Goal: Task Accomplishment & Management: Manage account settings

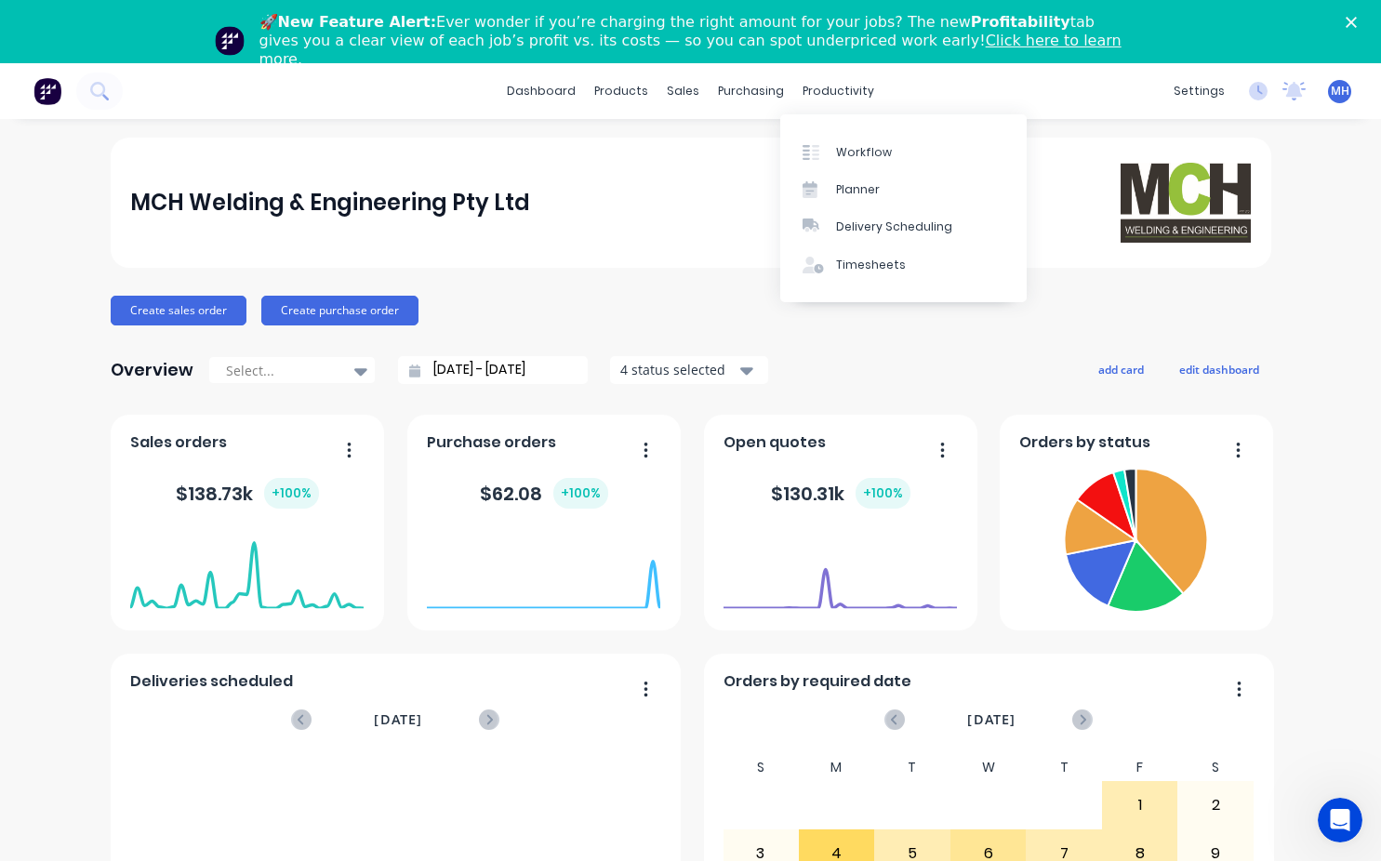
click at [912, 351] on div "Overview Select... [DATE] - [DATE] 4 status selected add card edit dashboard" at bounding box center [691, 369] width 1160 height 37
click at [850, 145] on div "Workflow" at bounding box center [864, 152] width 56 height 17
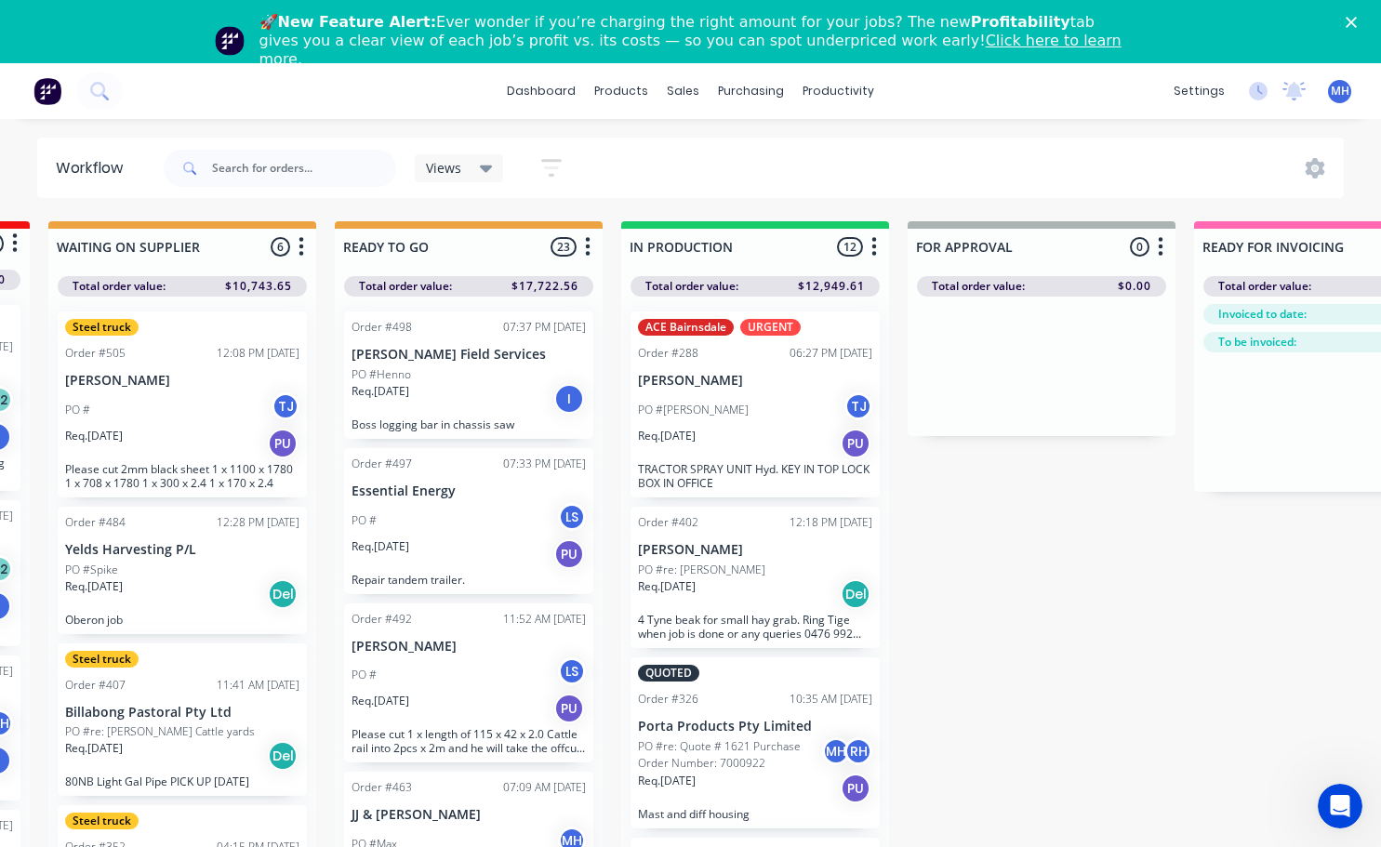
click at [1356, 20] on icon "Close" at bounding box center [1350, 22] width 11 height 11
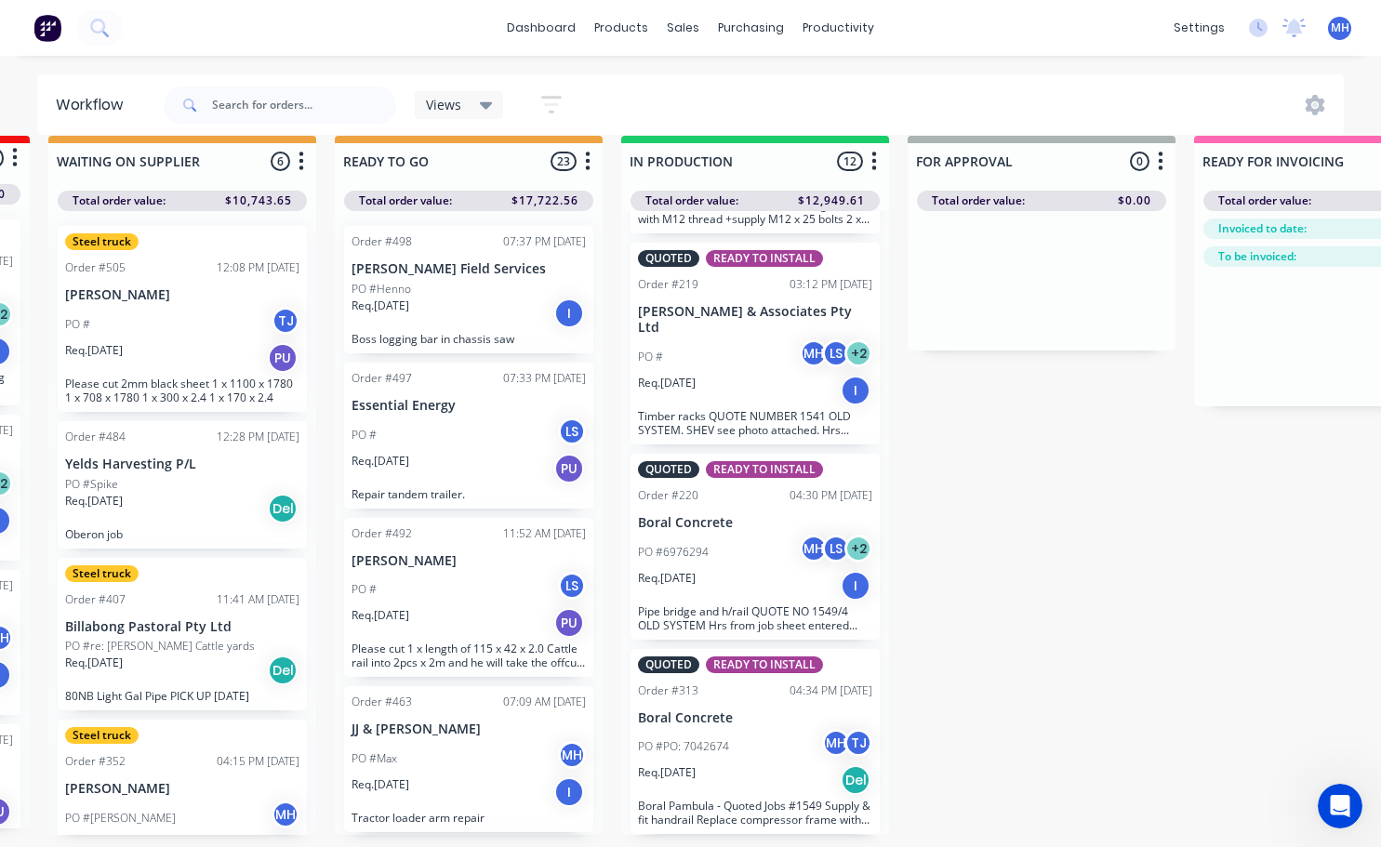
scroll to position [0, 564]
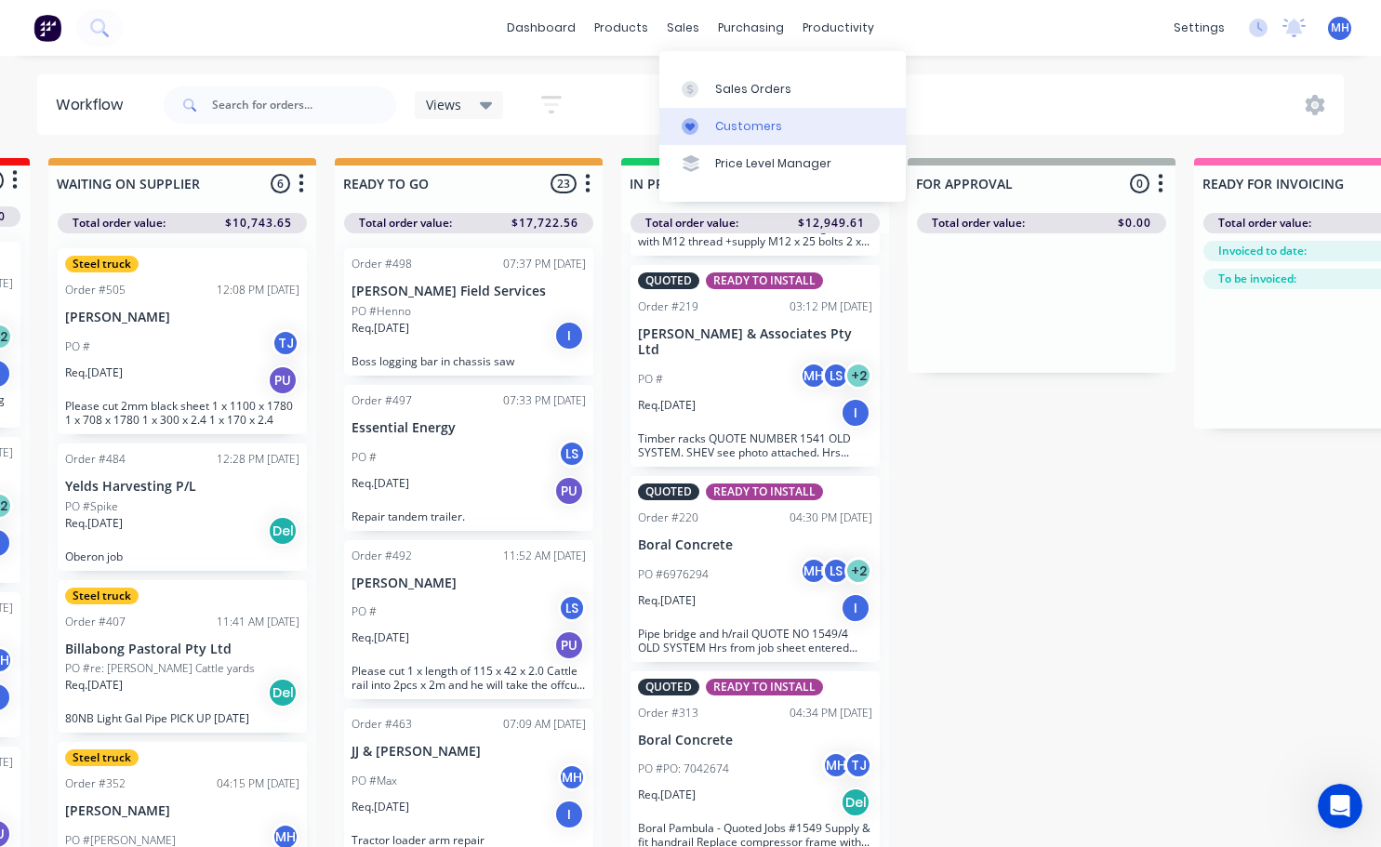
click at [751, 133] on div "Customers" at bounding box center [748, 126] width 67 height 17
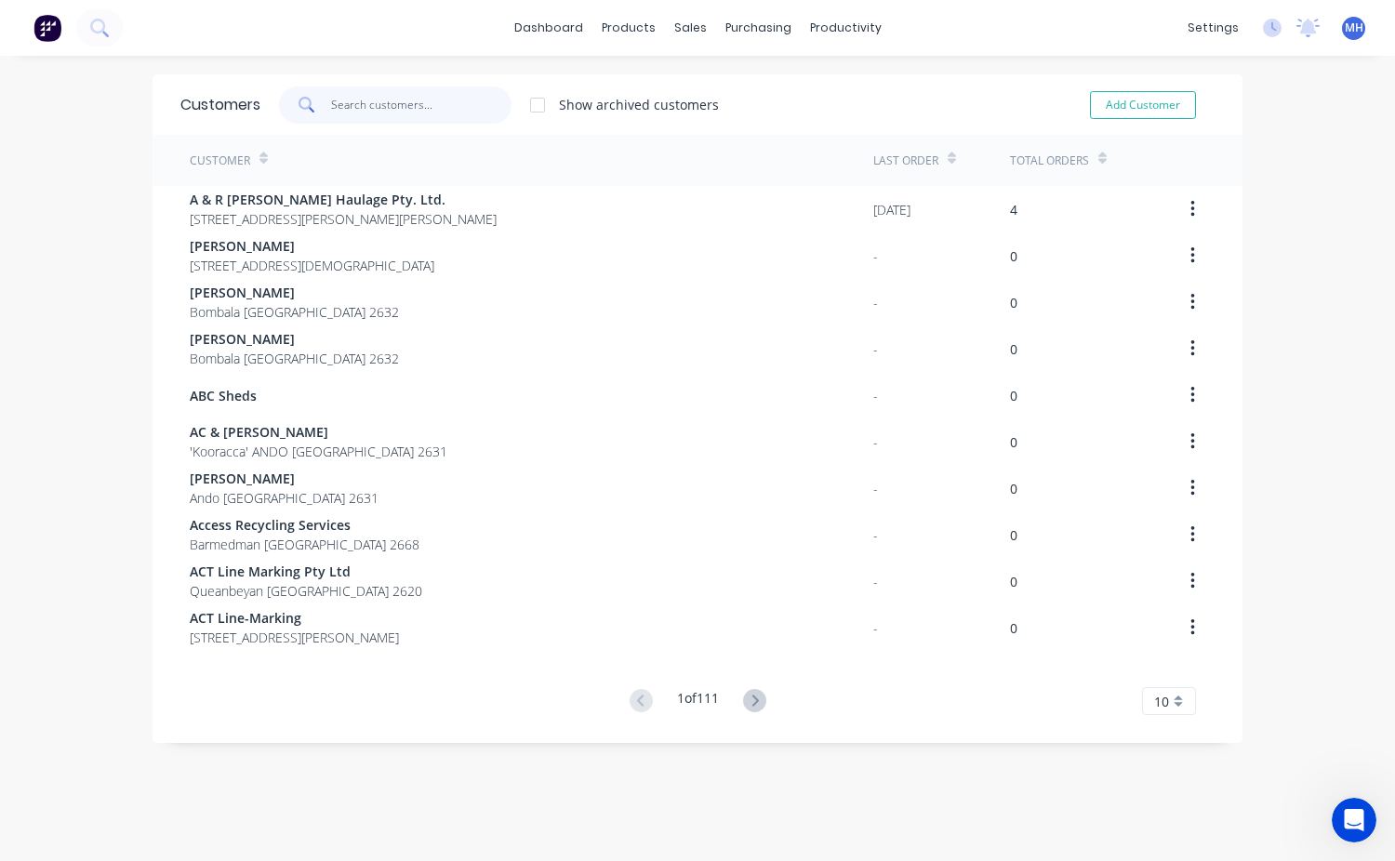
click at [334, 106] on input "text" at bounding box center [421, 104] width 181 height 37
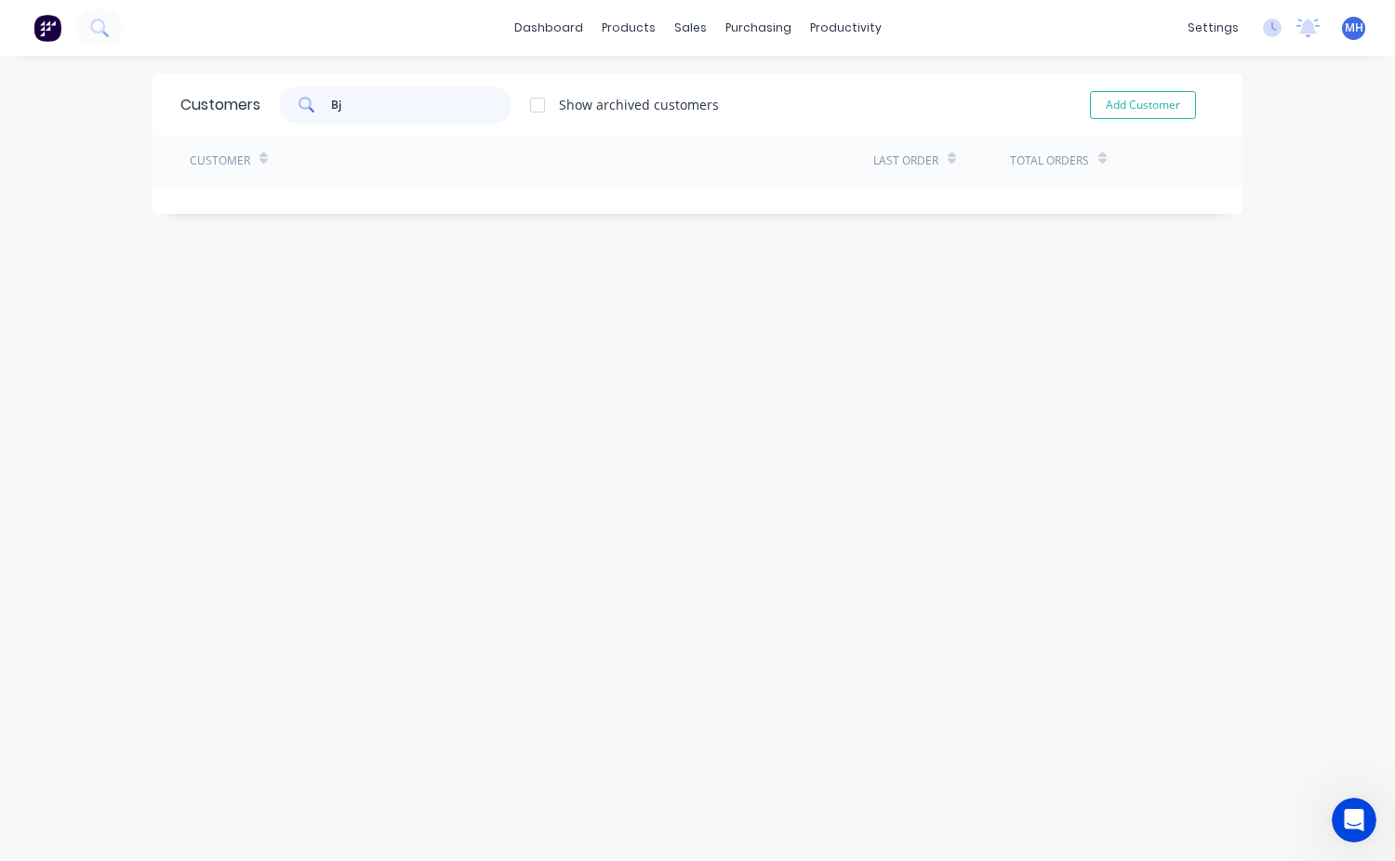
type input "B"
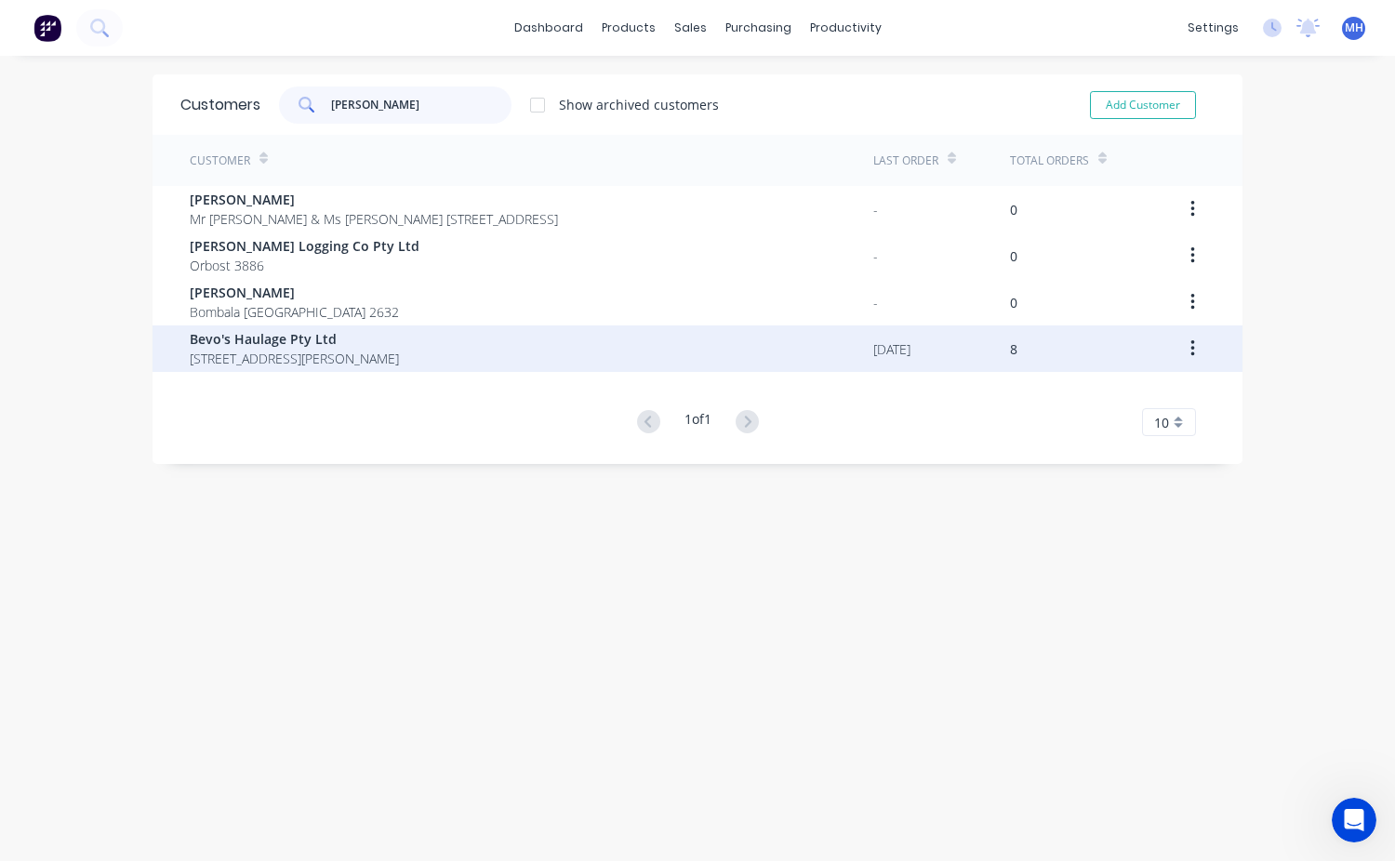
type input "[PERSON_NAME]"
click at [310, 342] on span "Bevo's Haulage Pty Ltd" at bounding box center [294, 339] width 209 height 20
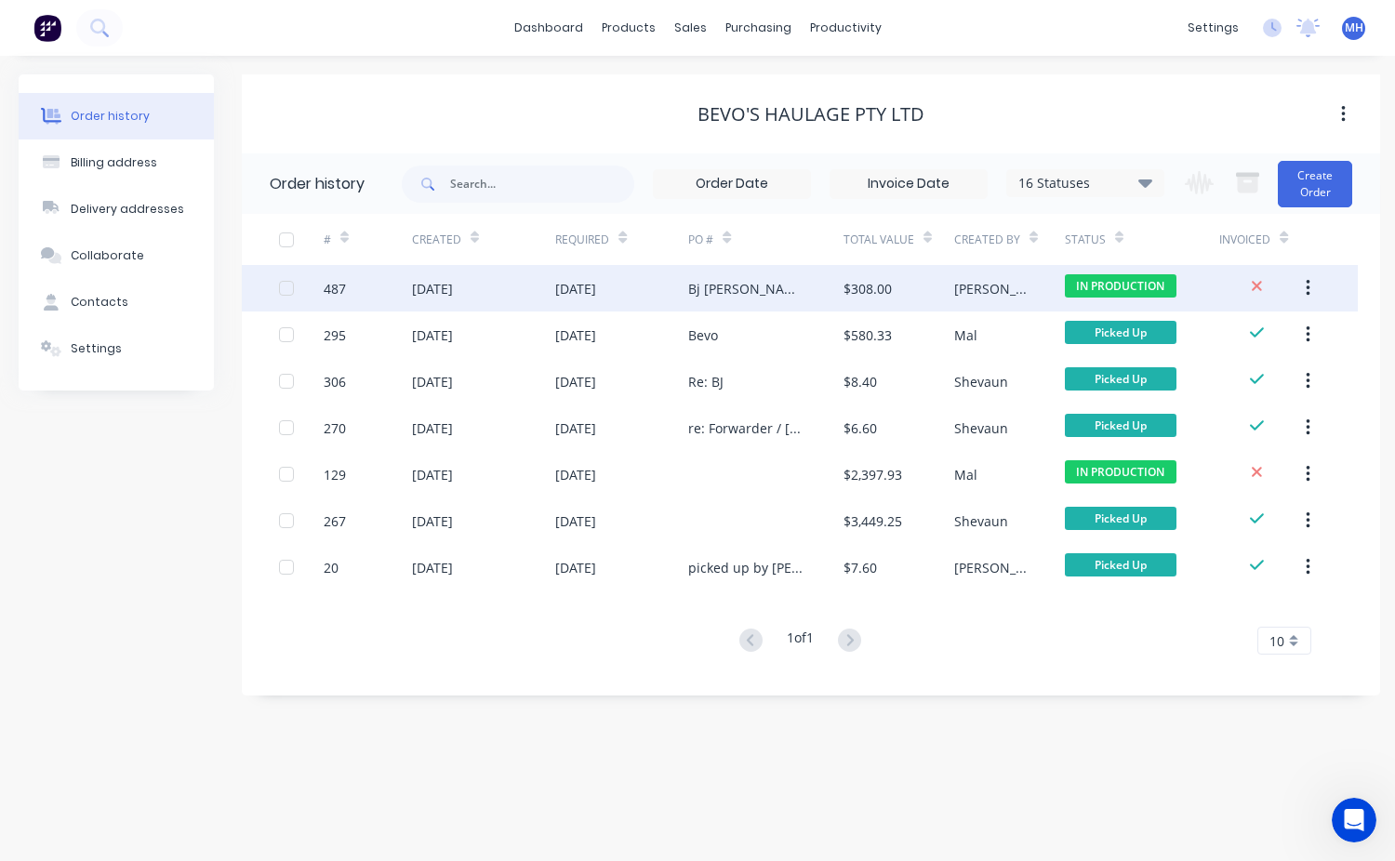
click at [886, 297] on div "$308.00" at bounding box center [867, 289] width 48 height 20
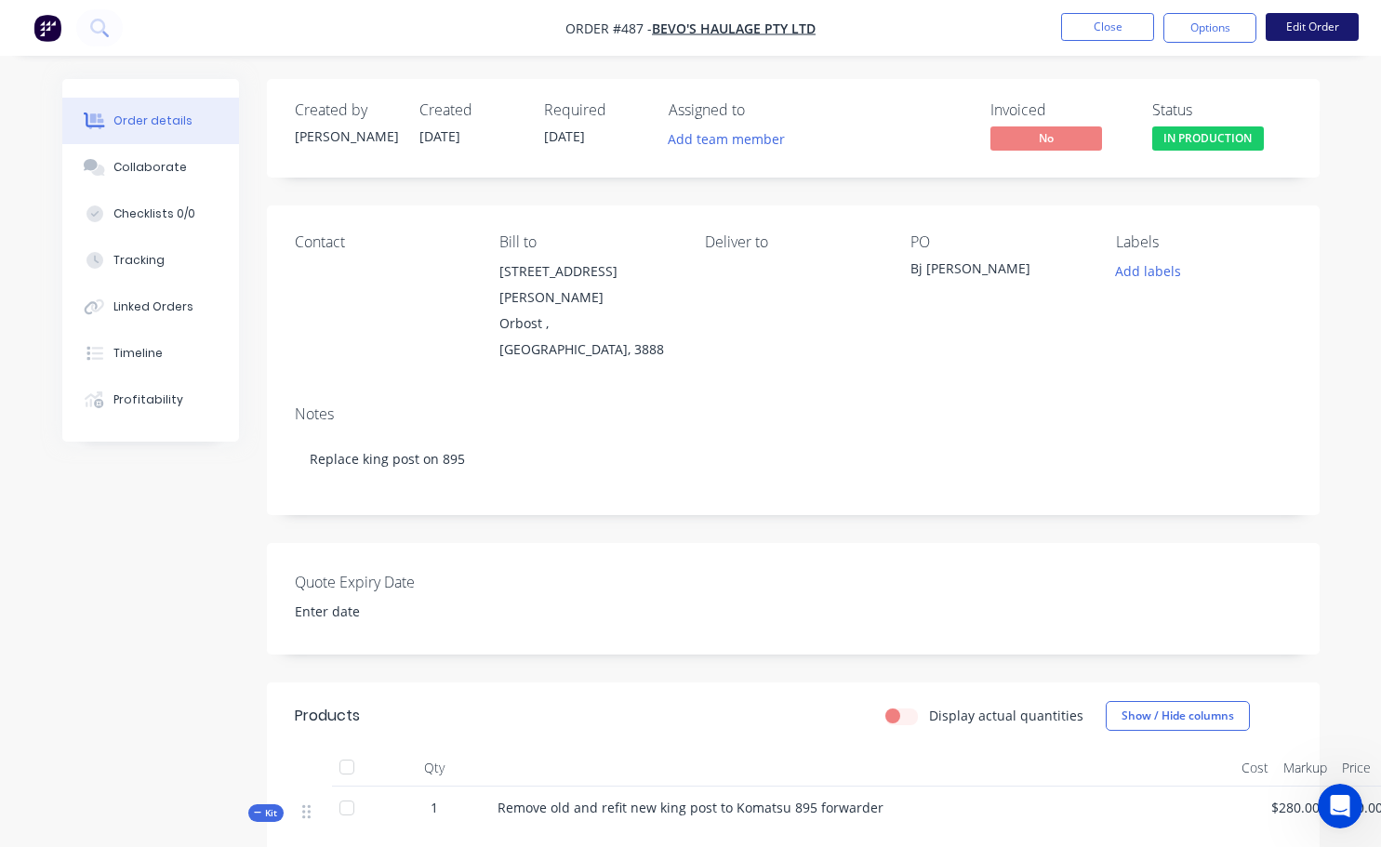
click at [1325, 33] on button "Edit Order" at bounding box center [1311, 27] width 93 height 28
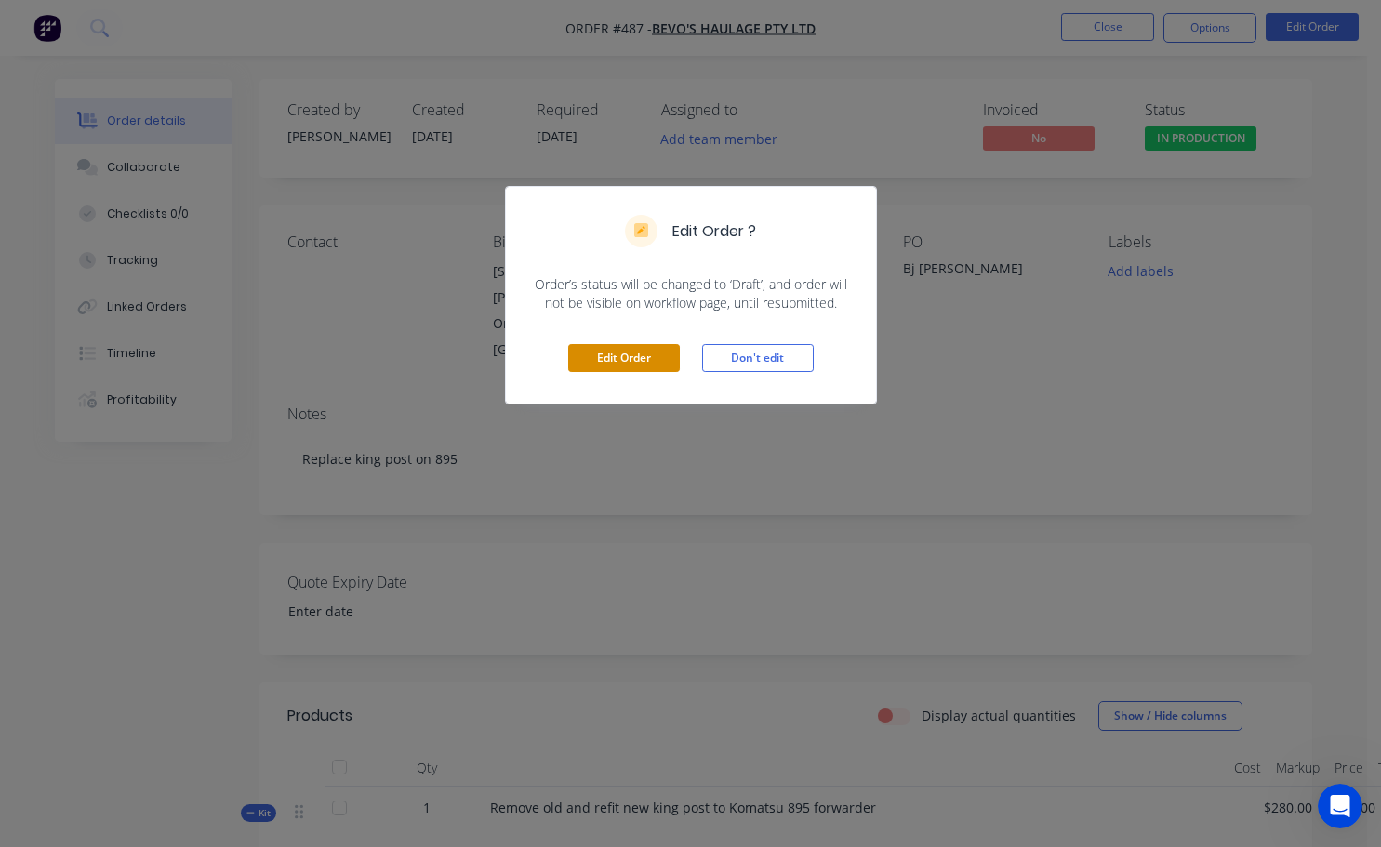
click at [630, 366] on button "Edit Order" at bounding box center [624, 358] width 112 height 28
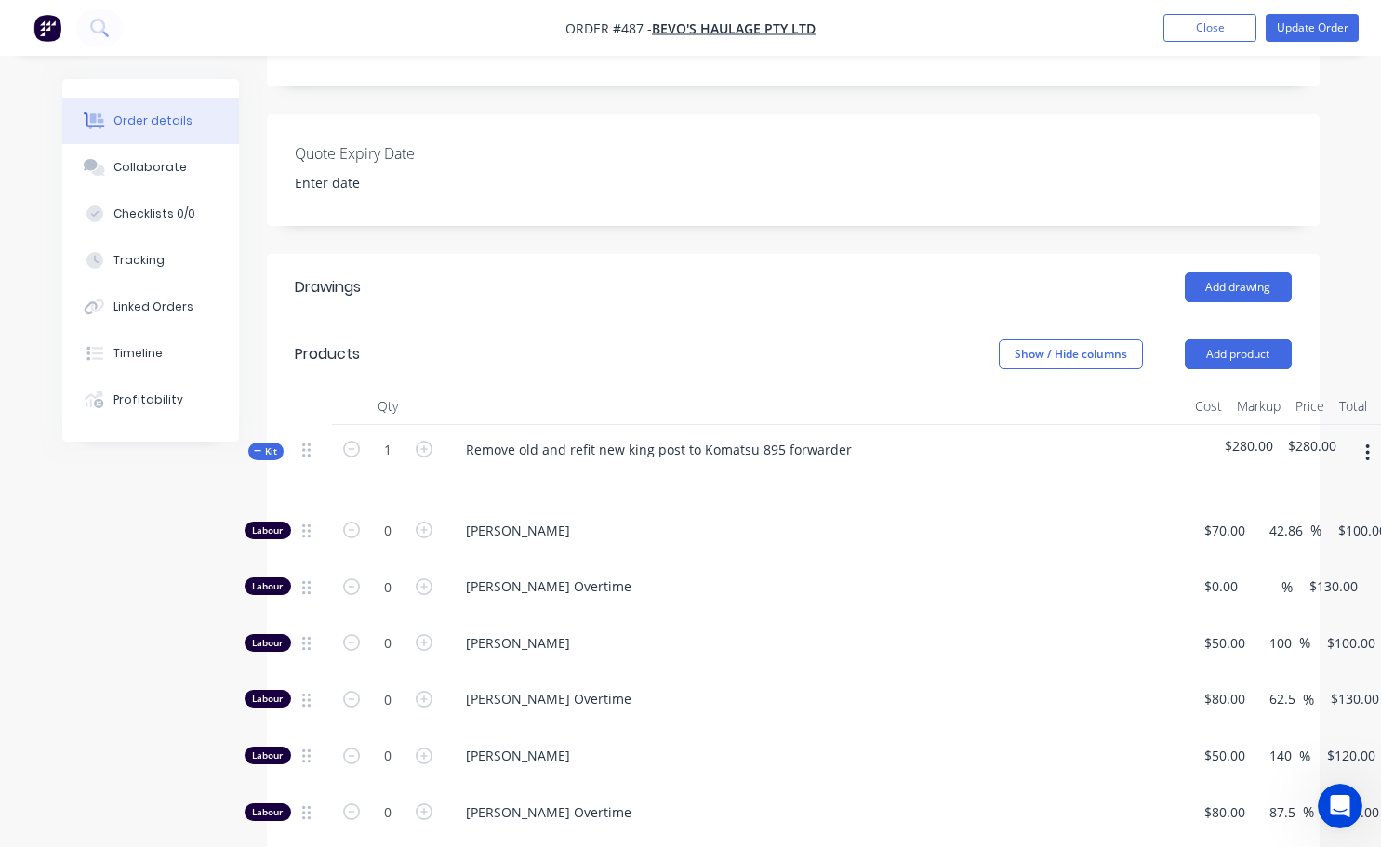
scroll to position [651, 0]
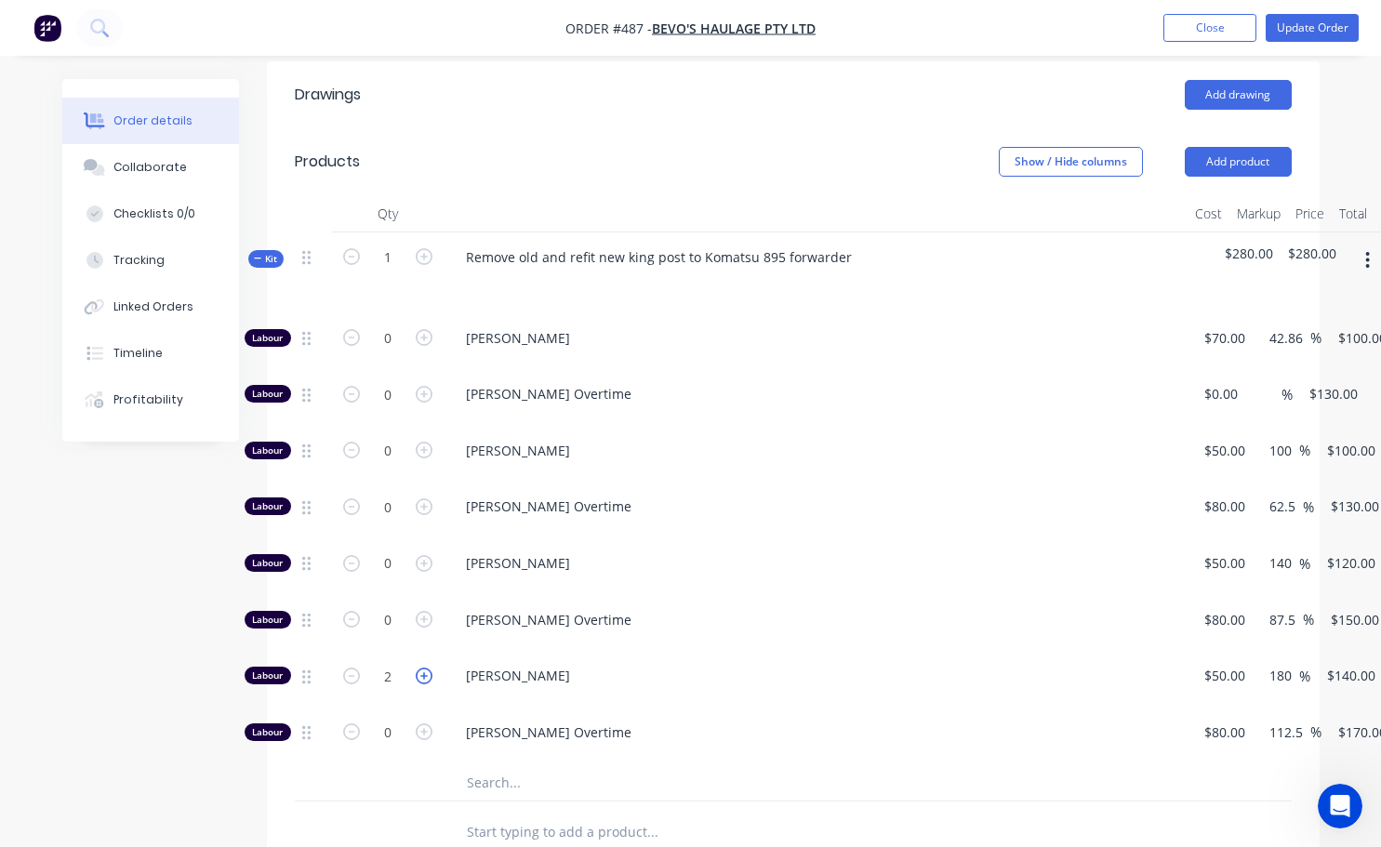
click at [420, 668] on icon "button" at bounding box center [424, 676] width 17 height 17
type input "3"
type input "$420.00"
click at [423, 668] on icon "button" at bounding box center [424, 676] width 17 height 17
type input "4"
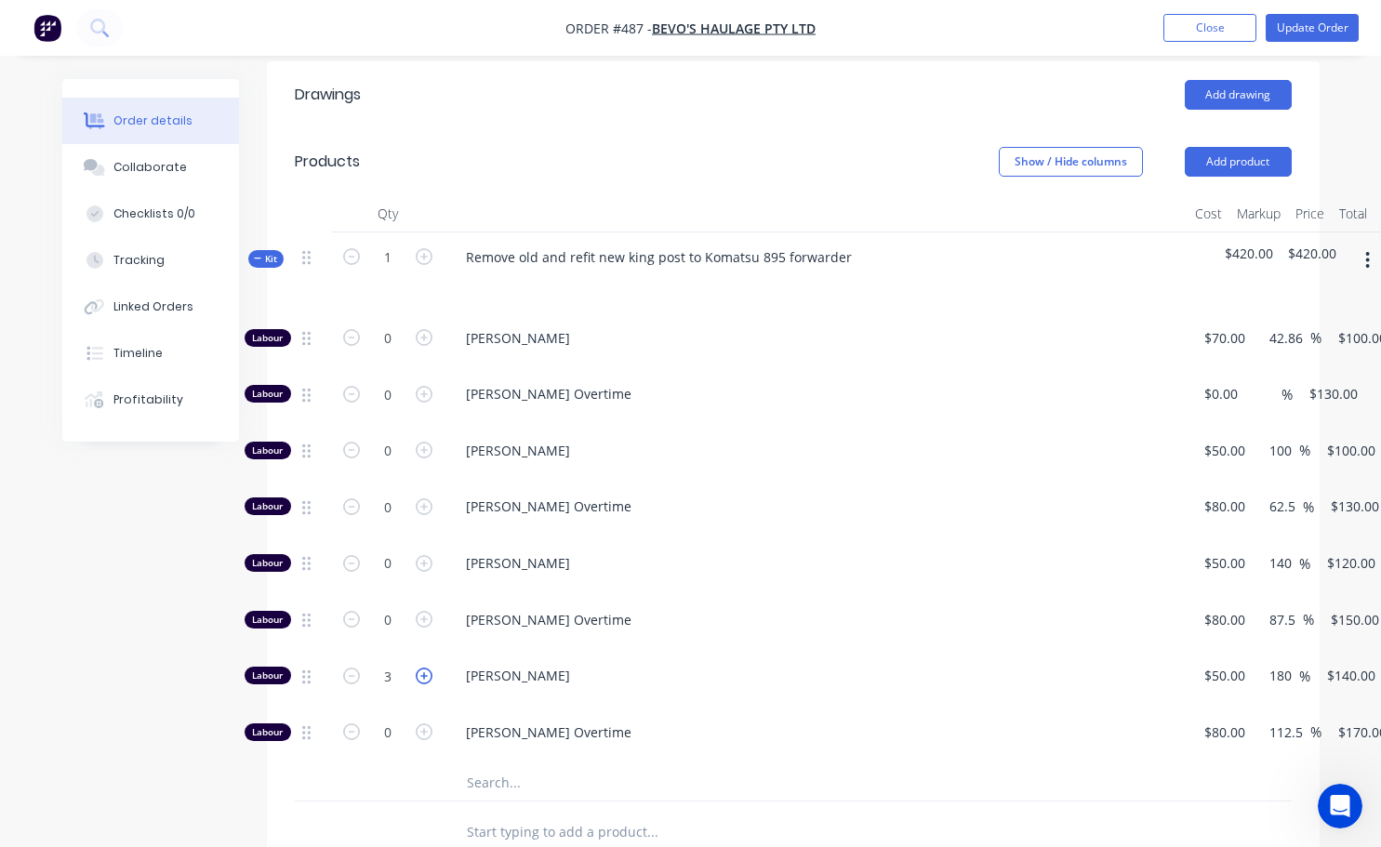
type input "$560.00"
click at [423, 668] on icon "button" at bounding box center [424, 676] width 17 height 17
type input "5"
type input "$700.00"
click at [1369, 250] on icon "button" at bounding box center [1367, 260] width 5 height 20
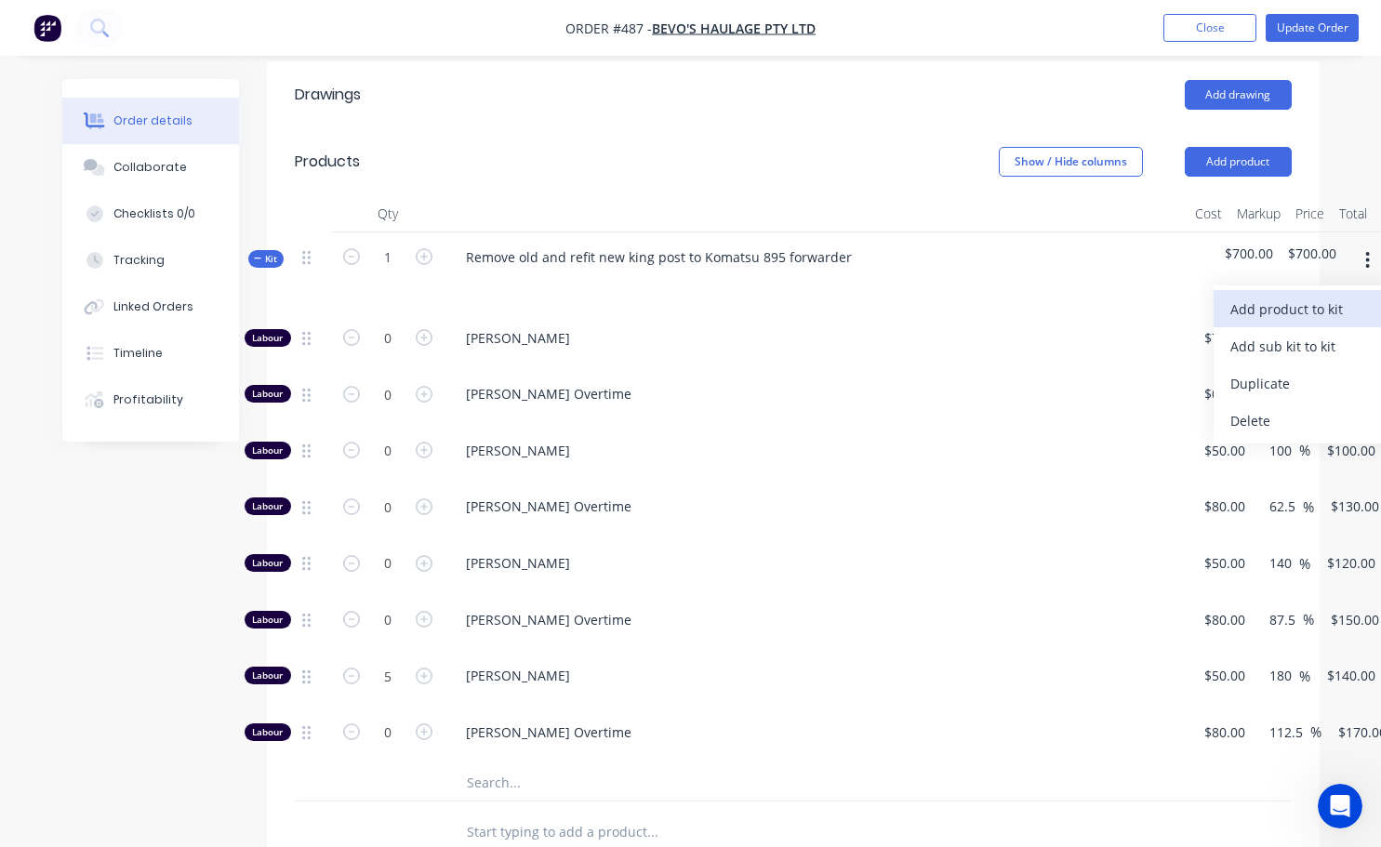
click at [1273, 296] on div "Add product to kit" at bounding box center [1301, 309] width 143 height 27
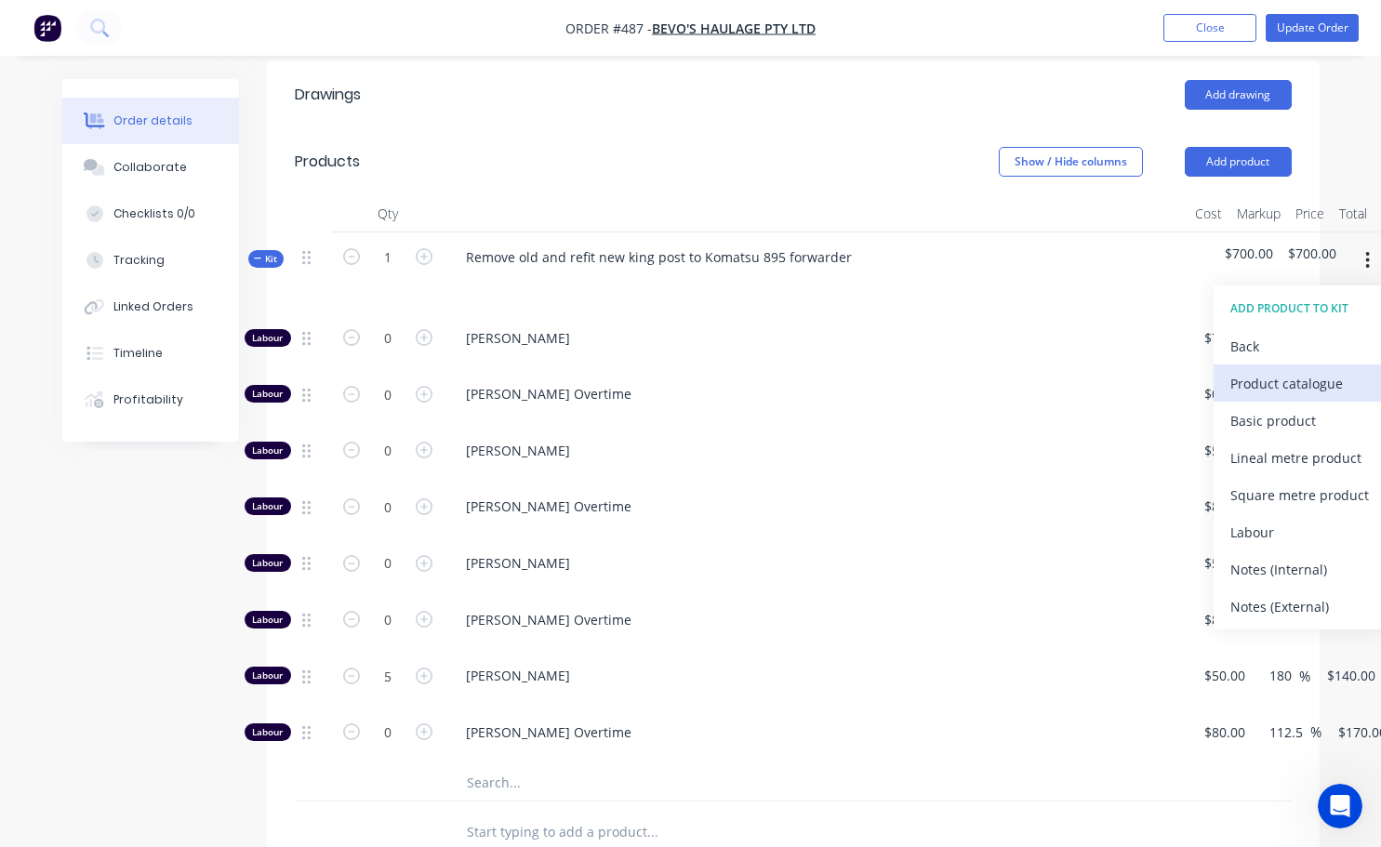
click at [1308, 370] on div "Product catalogue" at bounding box center [1301, 383] width 143 height 27
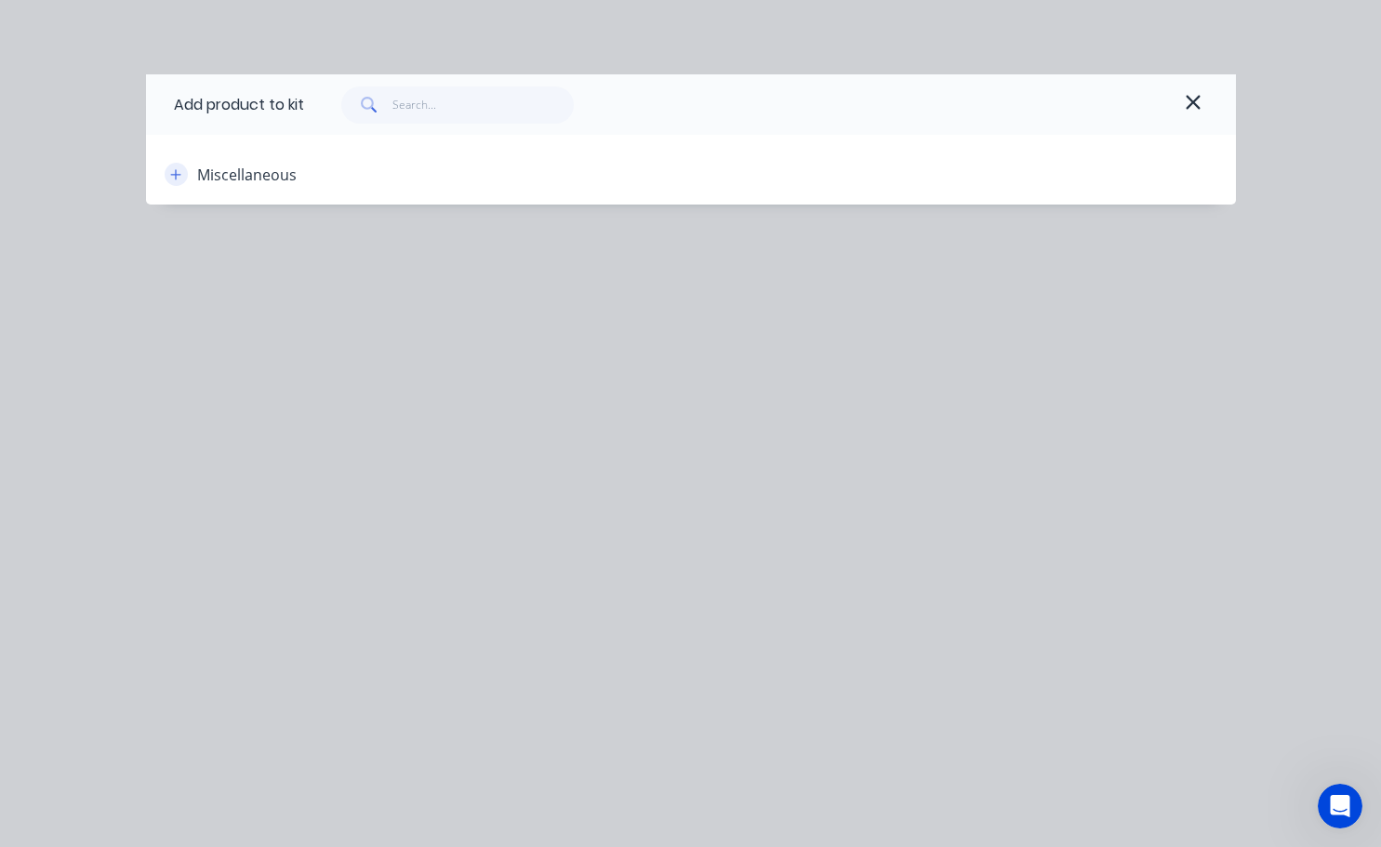
click at [178, 178] on icon "button" at bounding box center [175, 174] width 11 height 13
click at [211, 179] on div "Miscellaneous" at bounding box center [246, 175] width 99 height 22
click at [174, 168] on icon "button" at bounding box center [175, 174] width 11 height 13
click at [1183, 105] on button "button" at bounding box center [1193, 105] width 30 height 30
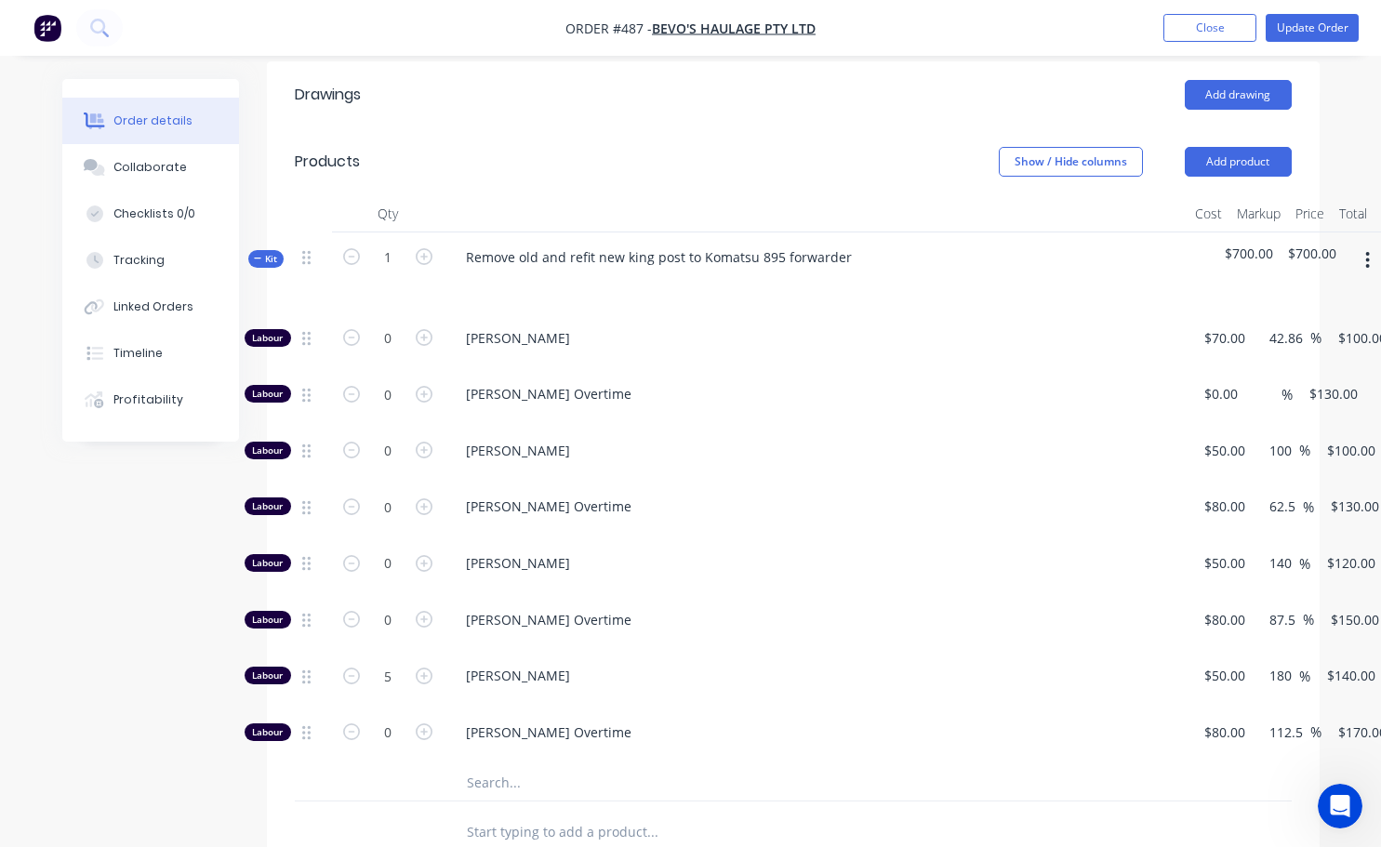
click at [1365, 250] on icon "button" at bounding box center [1367, 260] width 5 height 20
click at [1289, 296] on div "Add product to kit" at bounding box center [1301, 309] width 143 height 27
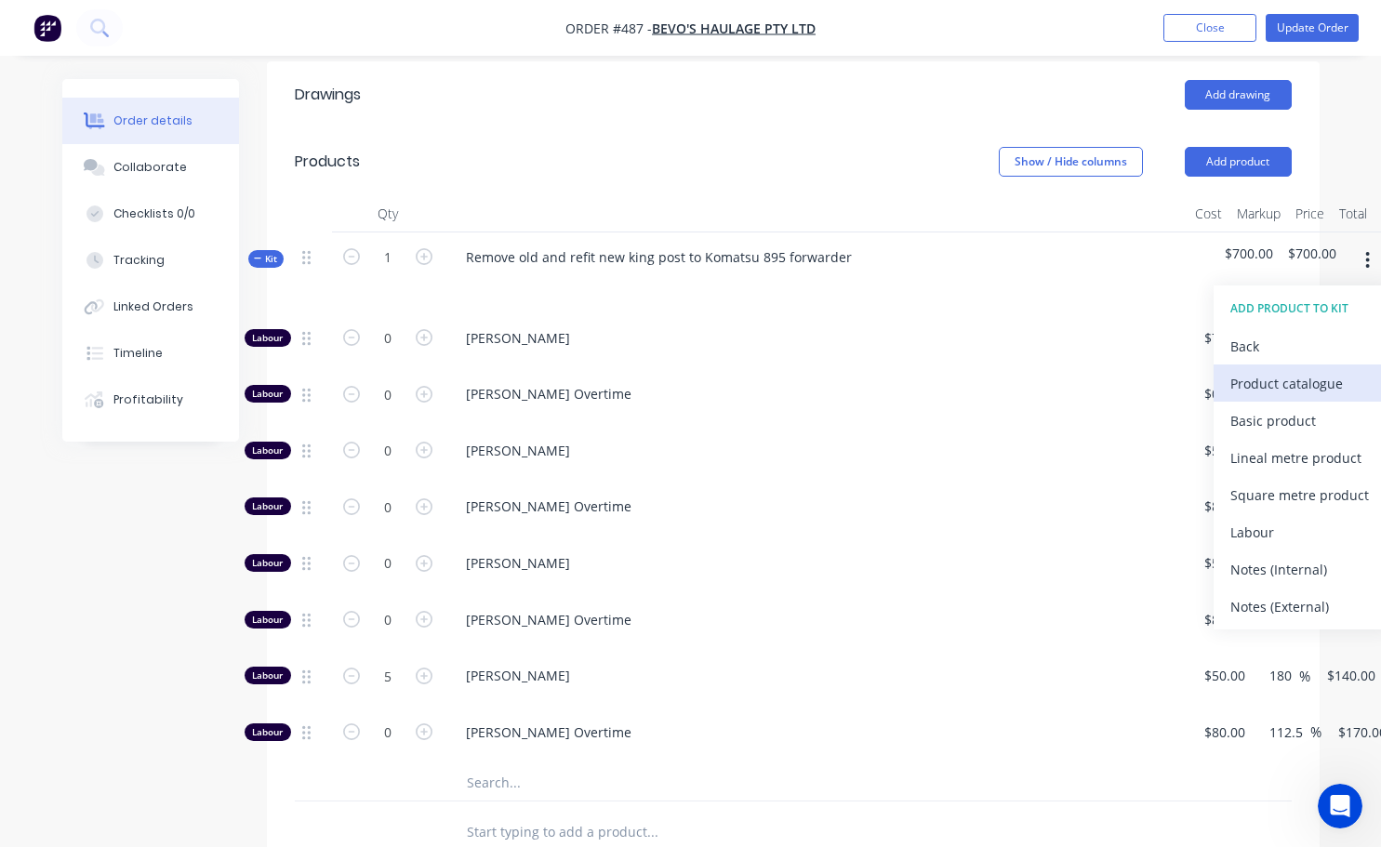
click at [1276, 370] on div "Product catalogue" at bounding box center [1301, 383] width 143 height 27
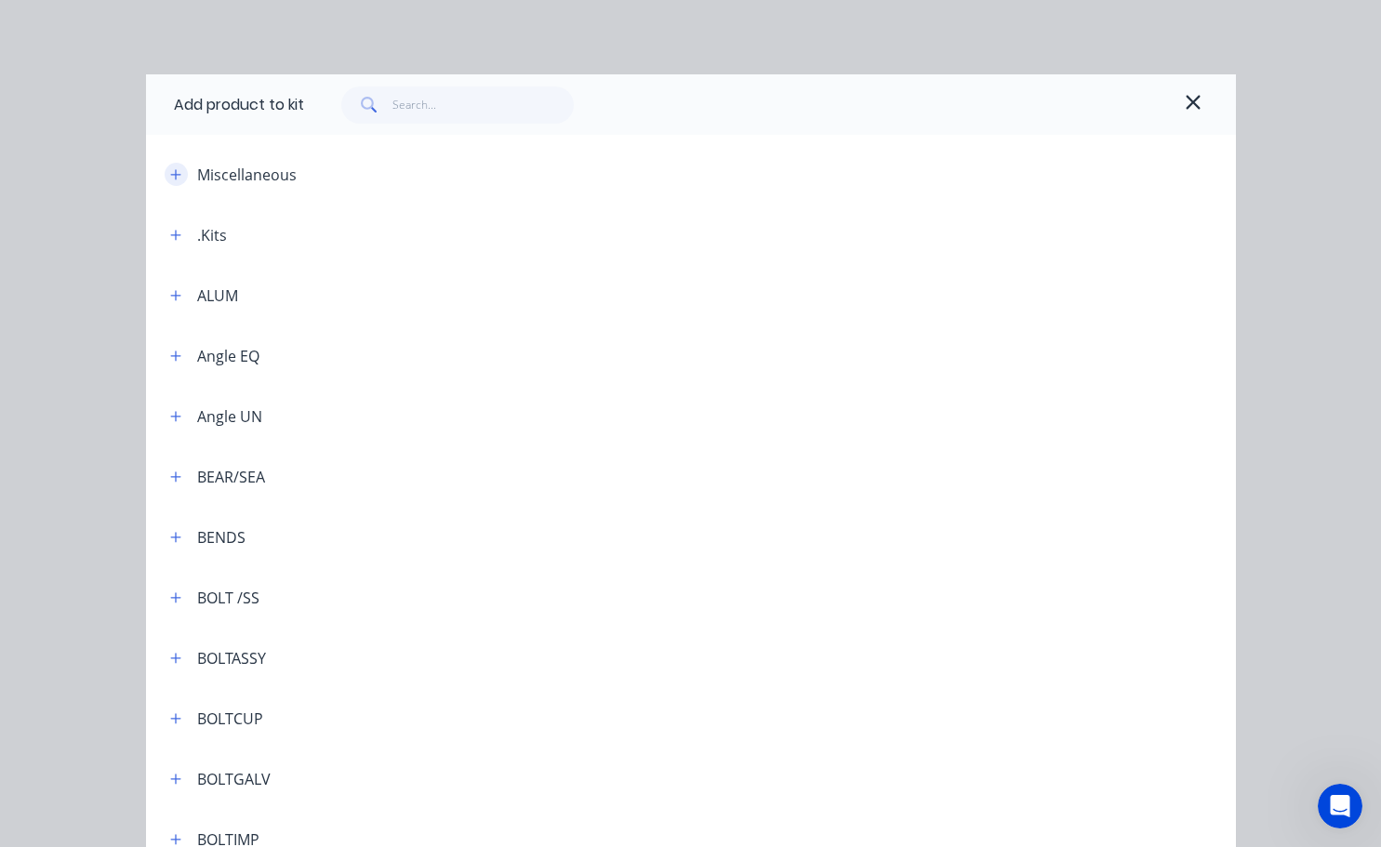
click at [170, 178] on icon "button" at bounding box center [175, 174] width 11 height 13
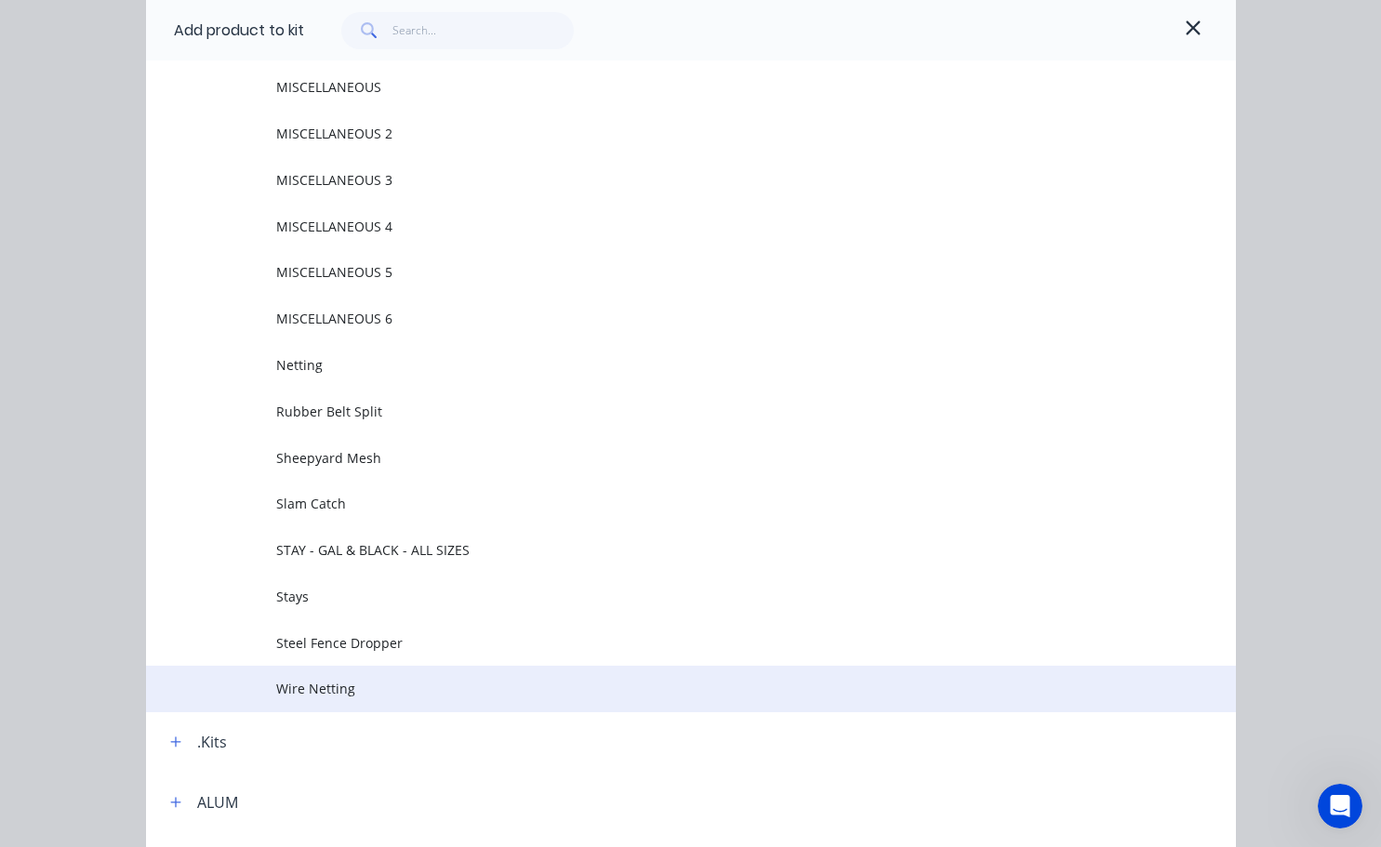
scroll to position [0, 0]
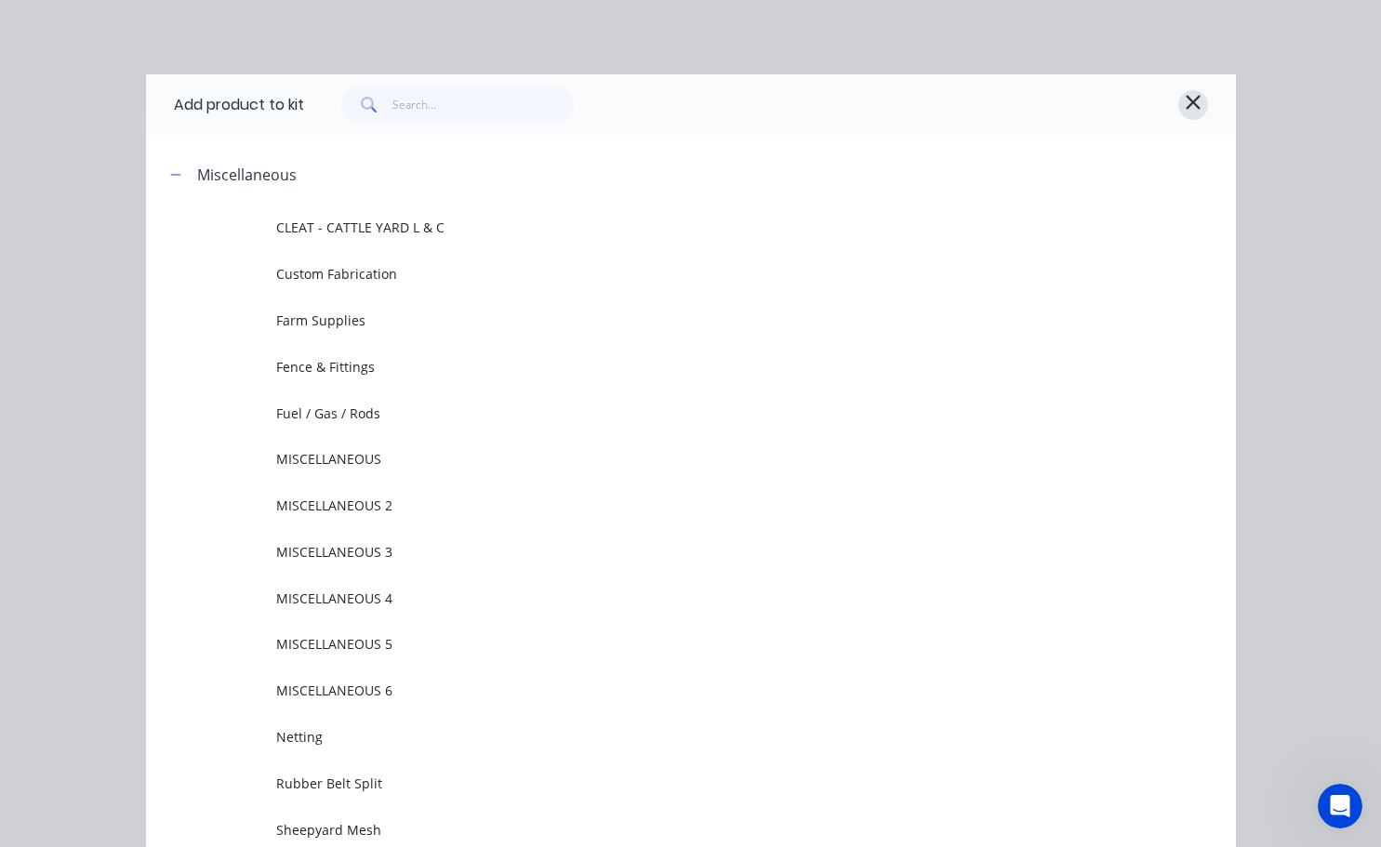
drag, startPoint x: 1215, startPoint y: 108, endPoint x: 1186, endPoint y: 103, distance: 29.2
click at [1205, 106] on div "Add product to kit" at bounding box center [691, 104] width 1090 height 60
drag, startPoint x: 1183, startPoint y: 110, endPoint x: 1154, endPoint y: 109, distance: 28.8
click at [1184, 111] on icon "button" at bounding box center [1192, 102] width 17 height 22
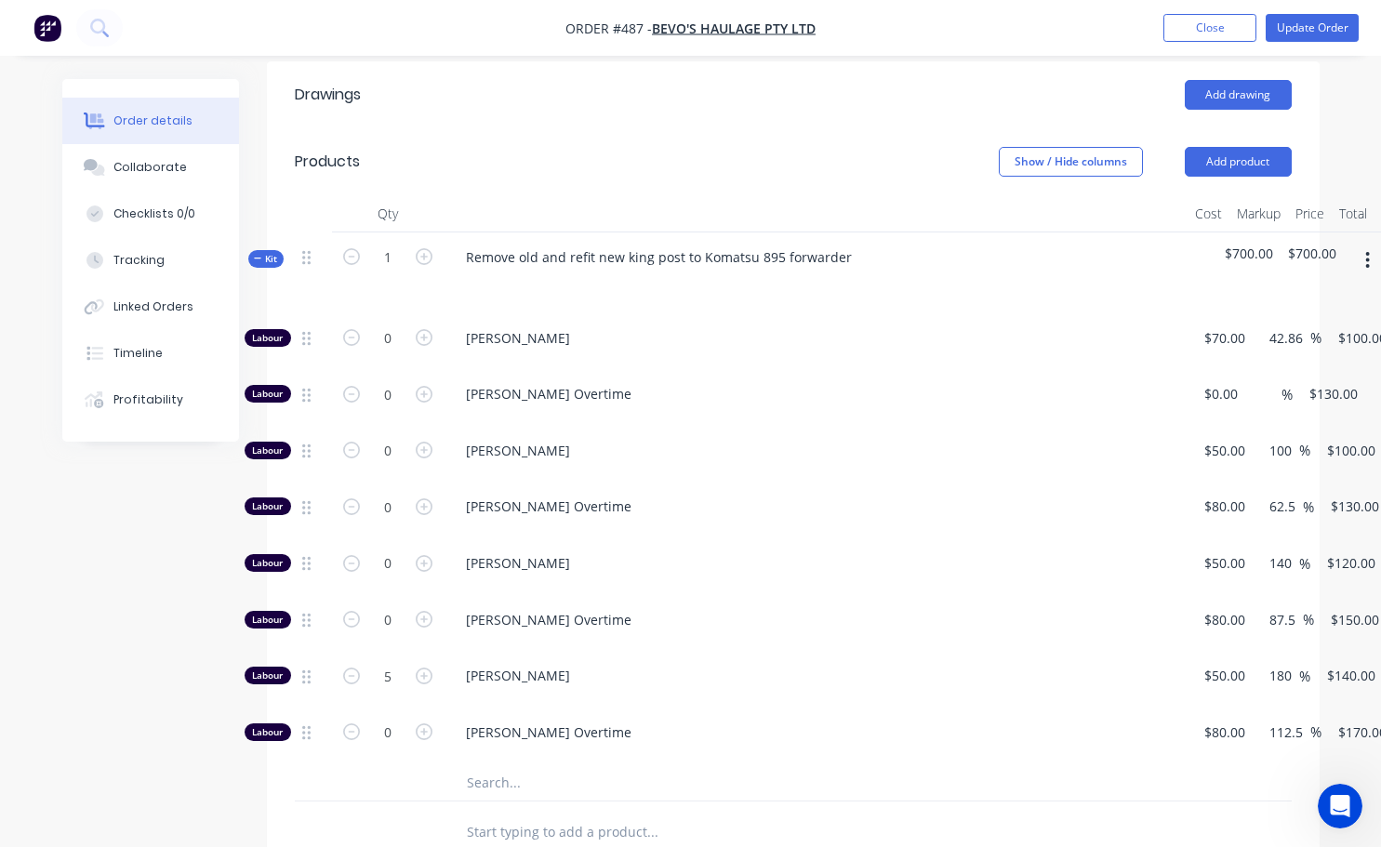
click at [1371, 244] on button "button" at bounding box center [1367, 260] width 44 height 33
click at [1310, 296] on div "Add product to kit" at bounding box center [1301, 309] width 143 height 27
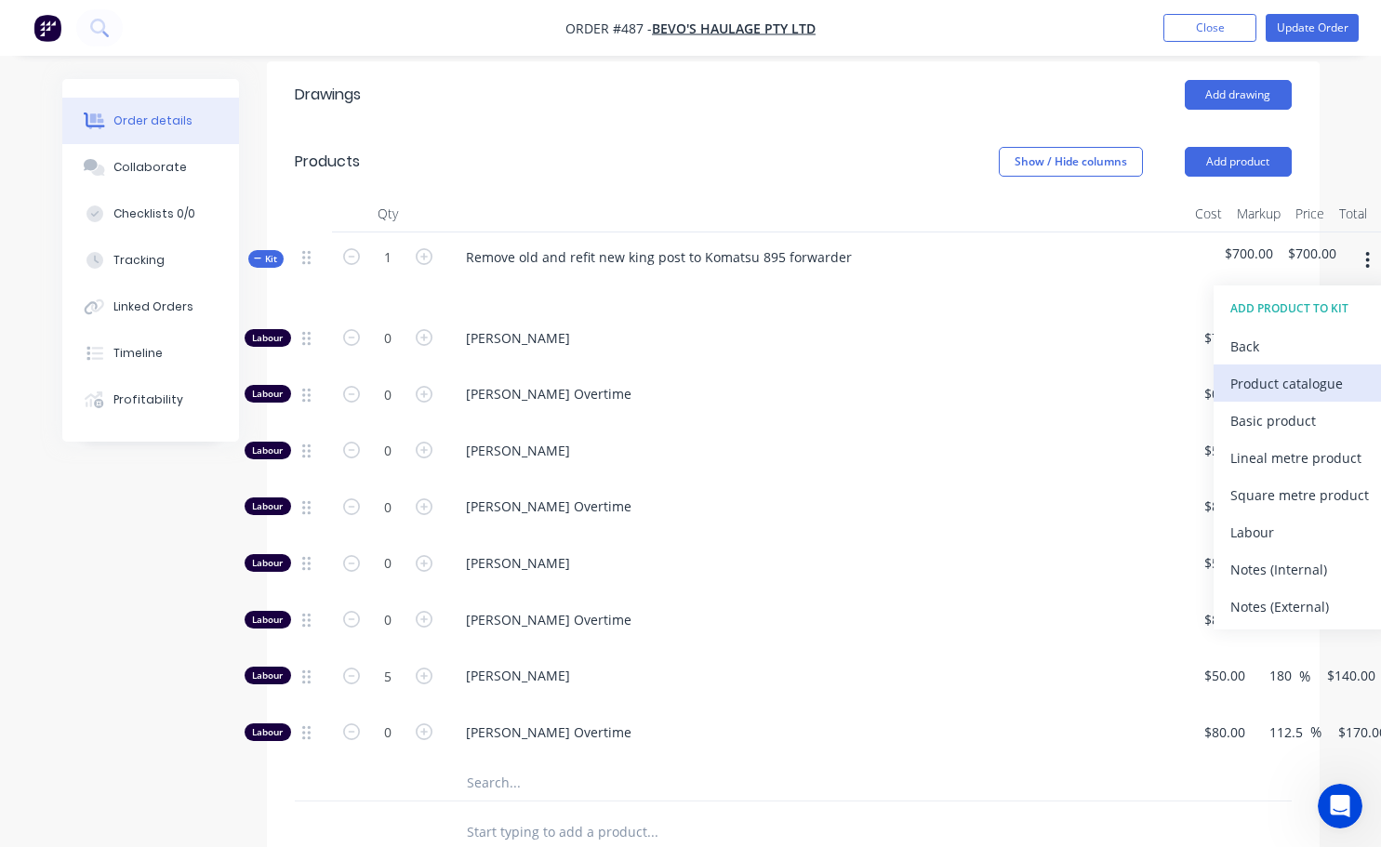
click at [1265, 370] on div "Product catalogue" at bounding box center [1301, 383] width 143 height 27
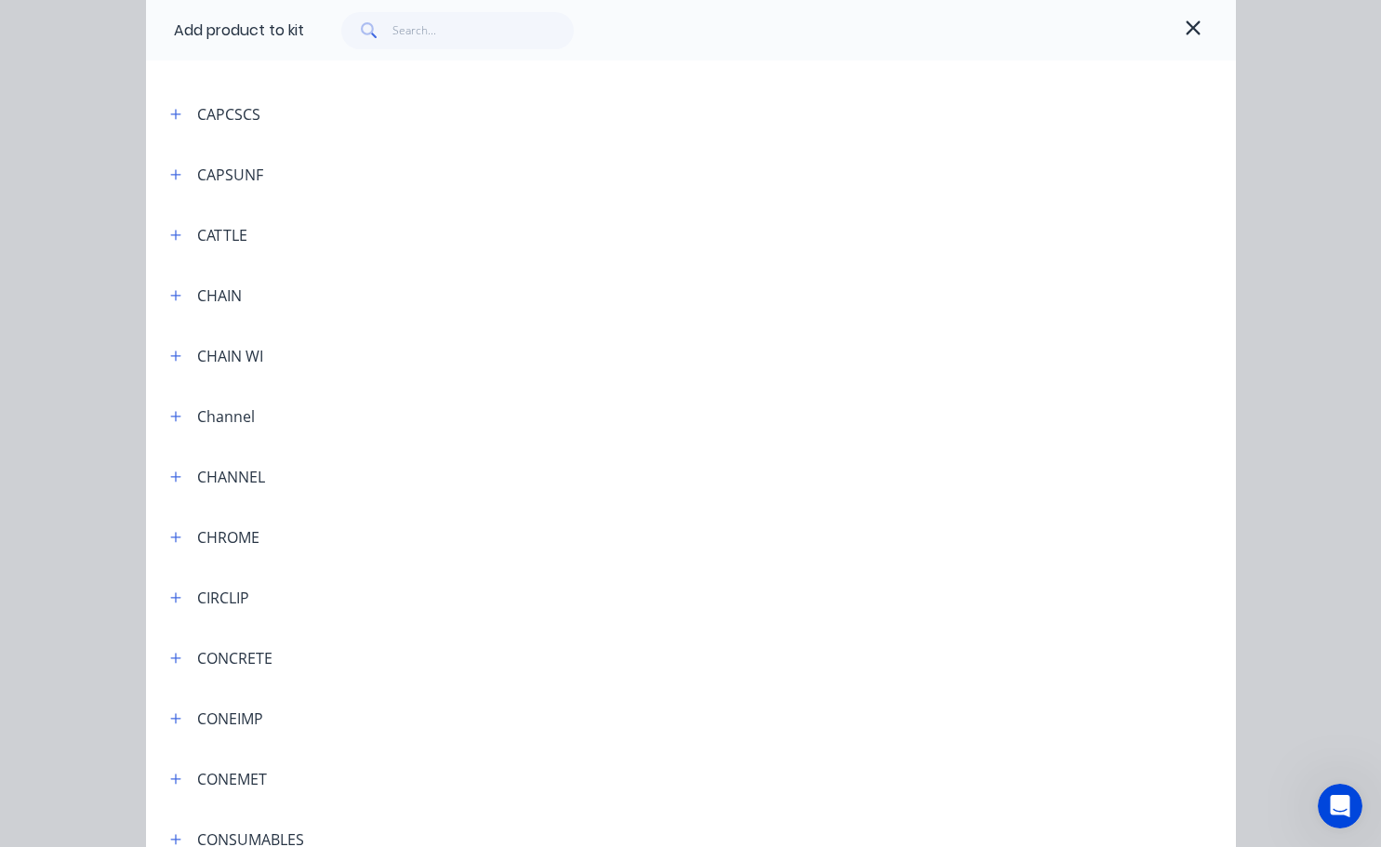
scroll to position [1487, 0]
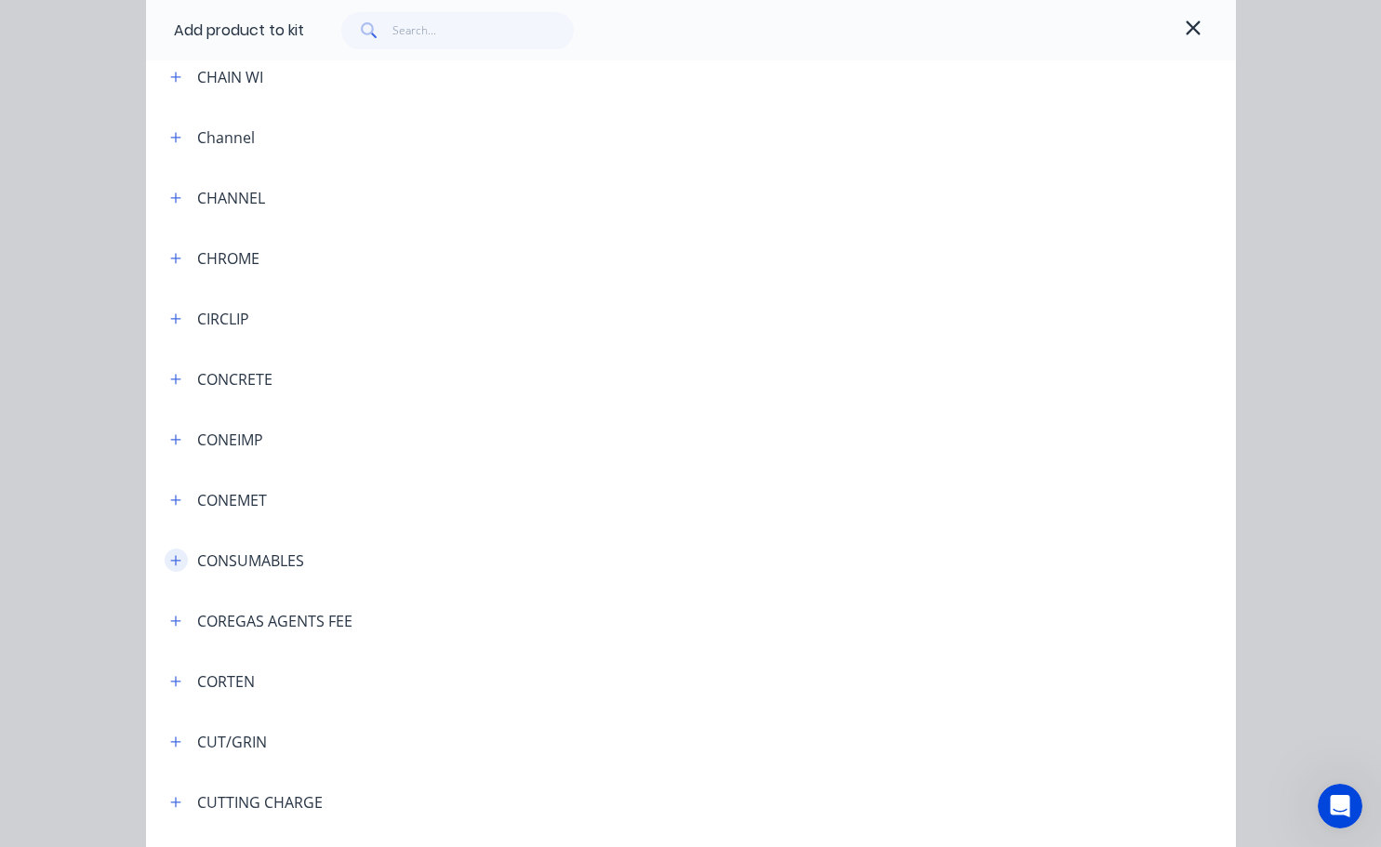
click at [172, 563] on icon "button" at bounding box center [175, 560] width 11 height 13
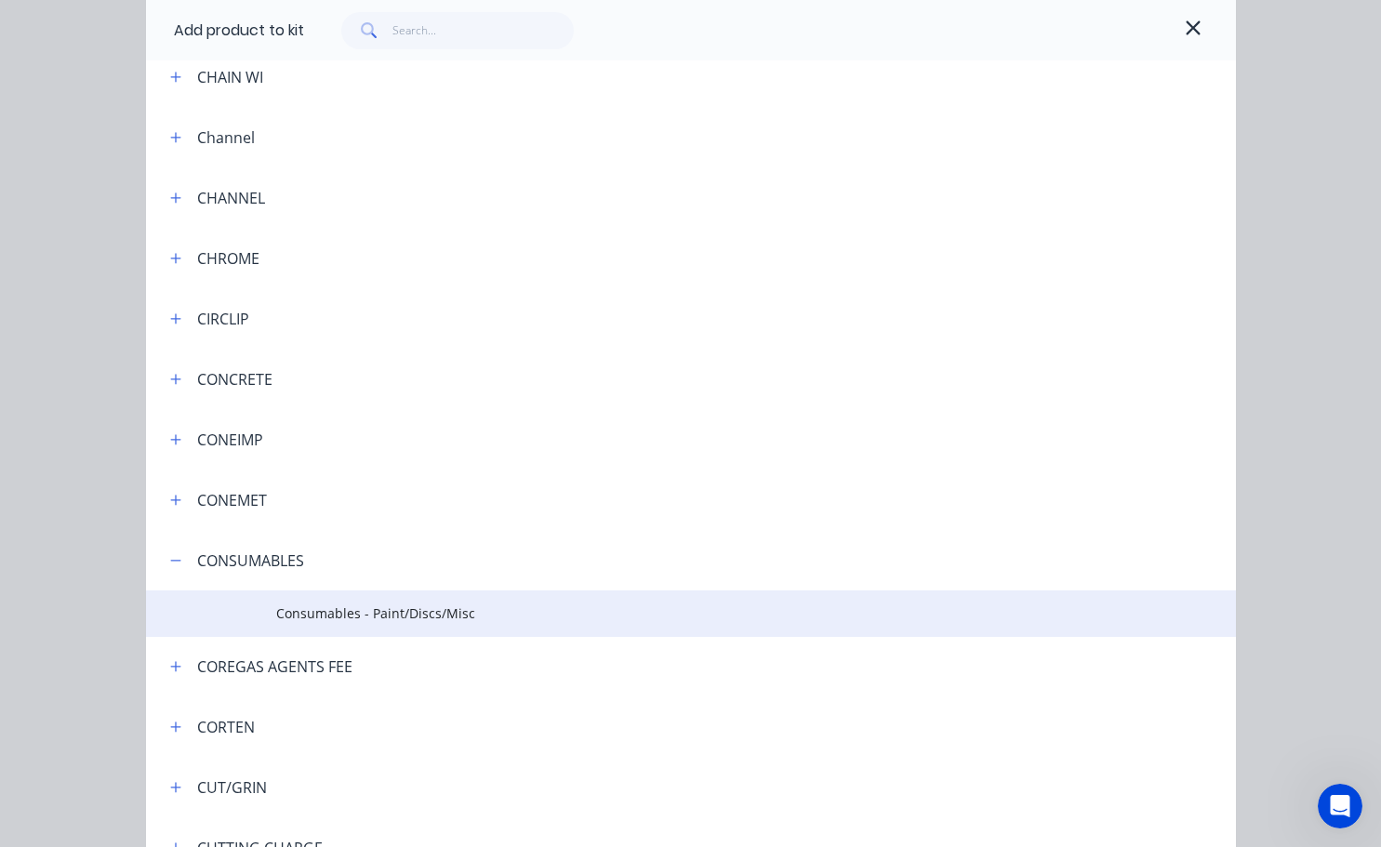
click at [396, 624] on td "Consumables - Paint/Discs/Misc" at bounding box center [755, 613] width 958 height 46
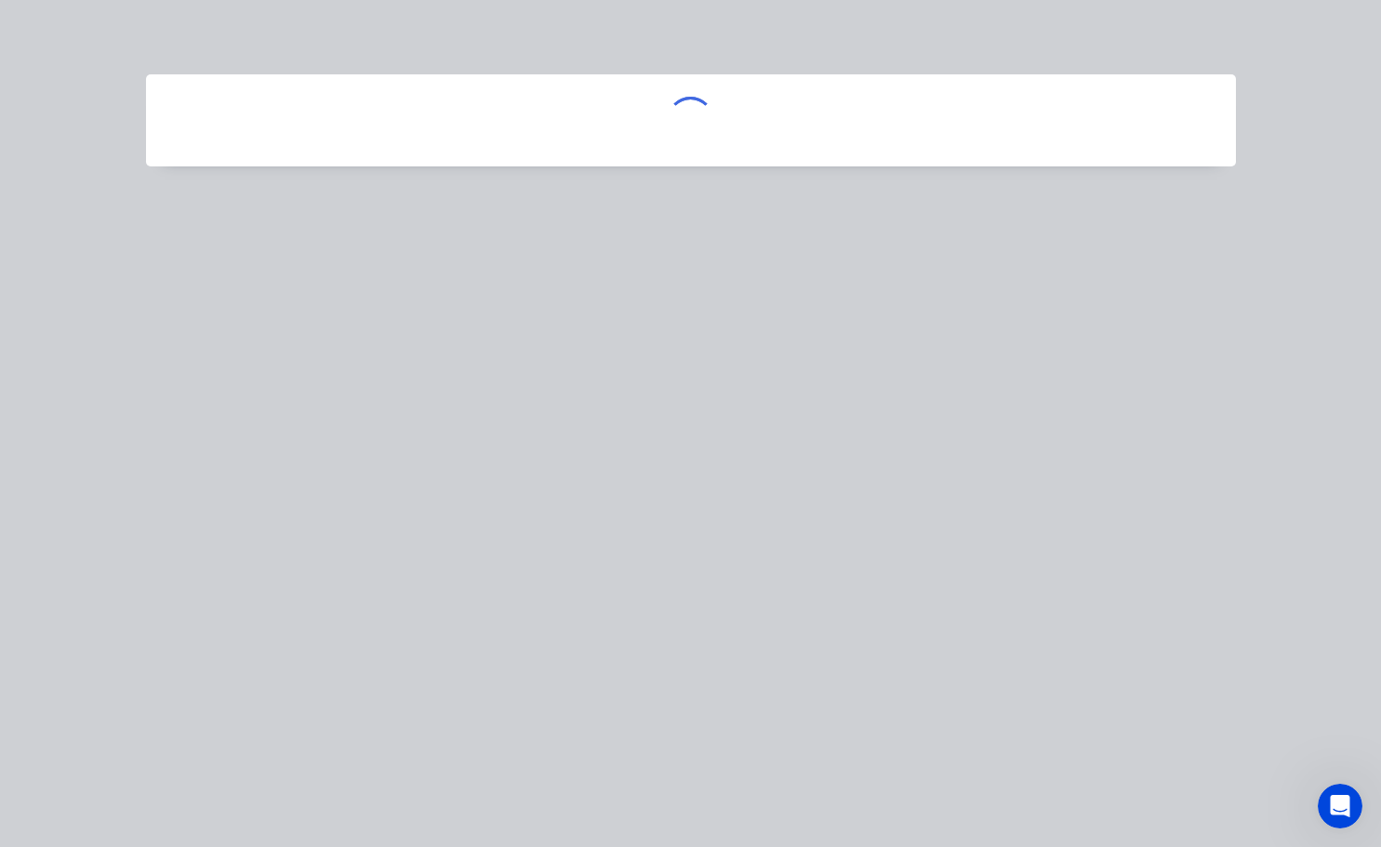
scroll to position [0, 0]
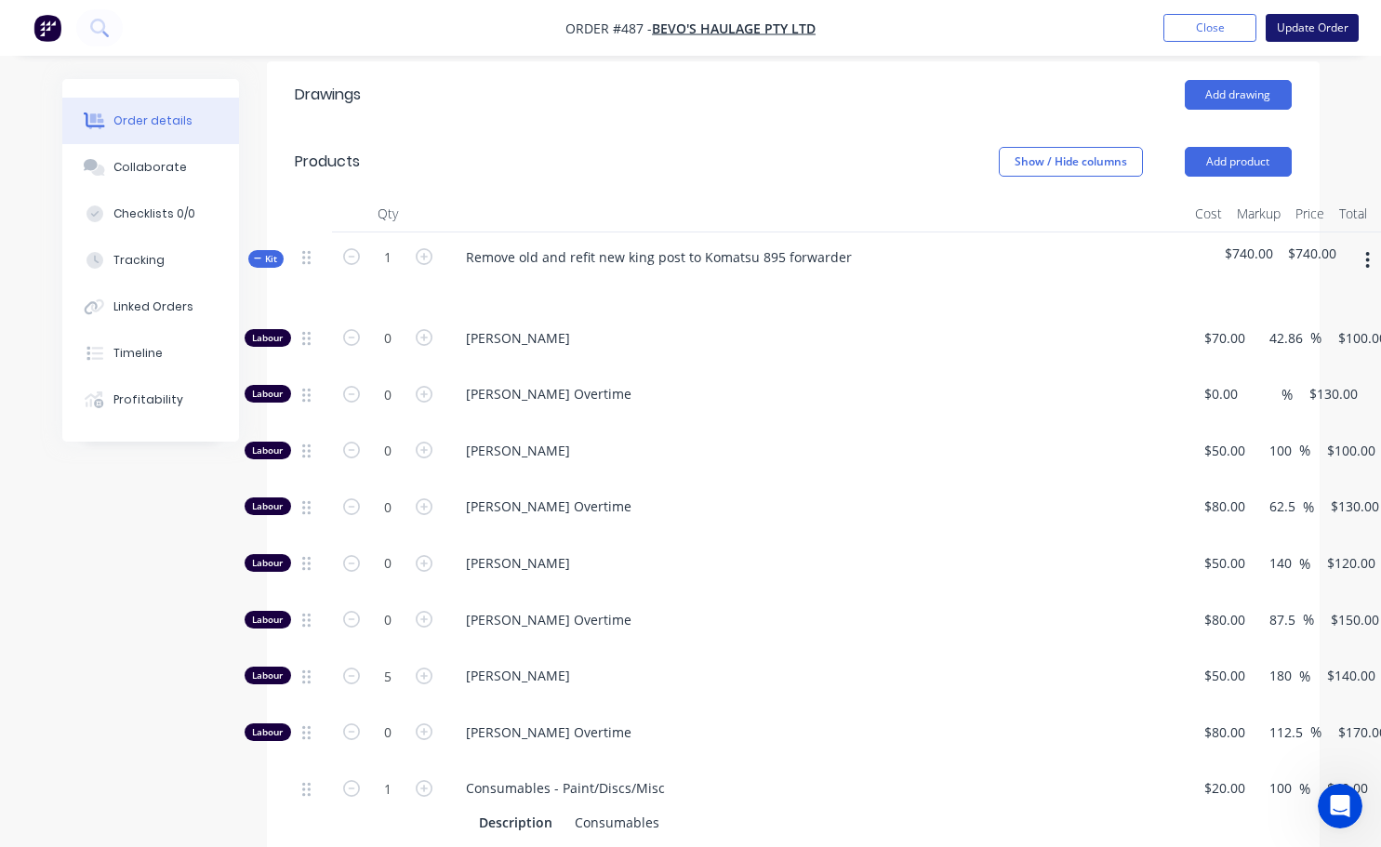
click at [1301, 20] on button "Update Order" at bounding box center [1311, 28] width 93 height 28
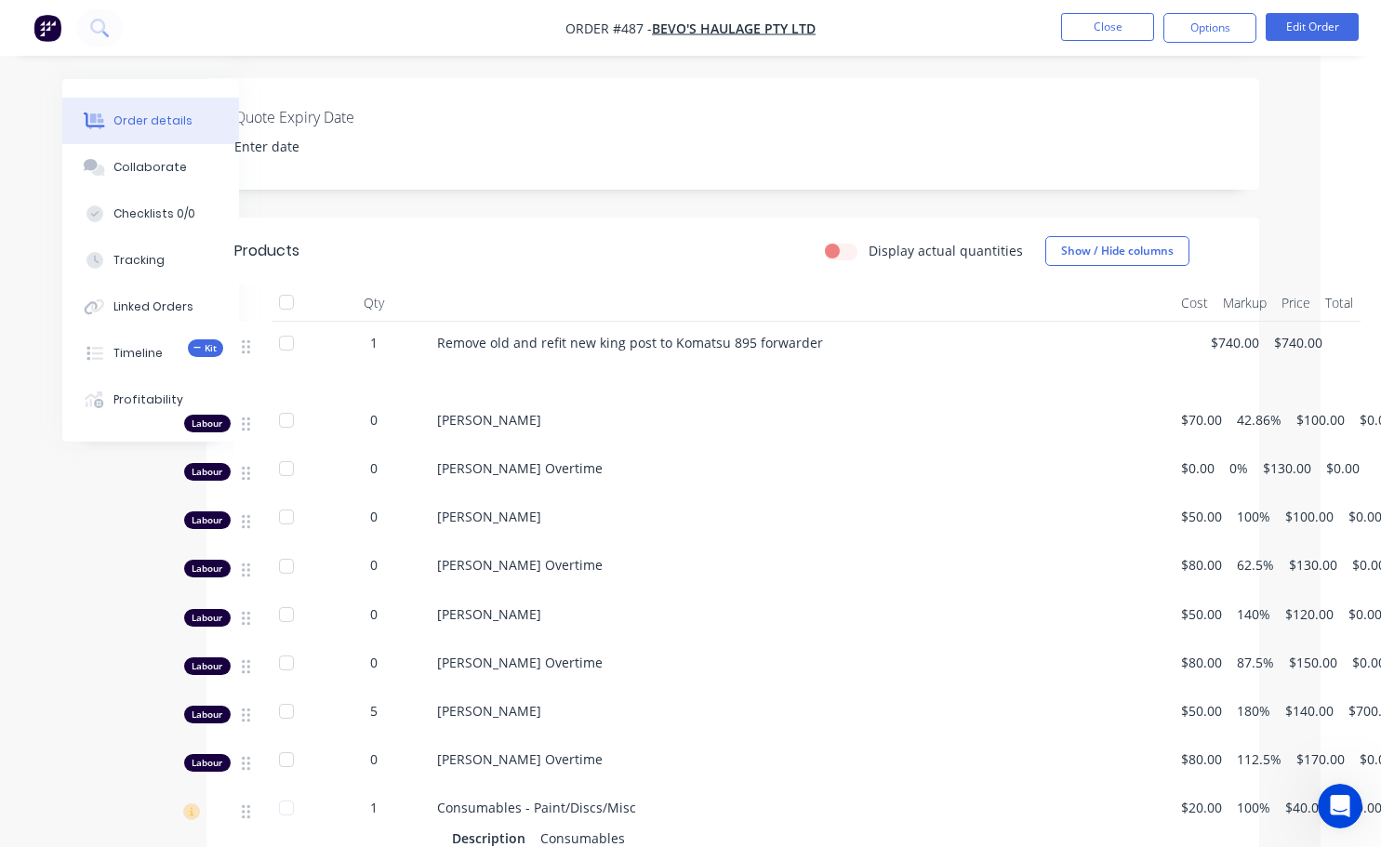
scroll to position [465, 82]
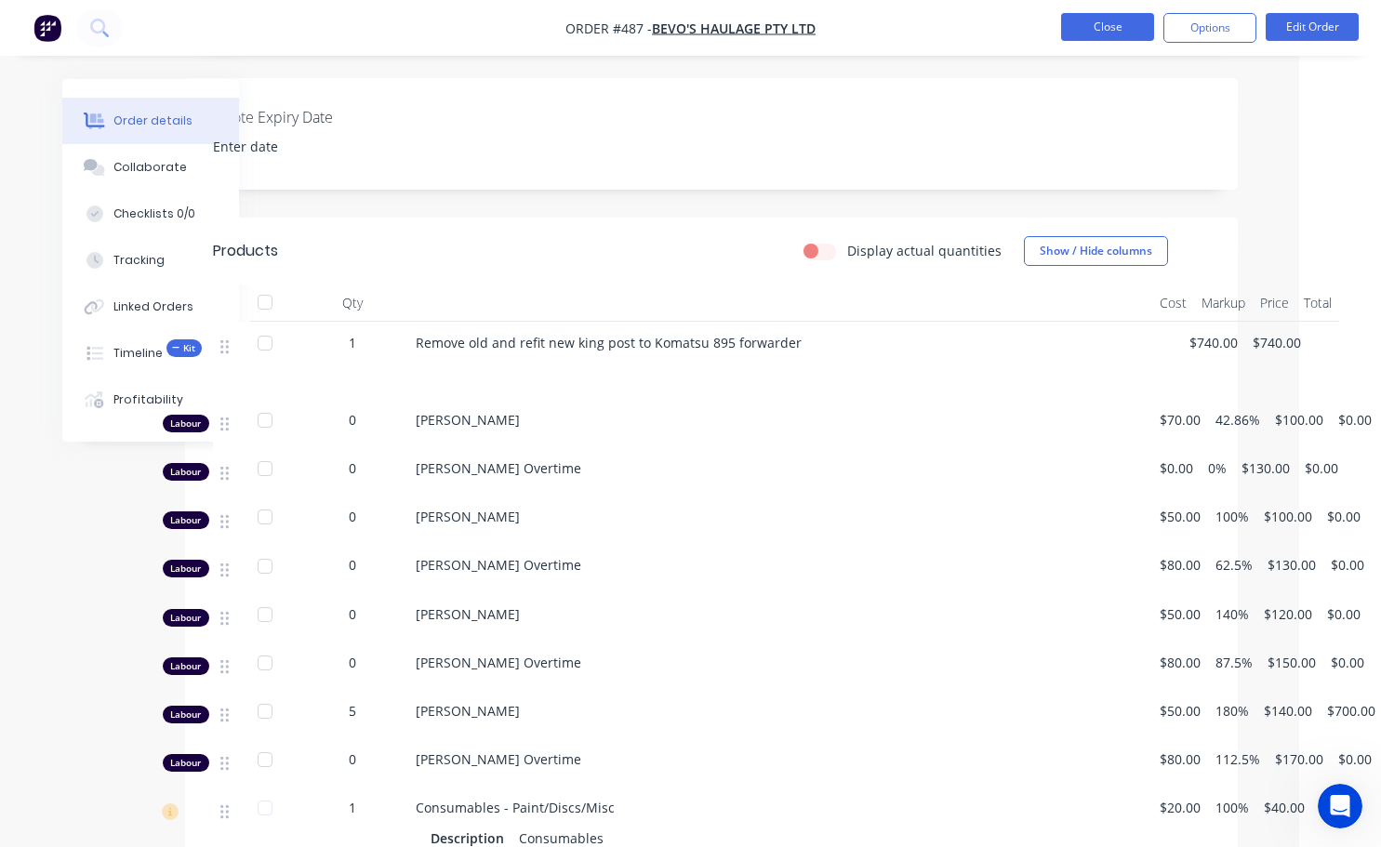
click at [1111, 30] on button "Close" at bounding box center [1107, 27] width 93 height 28
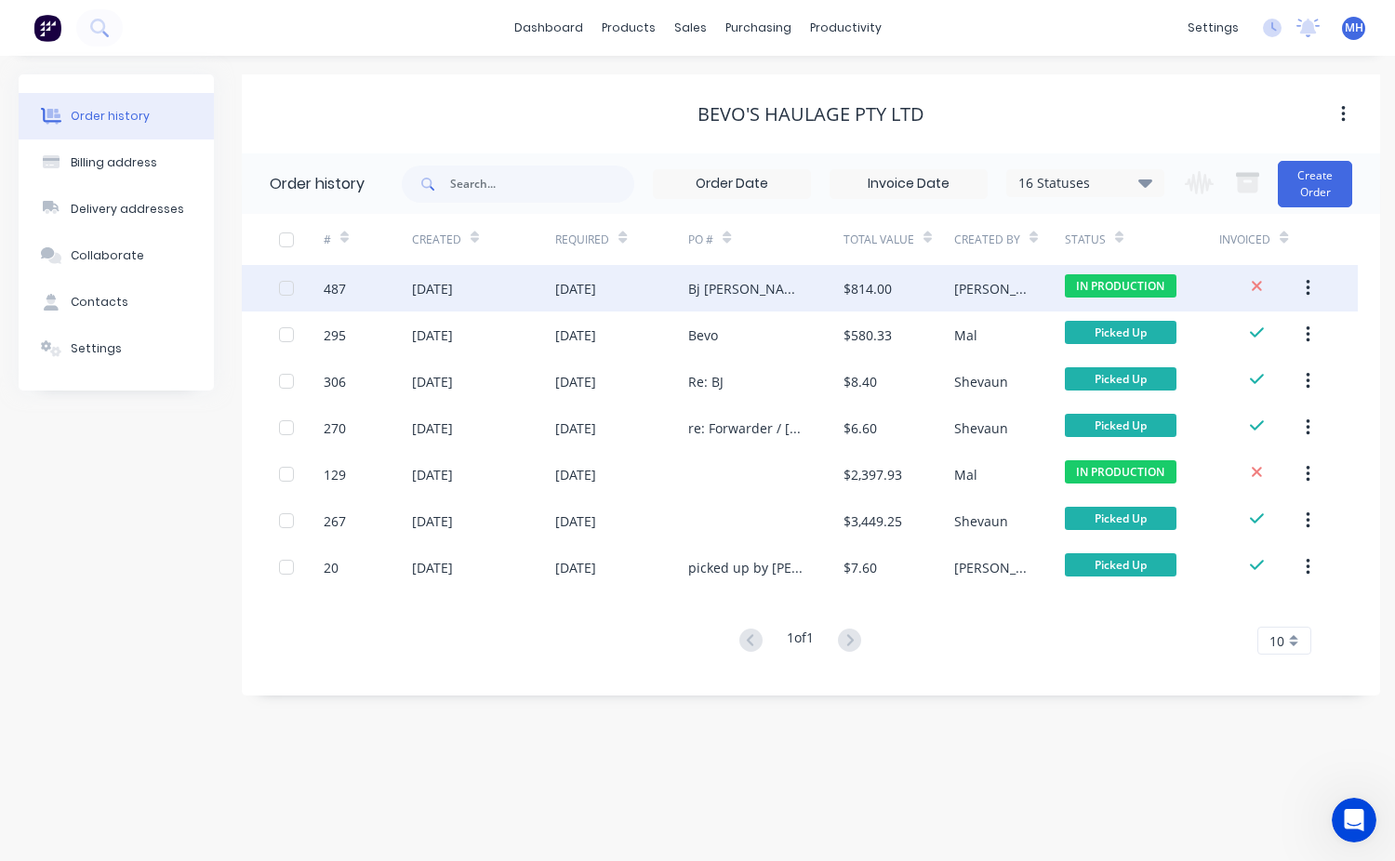
click at [1011, 281] on div "[PERSON_NAME]" at bounding box center [1009, 288] width 111 height 46
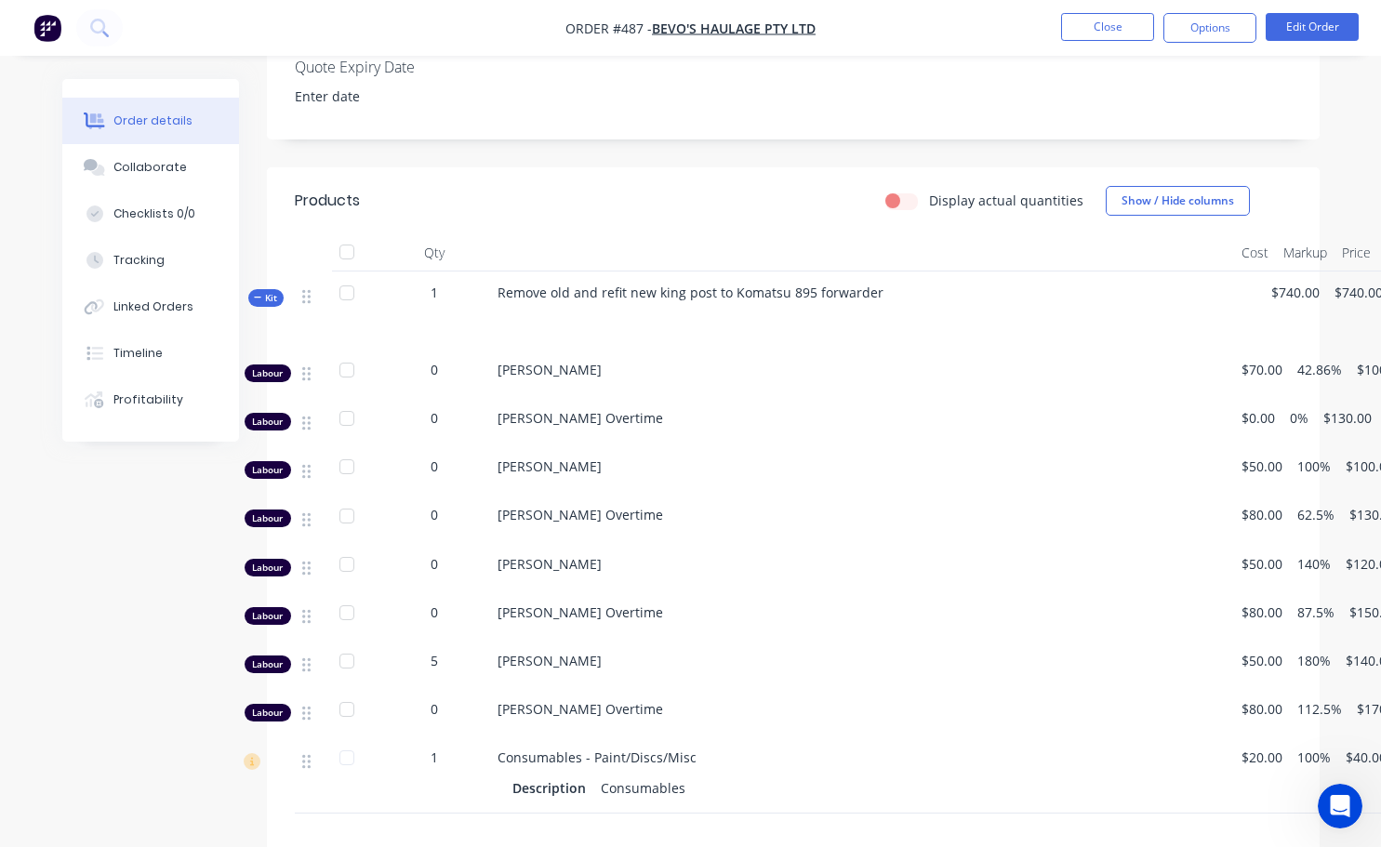
scroll to position [465, 0]
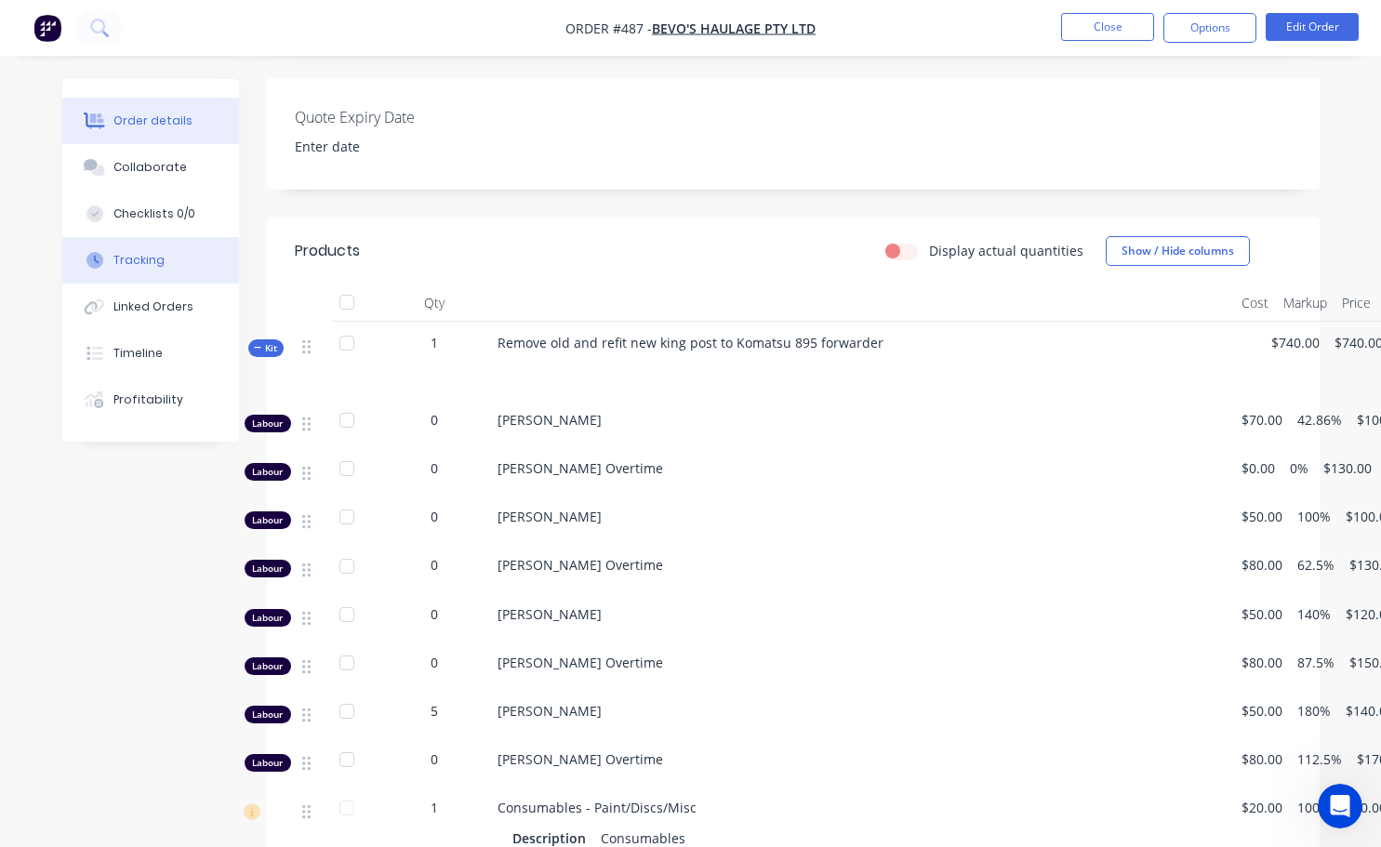
click at [144, 263] on div "Tracking" at bounding box center [138, 260] width 51 height 17
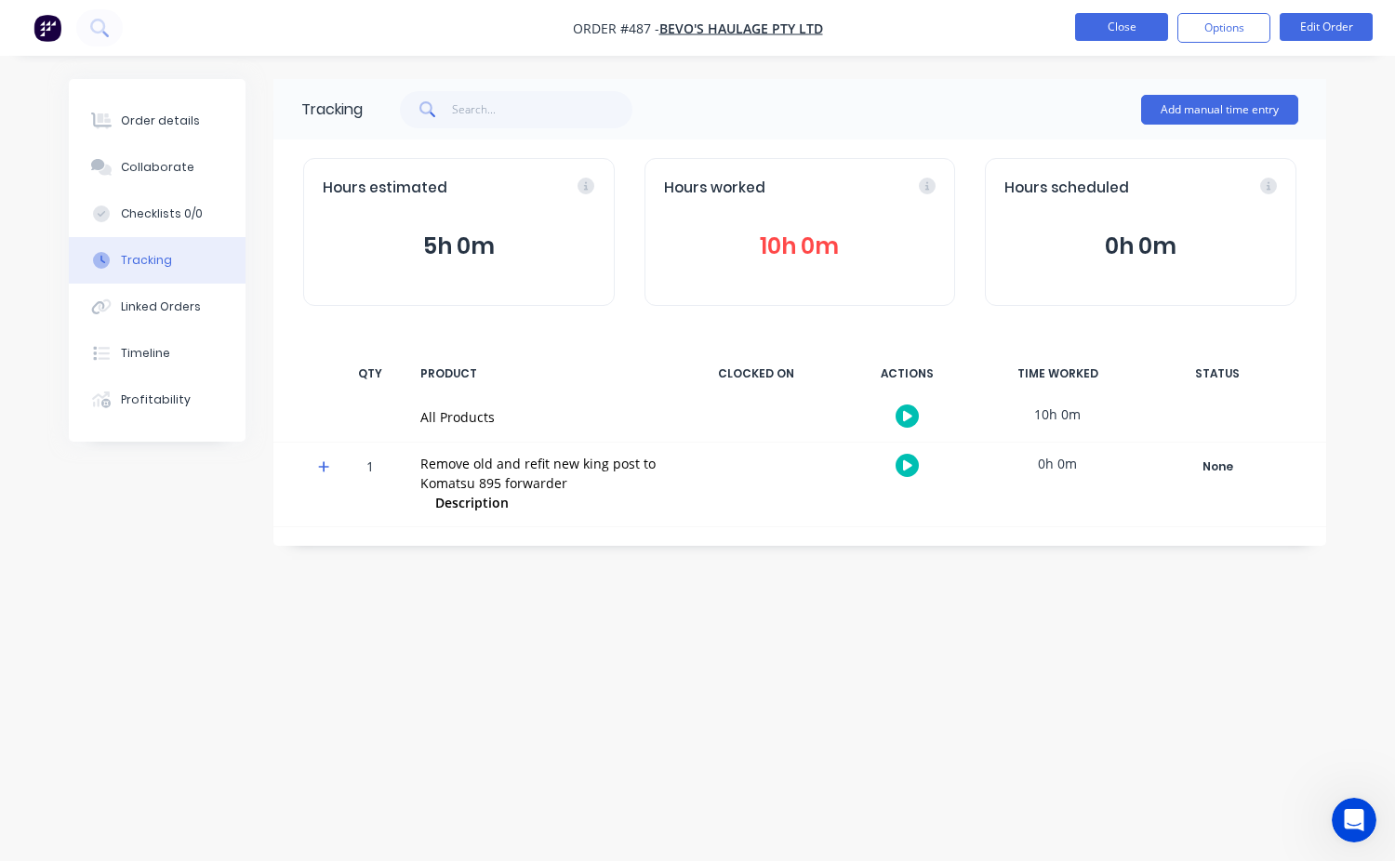
click at [1110, 20] on button "Close" at bounding box center [1121, 27] width 93 height 28
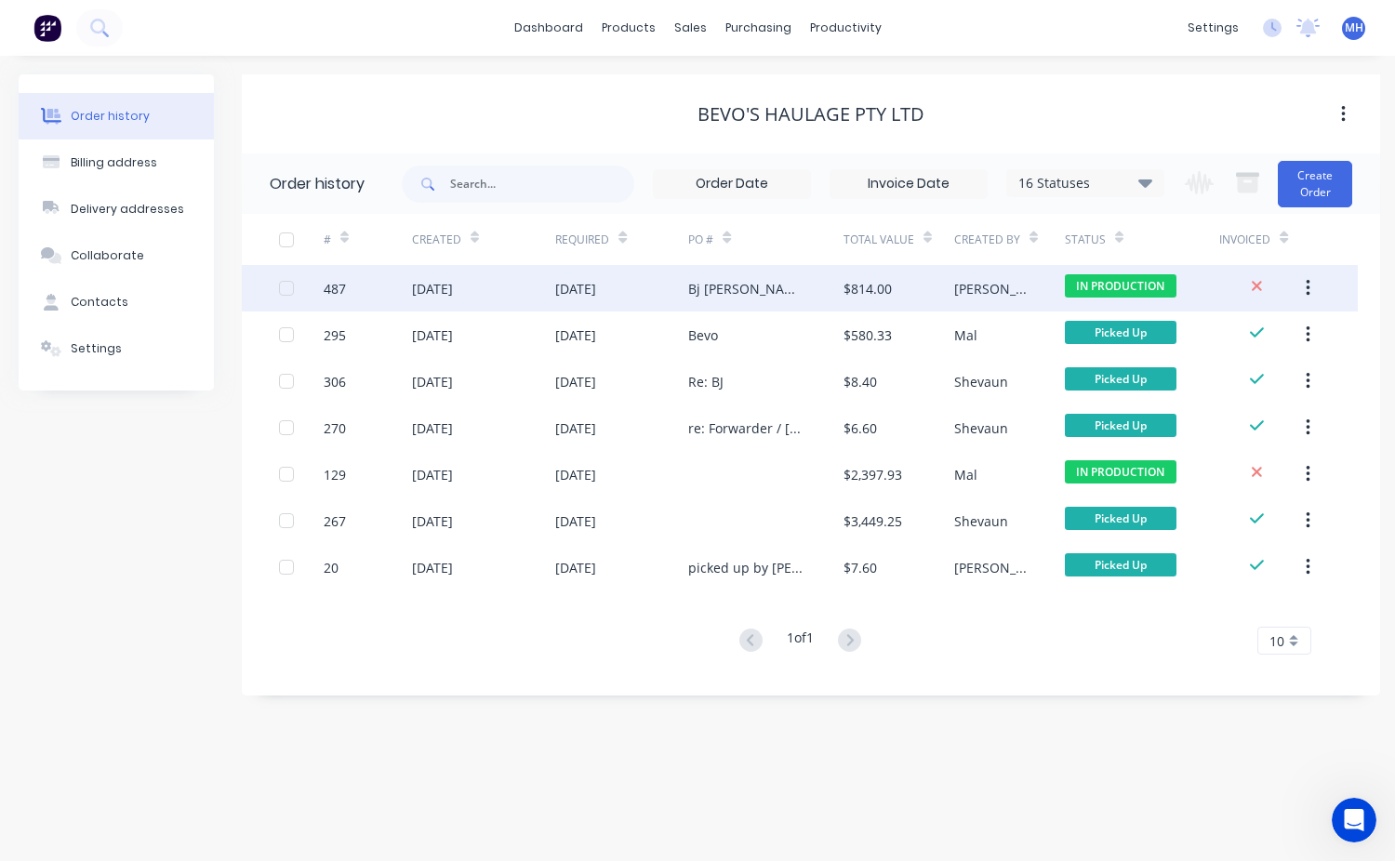
click at [947, 297] on div "$814.00" at bounding box center [898, 288] width 111 height 46
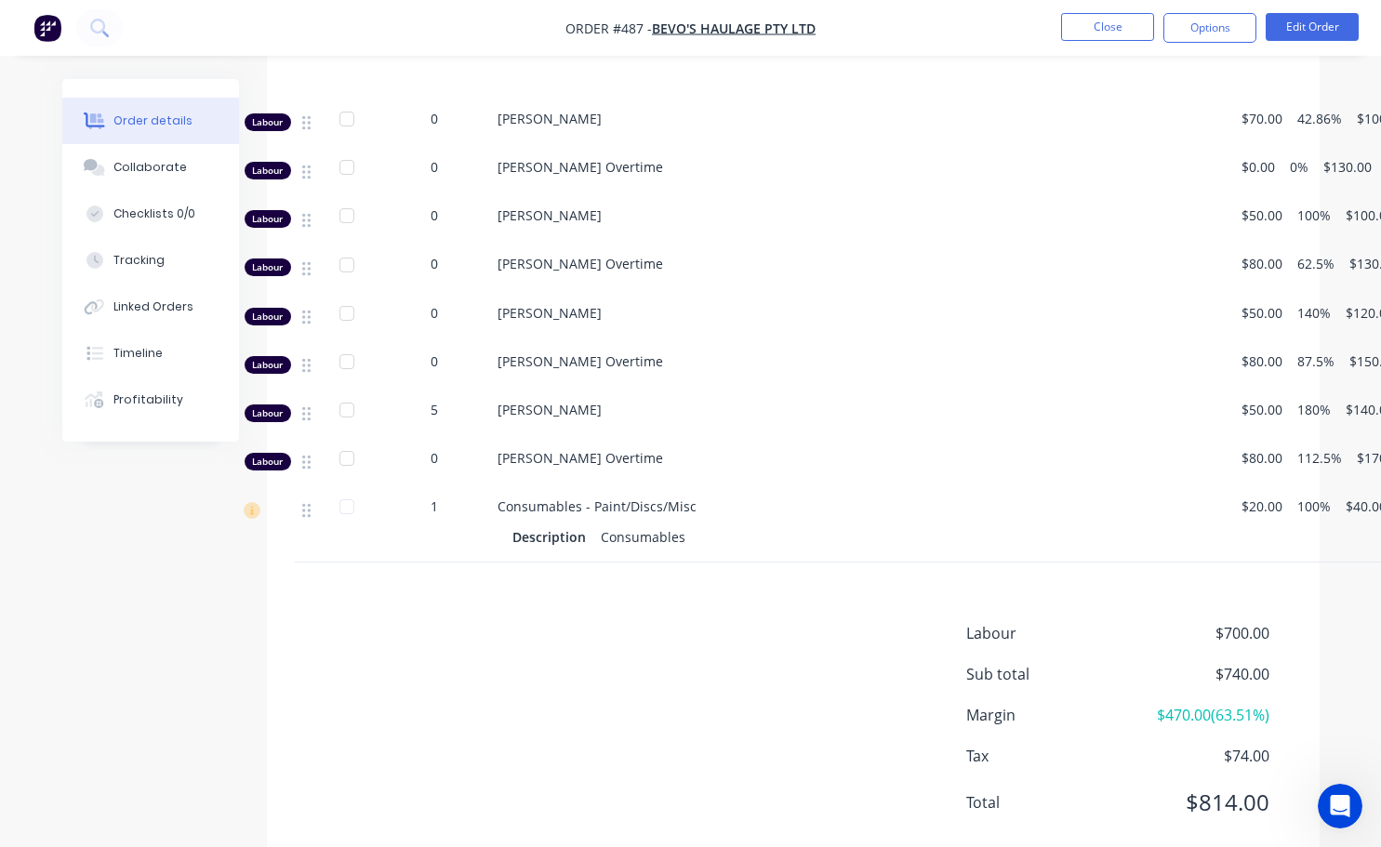
scroll to position [768, 0]
click at [1124, 30] on button "Close" at bounding box center [1107, 27] width 93 height 28
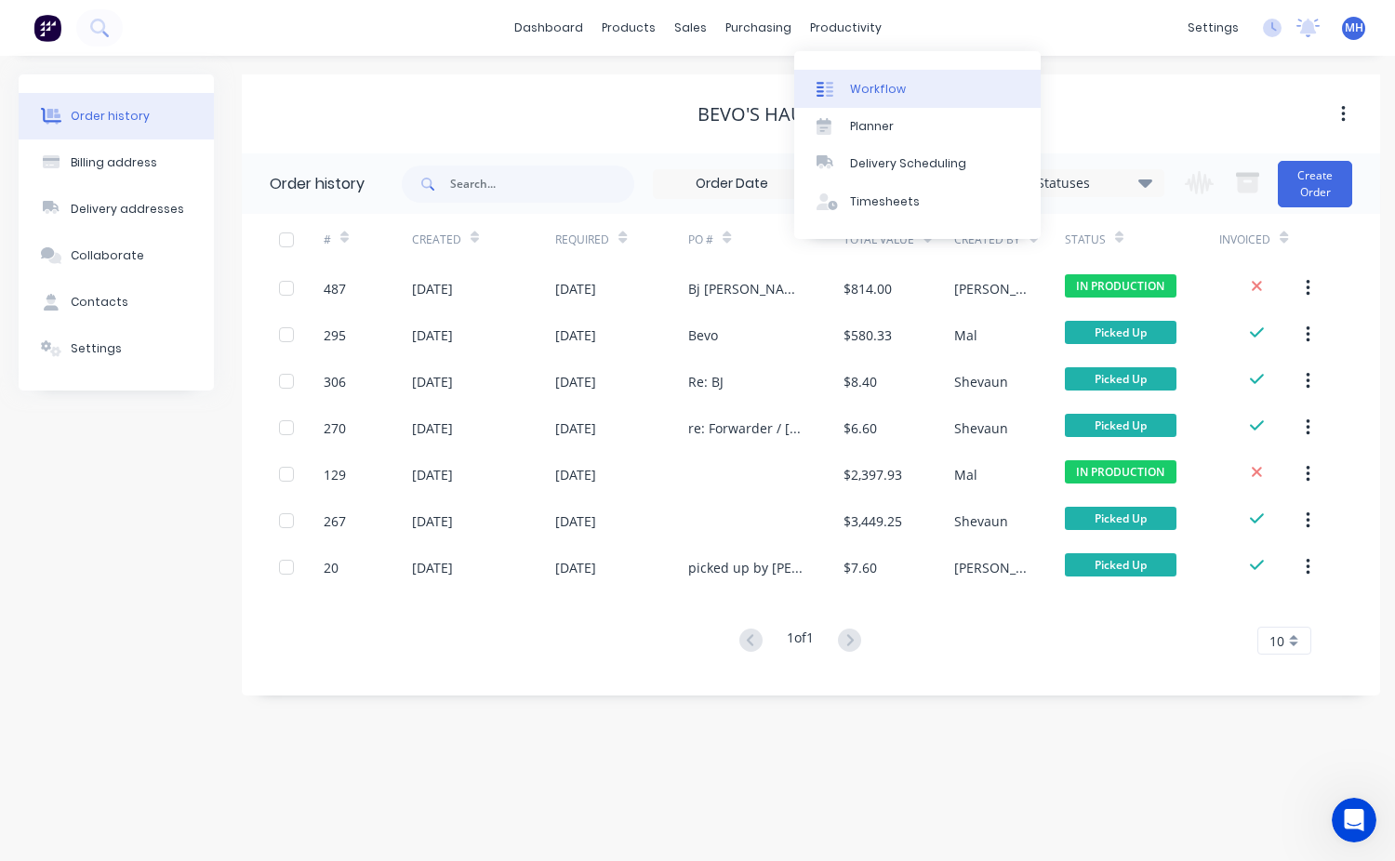
click at [866, 89] on div "Workflow" at bounding box center [878, 89] width 56 height 17
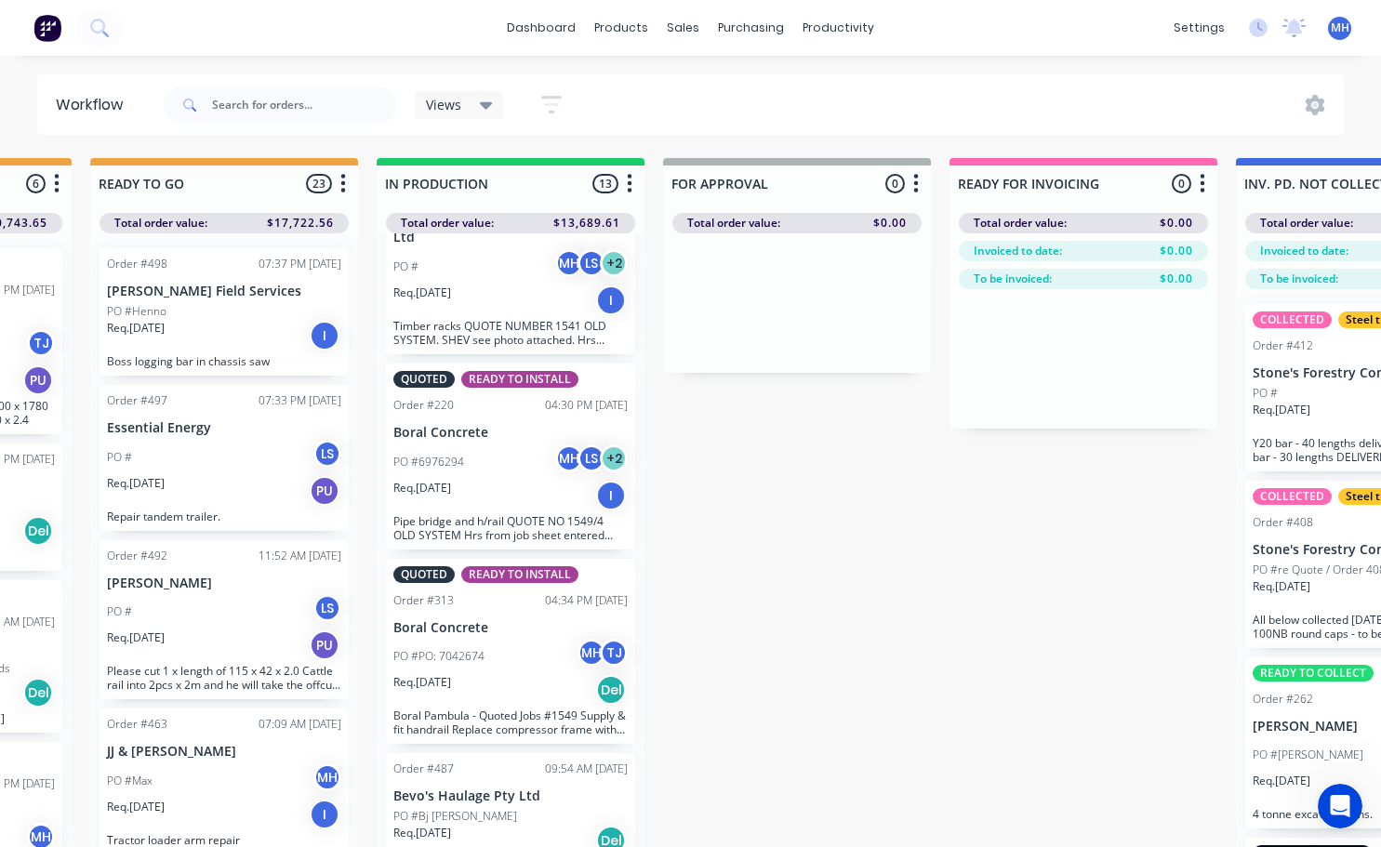
scroll to position [1643, 0]
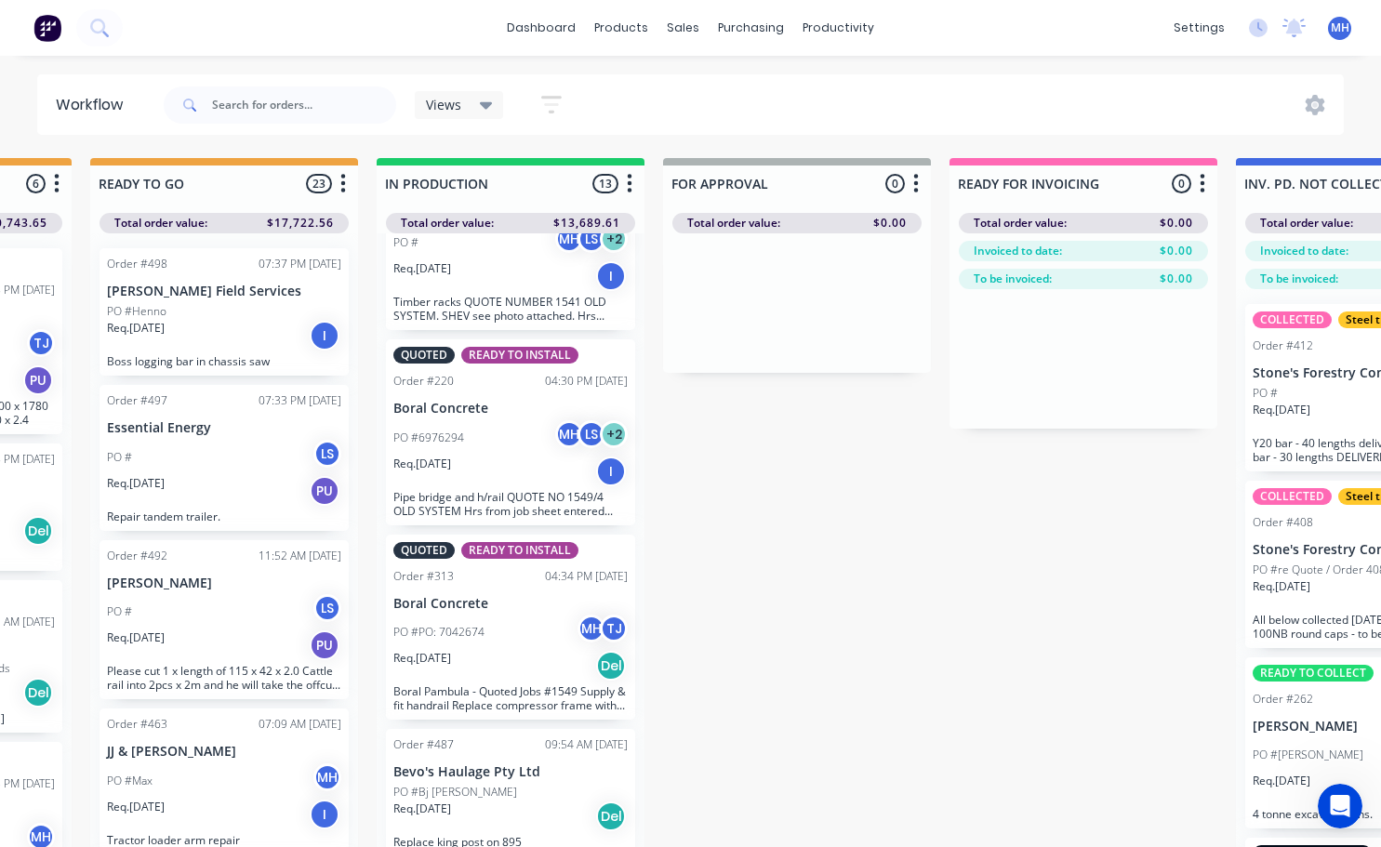
click at [511, 800] on div "Req. [DATE] Del" at bounding box center [510, 816] width 234 height 32
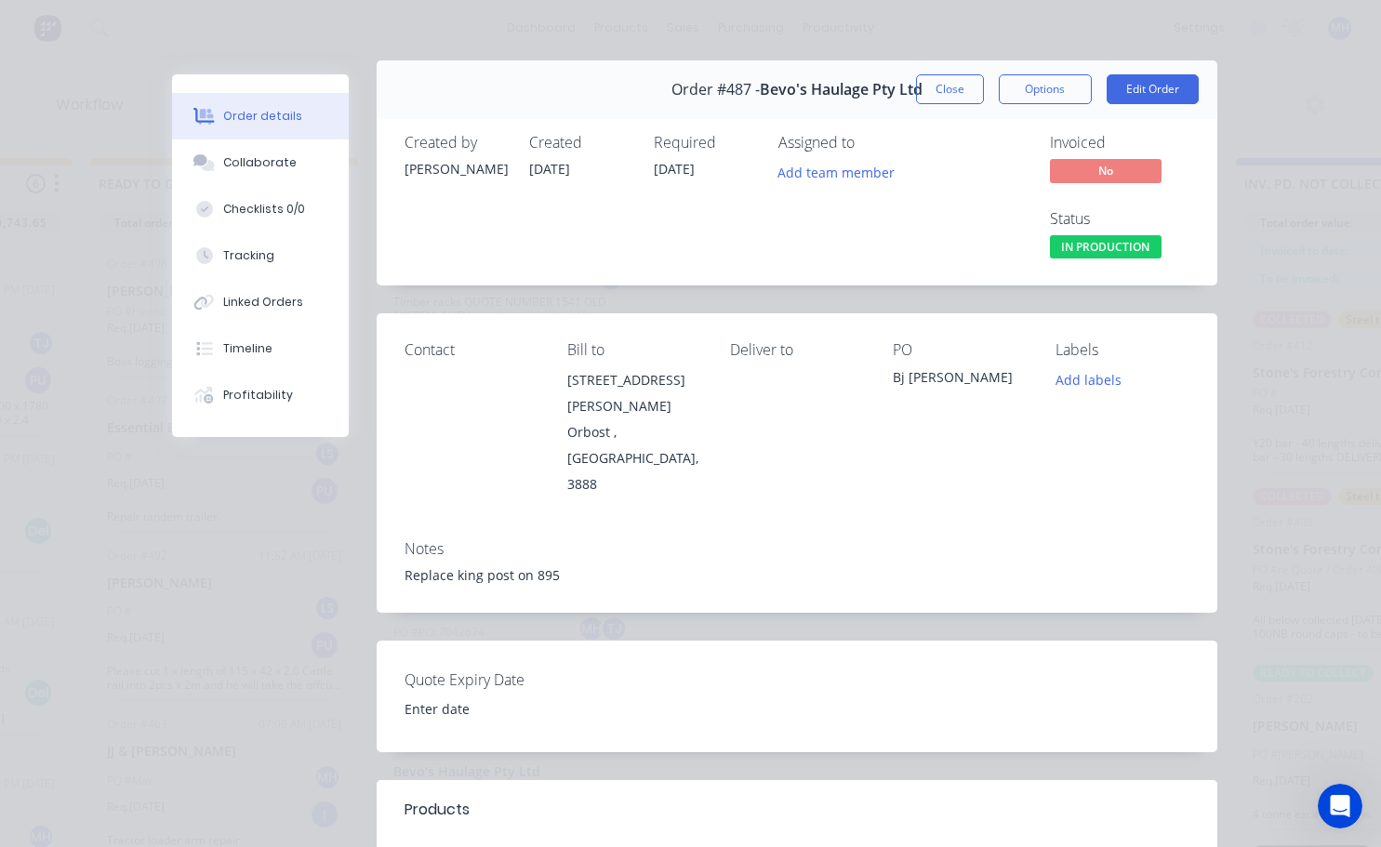
scroll to position [0, 0]
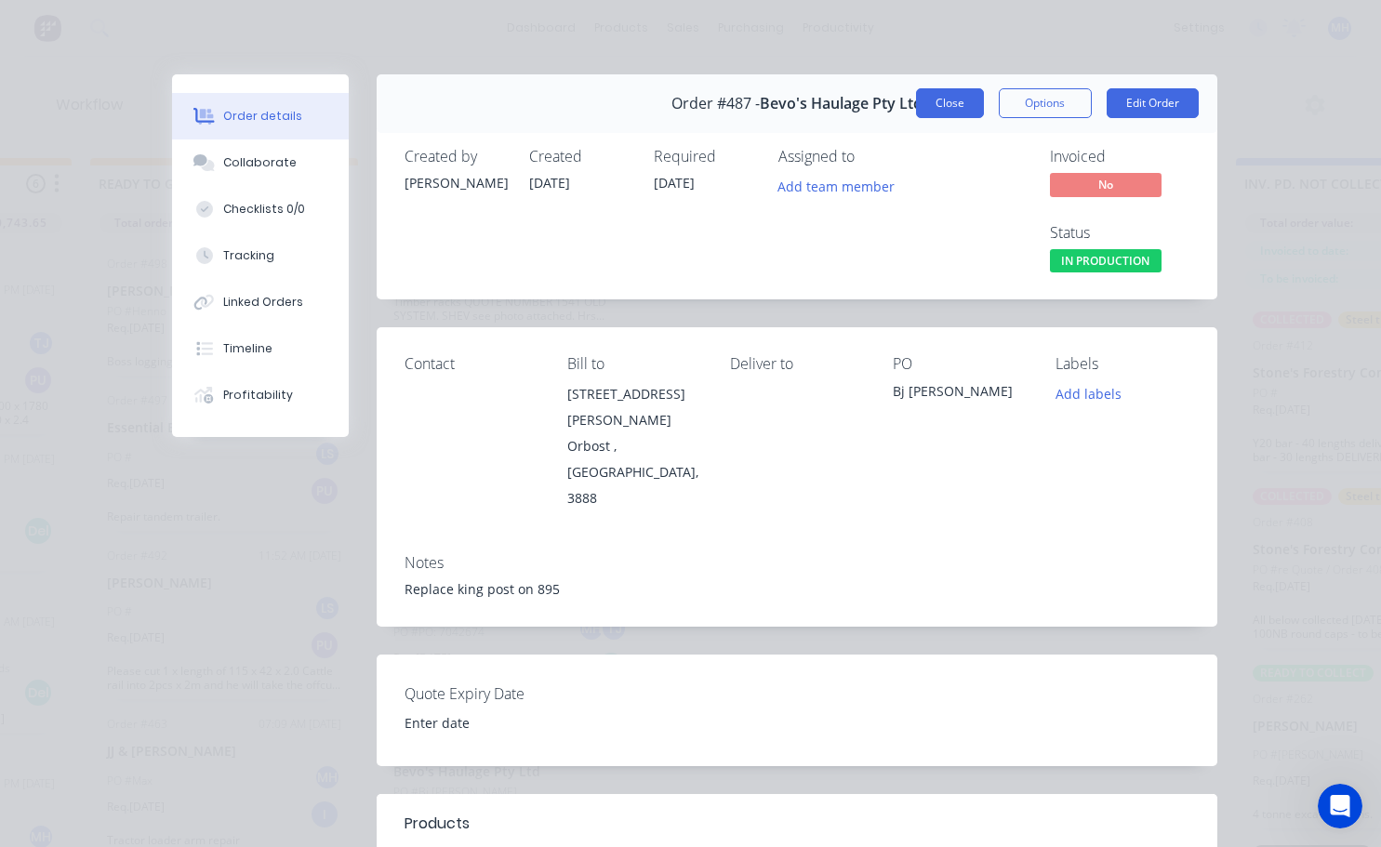
click at [964, 108] on button "Close" at bounding box center [950, 103] width 68 height 30
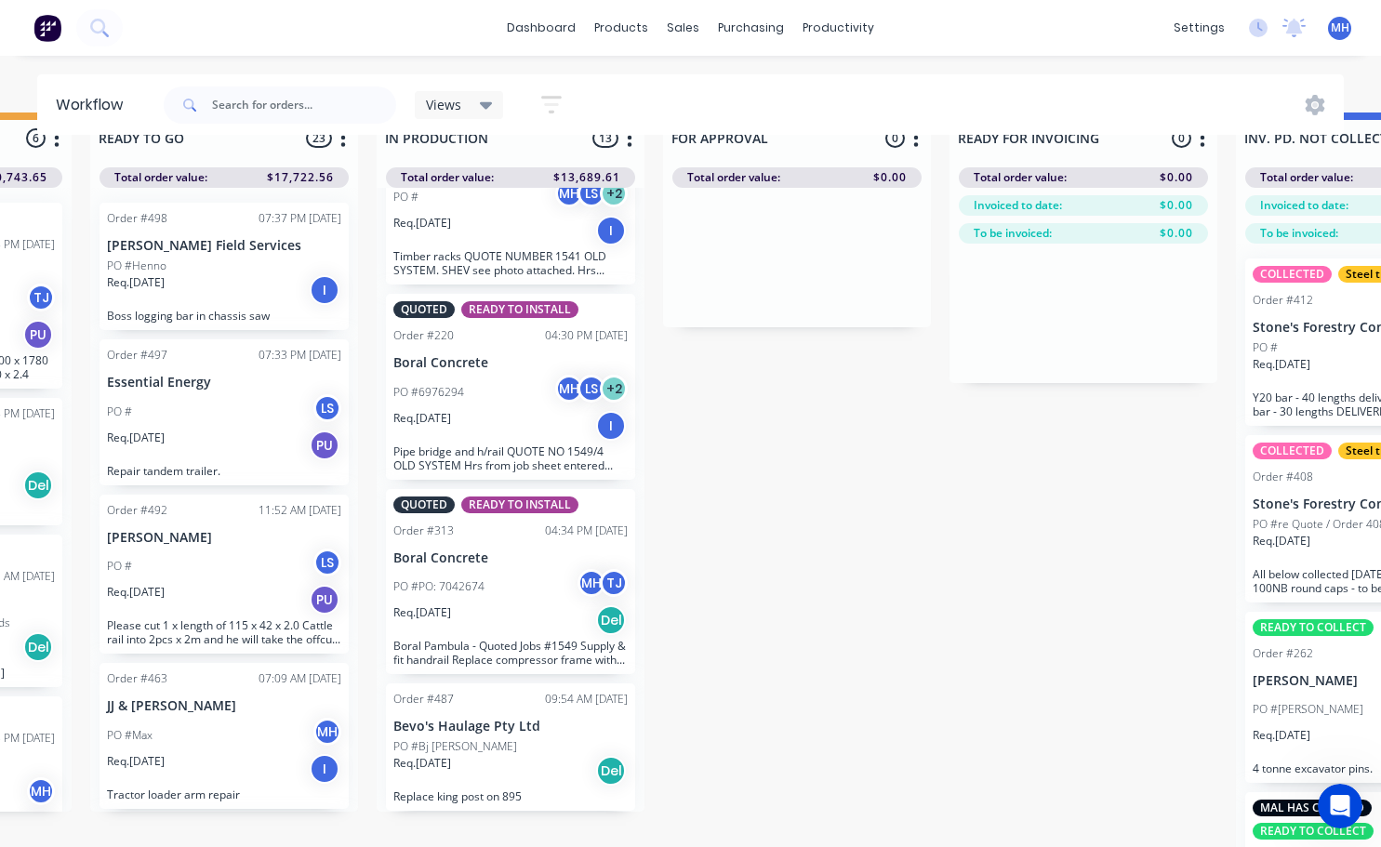
scroll to position [80, 809]
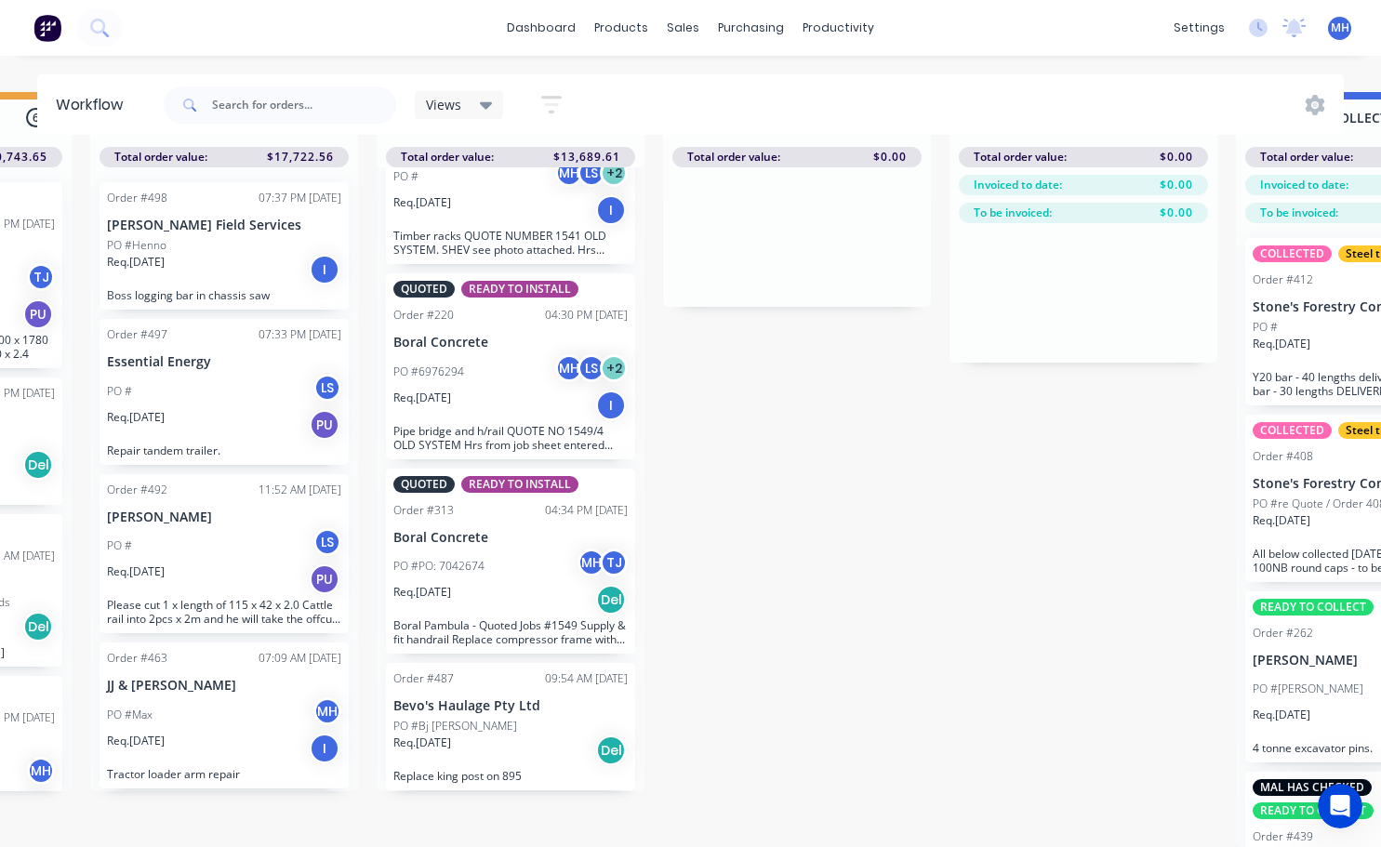
click at [538, 745] on div "Req. [DATE] Del" at bounding box center [510, 750] width 234 height 32
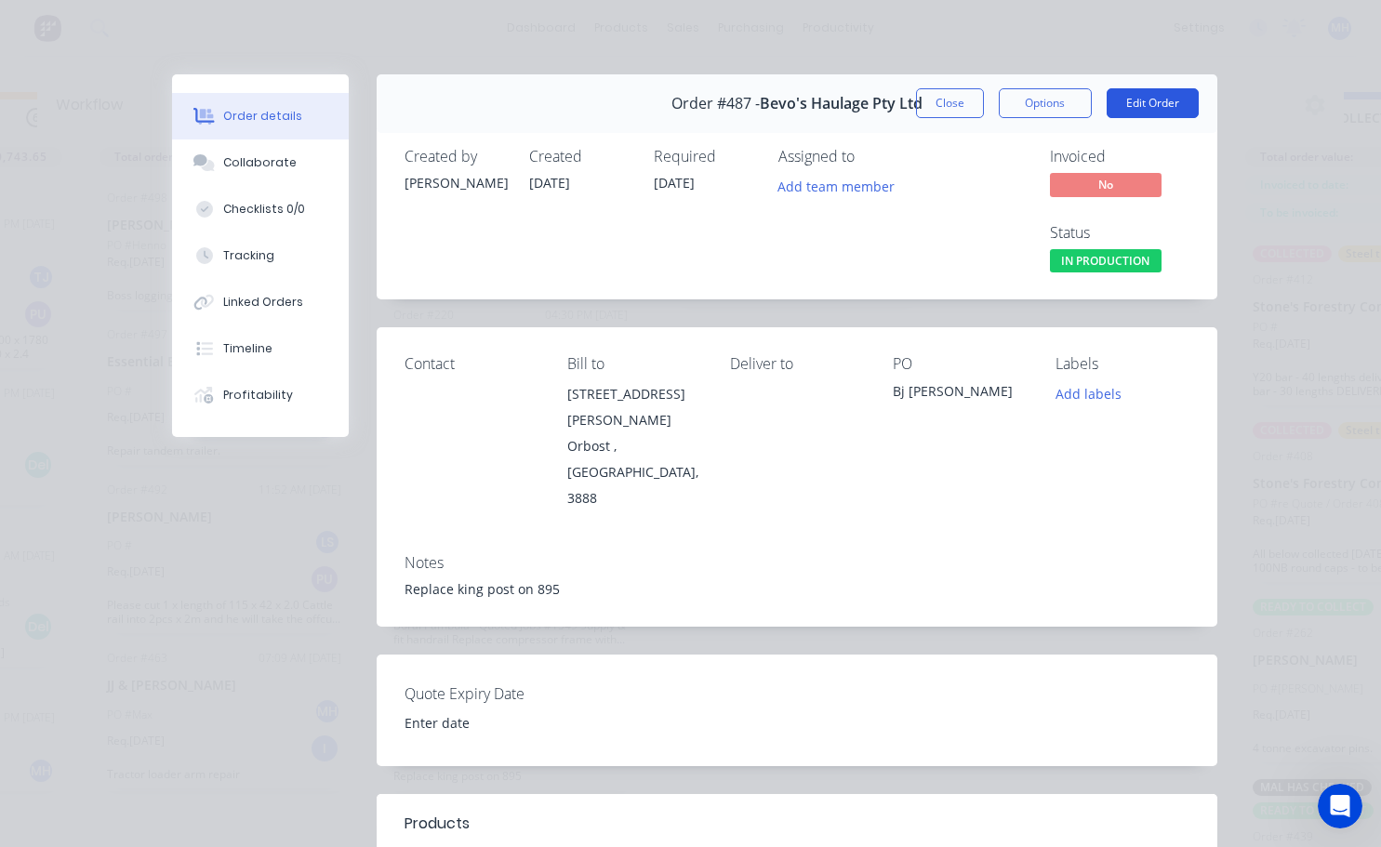
click at [1130, 116] on button "Edit Order" at bounding box center [1152, 103] width 92 height 30
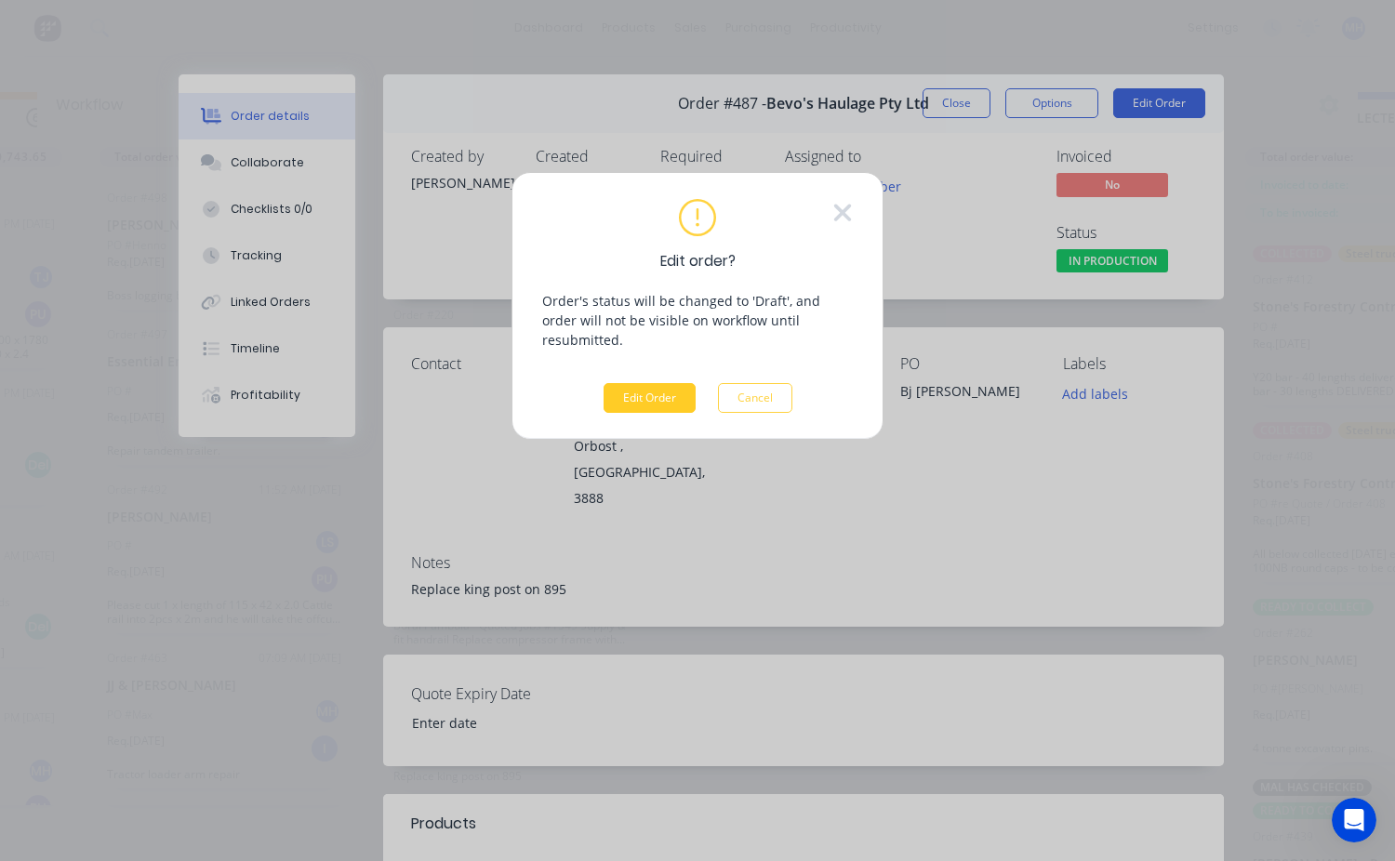
click at [656, 390] on button "Edit Order" at bounding box center [649, 398] width 92 height 30
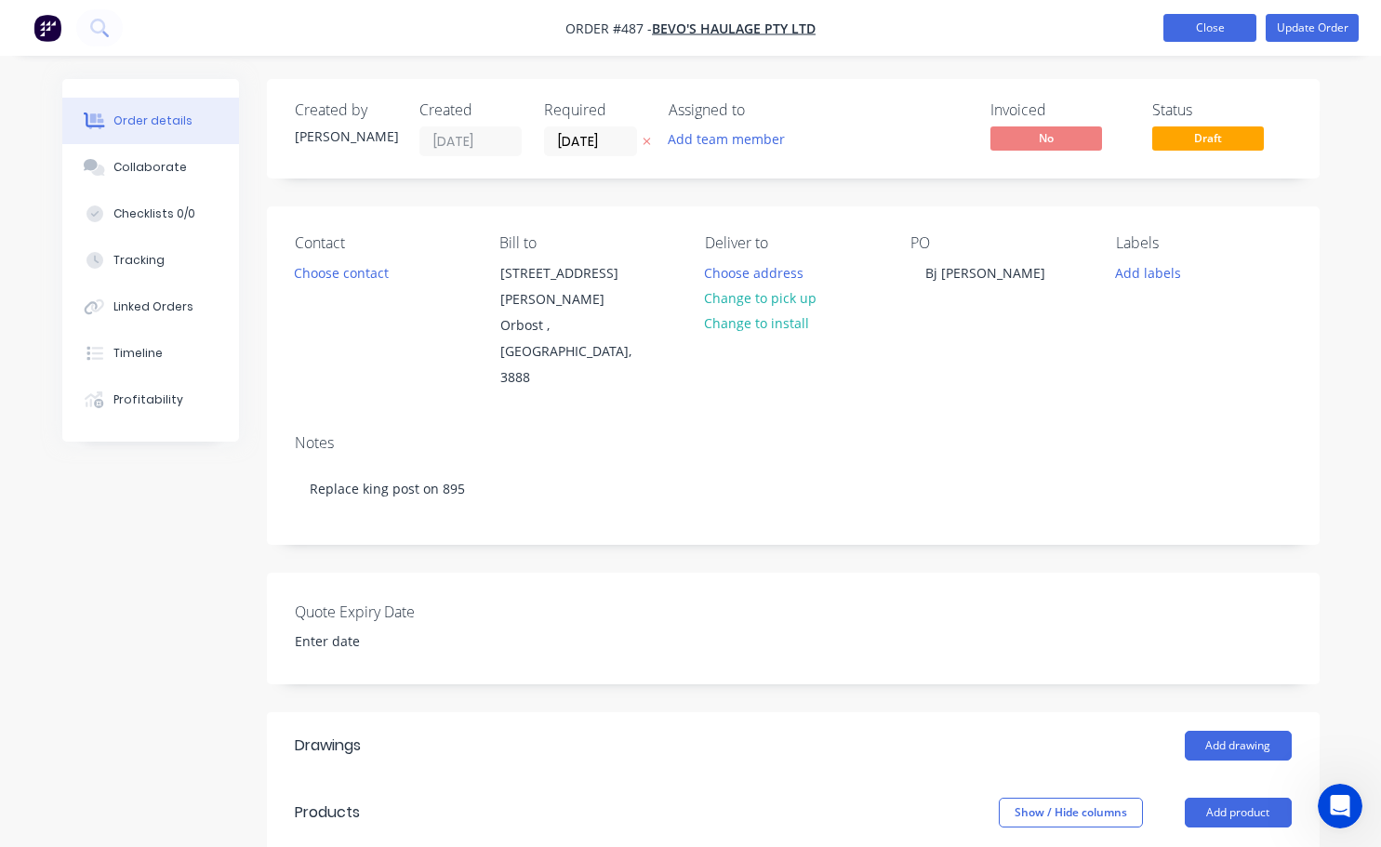
click at [1205, 34] on button "Close" at bounding box center [1209, 28] width 93 height 28
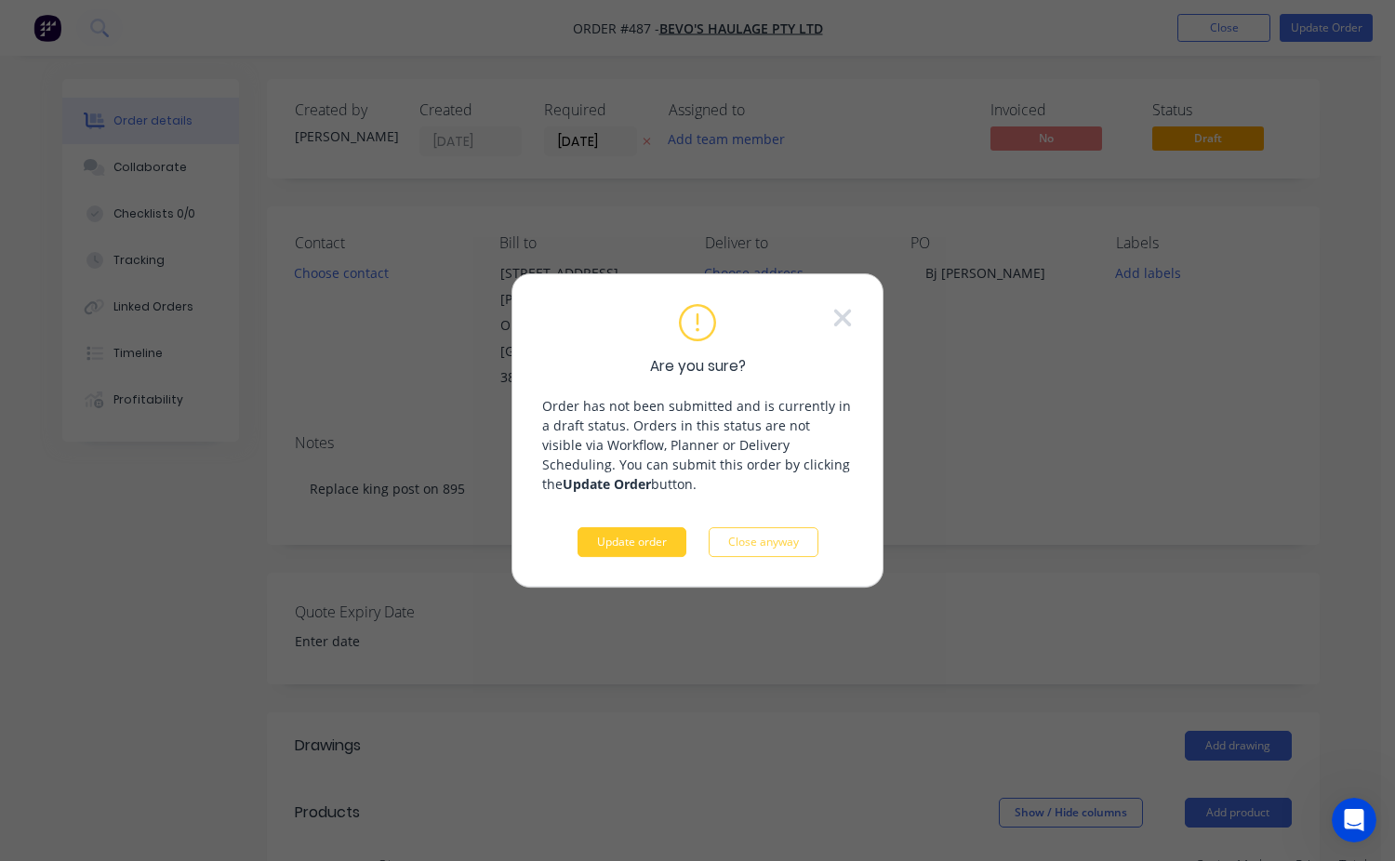
click at [624, 543] on button "Update order" at bounding box center [631, 542] width 109 height 30
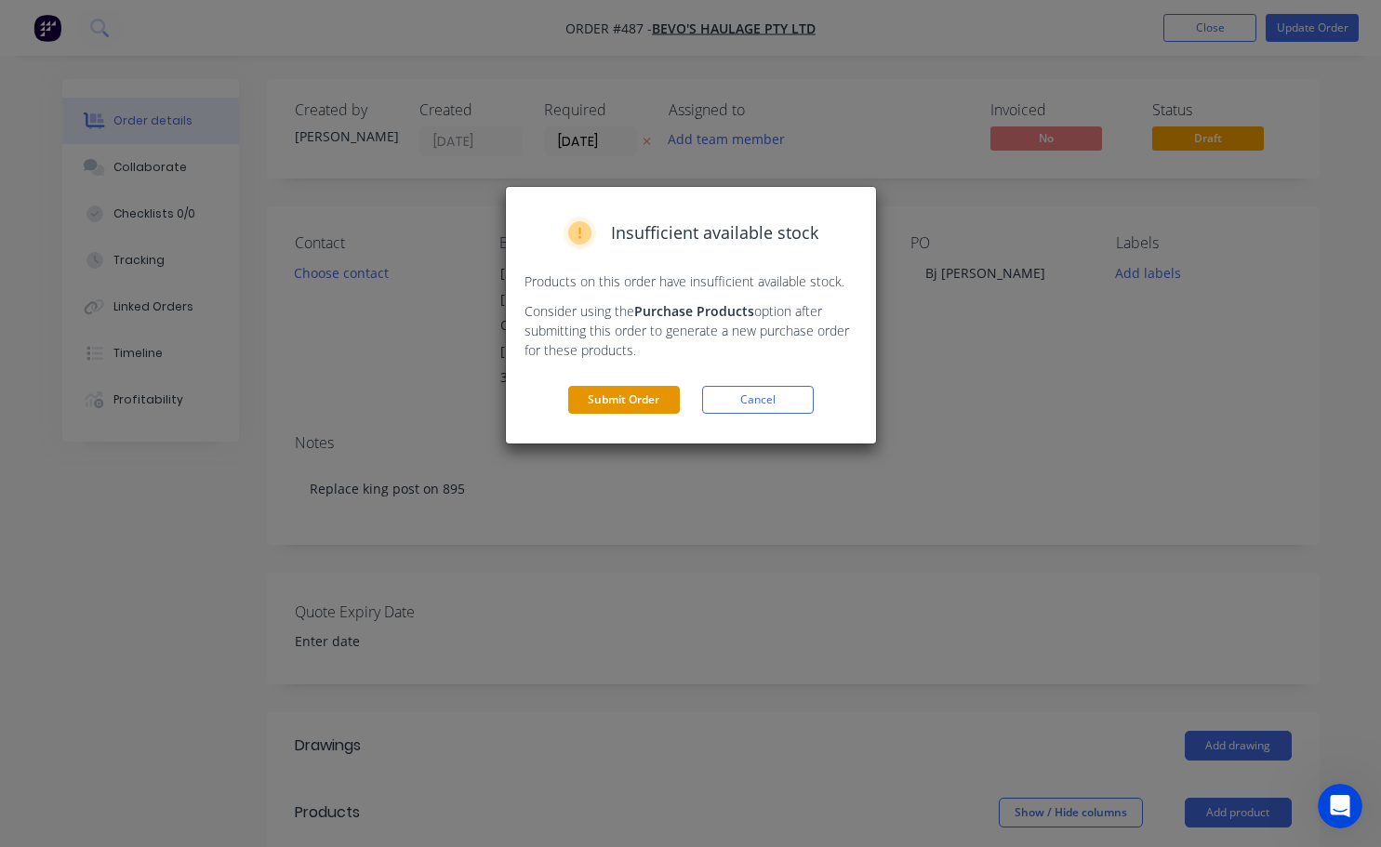
click at [635, 403] on button "Submit Order" at bounding box center [624, 400] width 112 height 28
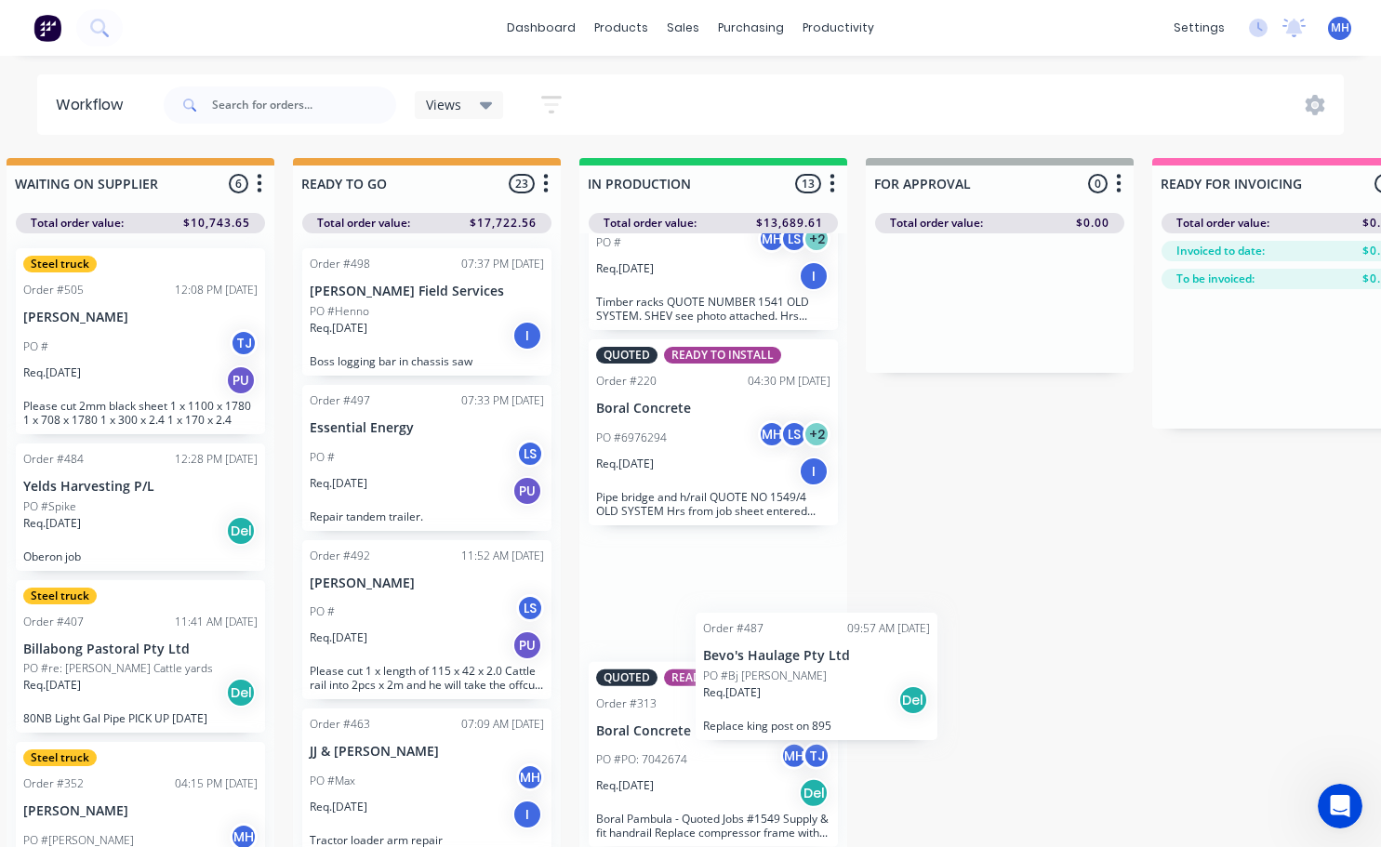
scroll to position [3, 606]
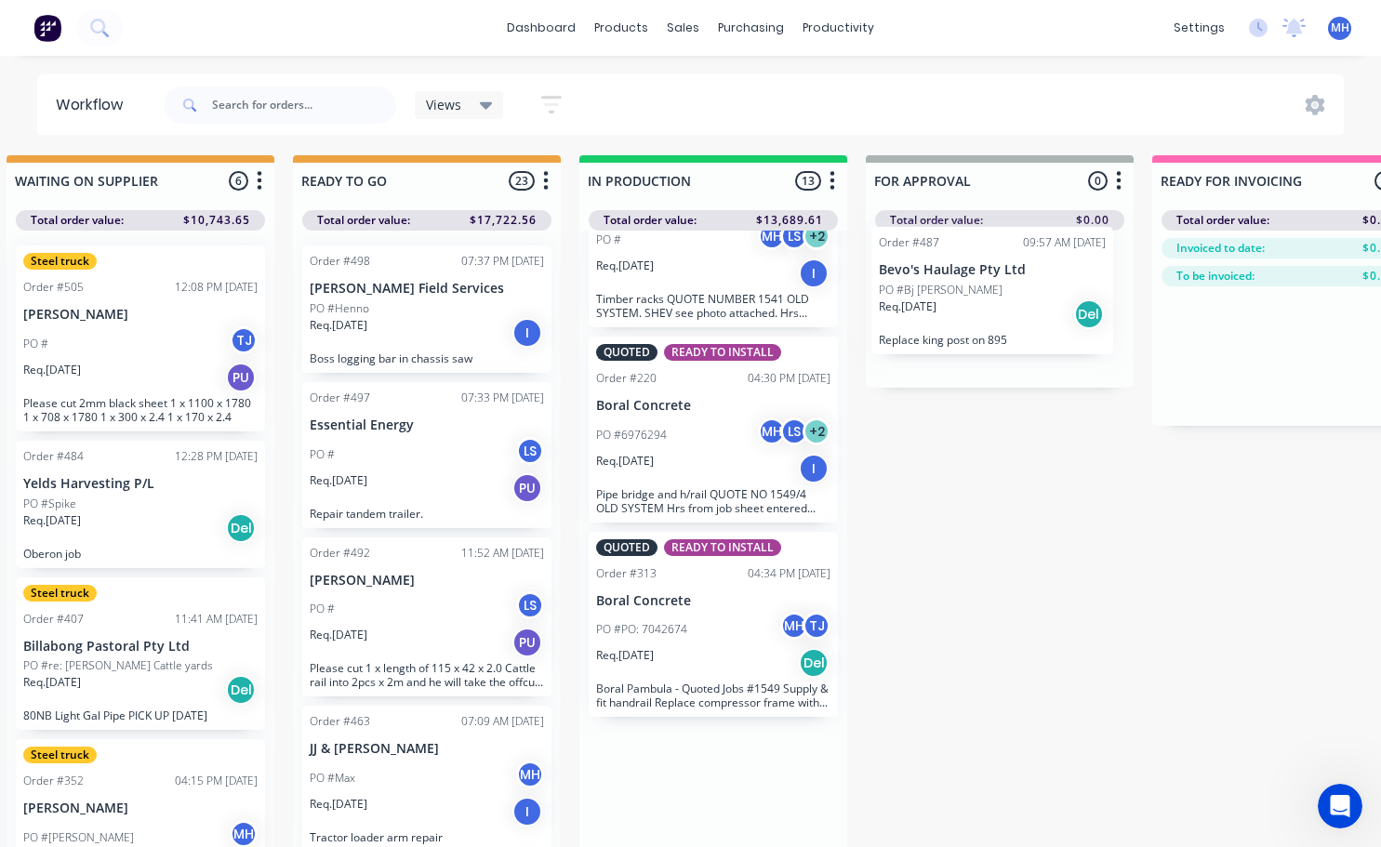
drag, startPoint x: 833, startPoint y: 667, endPoint x: 1009, endPoint y: 295, distance: 411.3
click at [1009, 295] on div "QUOTES TO DO 1 Status colour #273444 hex #273444 Save Cancel Notifications Emai…" at bounding box center [930, 532] width 3100 height 755
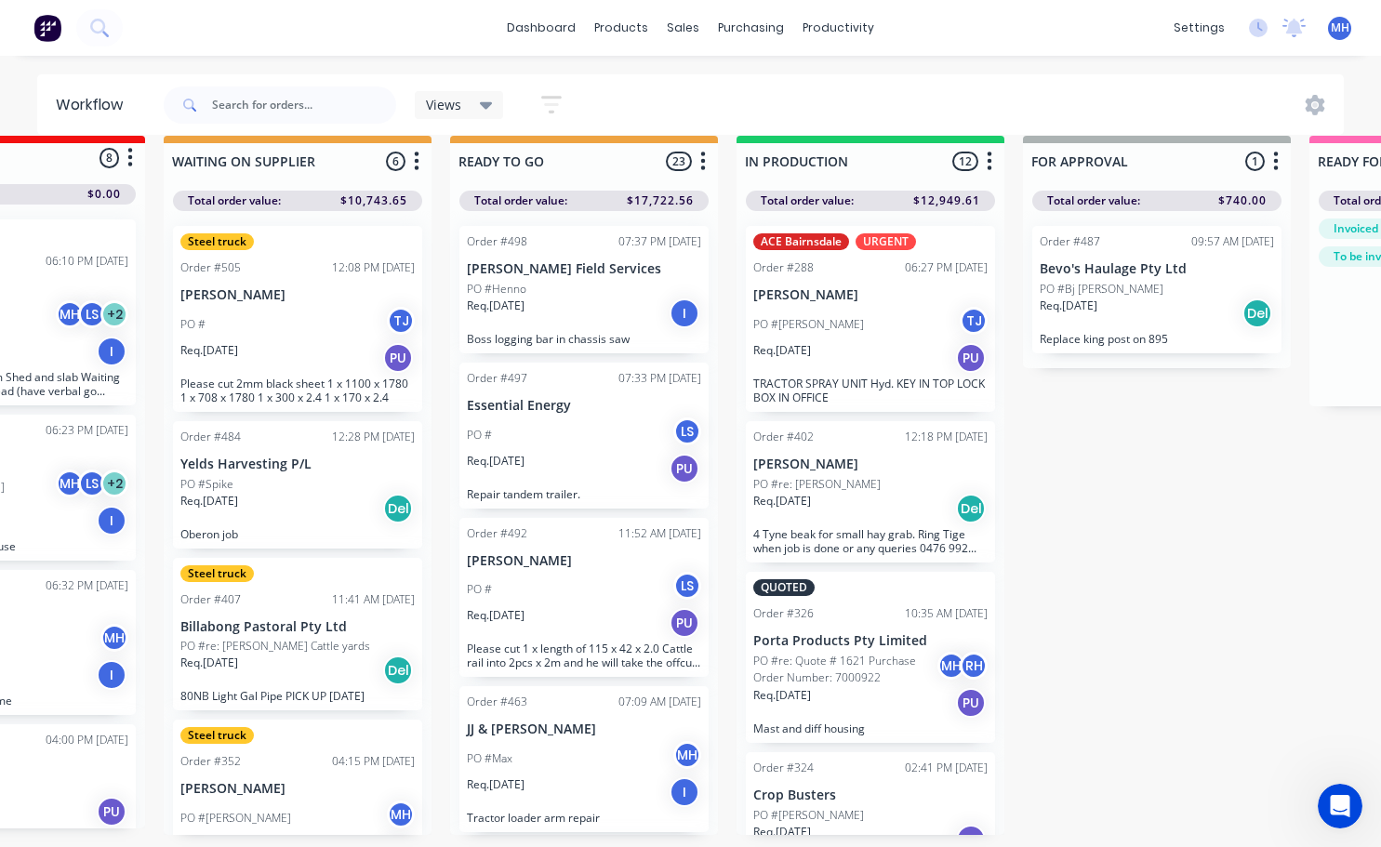
scroll to position [0, 449]
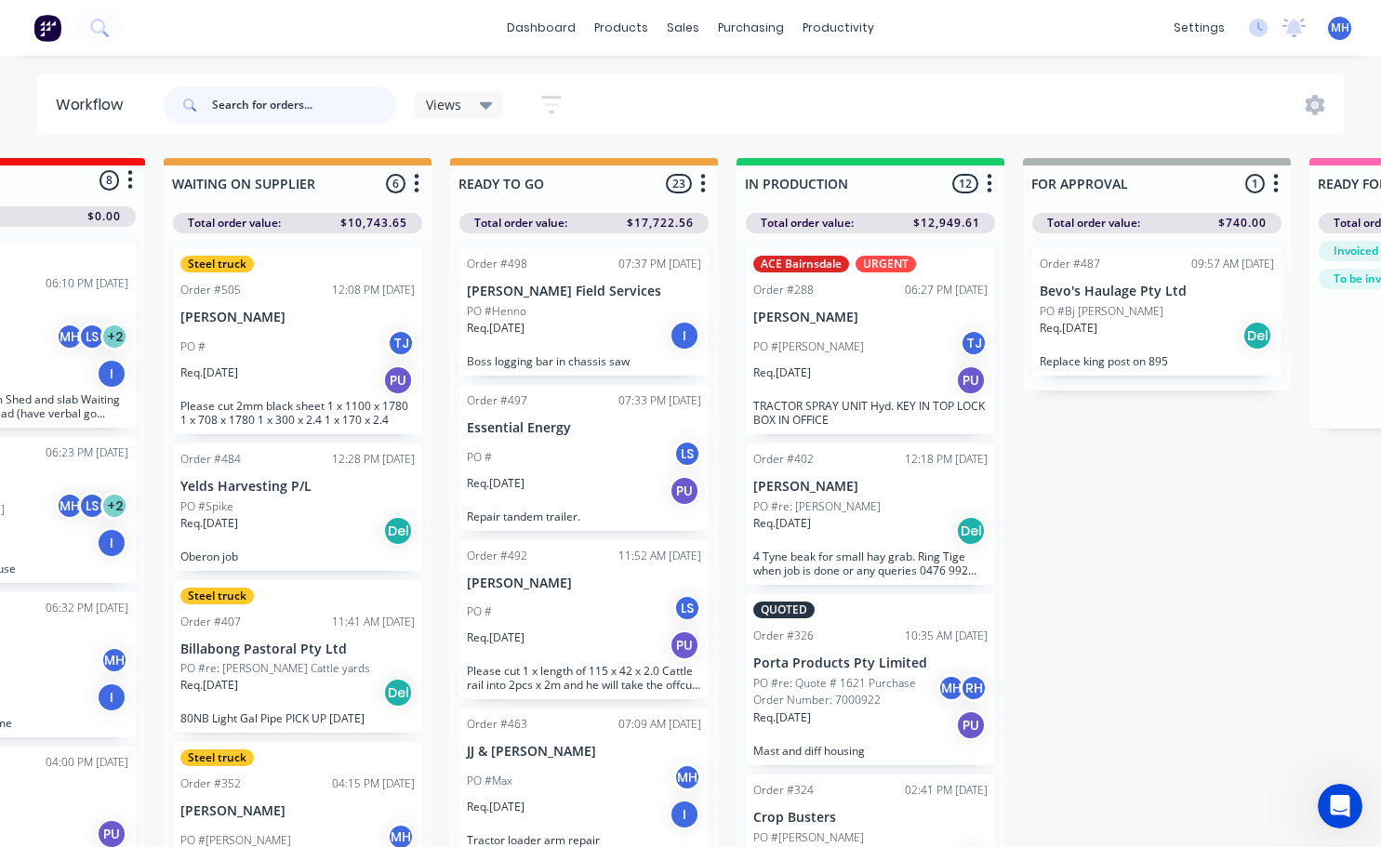
click at [258, 115] on input "text" at bounding box center [304, 104] width 184 height 37
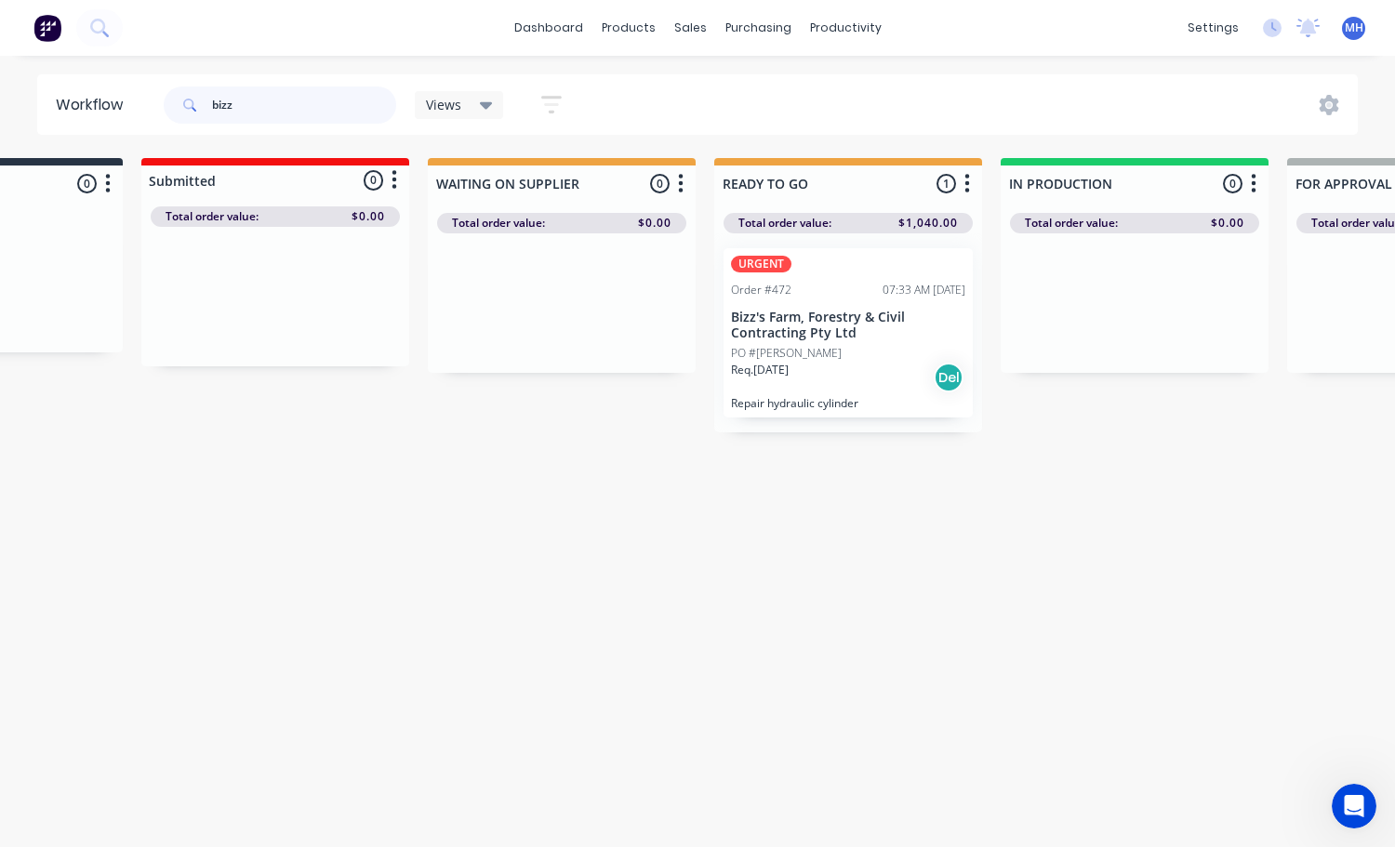
scroll to position [0, 183]
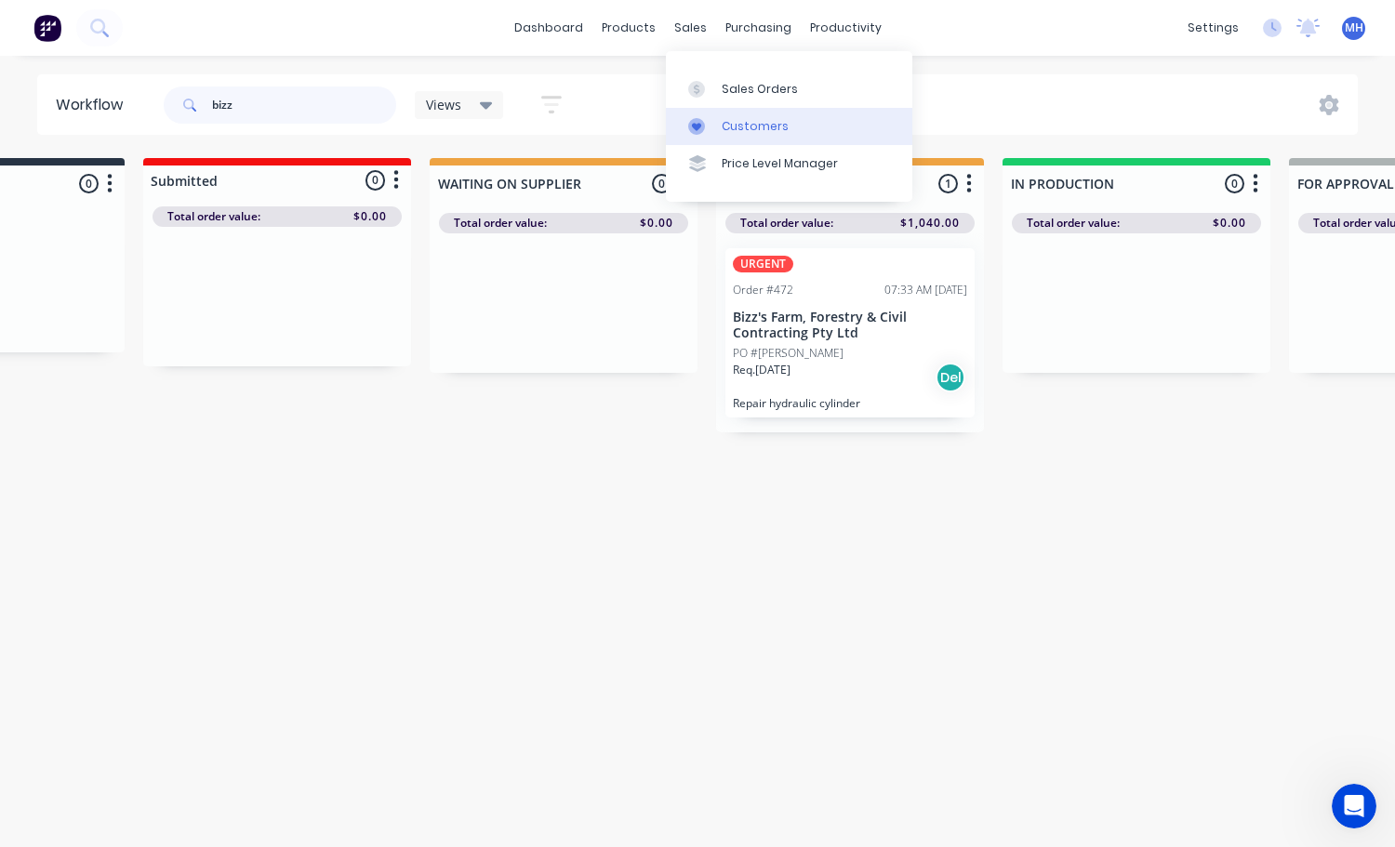
type input "bizz"
click at [750, 137] on link "Customers" at bounding box center [789, 126] width 246 height 37
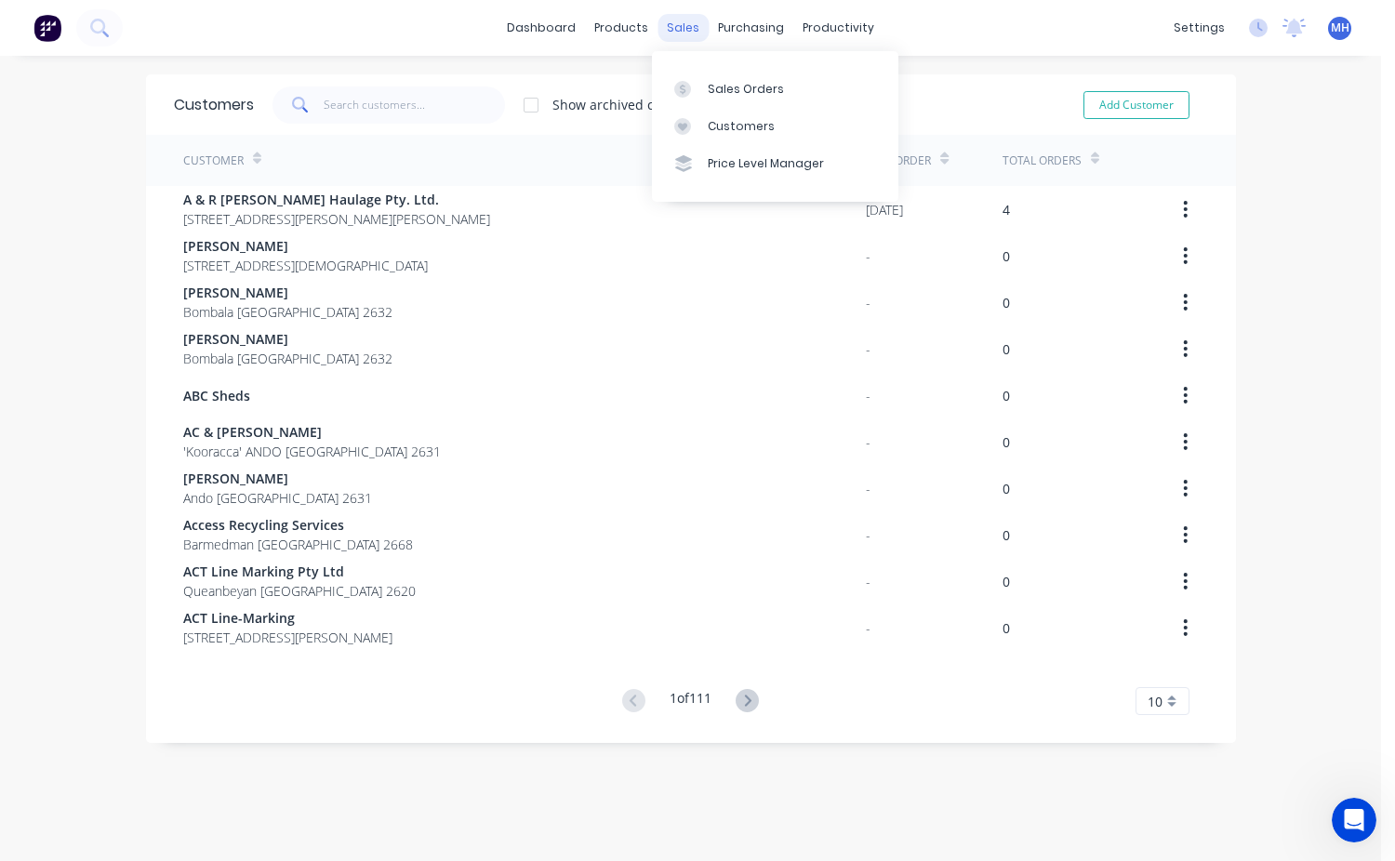
click at [679, 36] on div "sales" at bounding box center [682, 28] width 51 height 28
click at [730, 91] on div "Sales Orders" at bounding box center [745, 89] width 76 height 17
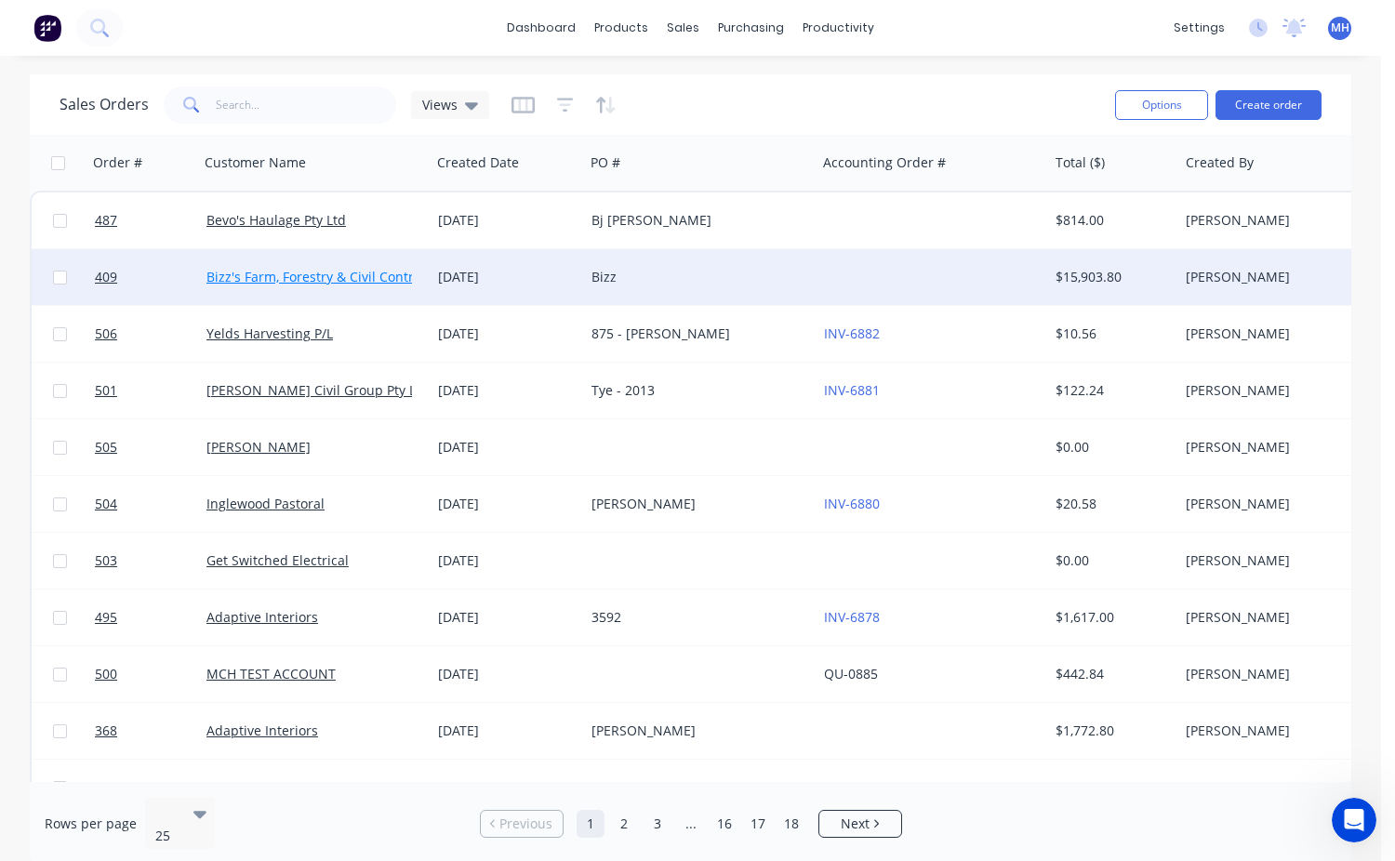
click at [329, 275] on link "Bizz's Farm, Forestry & Civil Contracting Pty Ltd" at bounding box center [351, 277] width 291 height 18
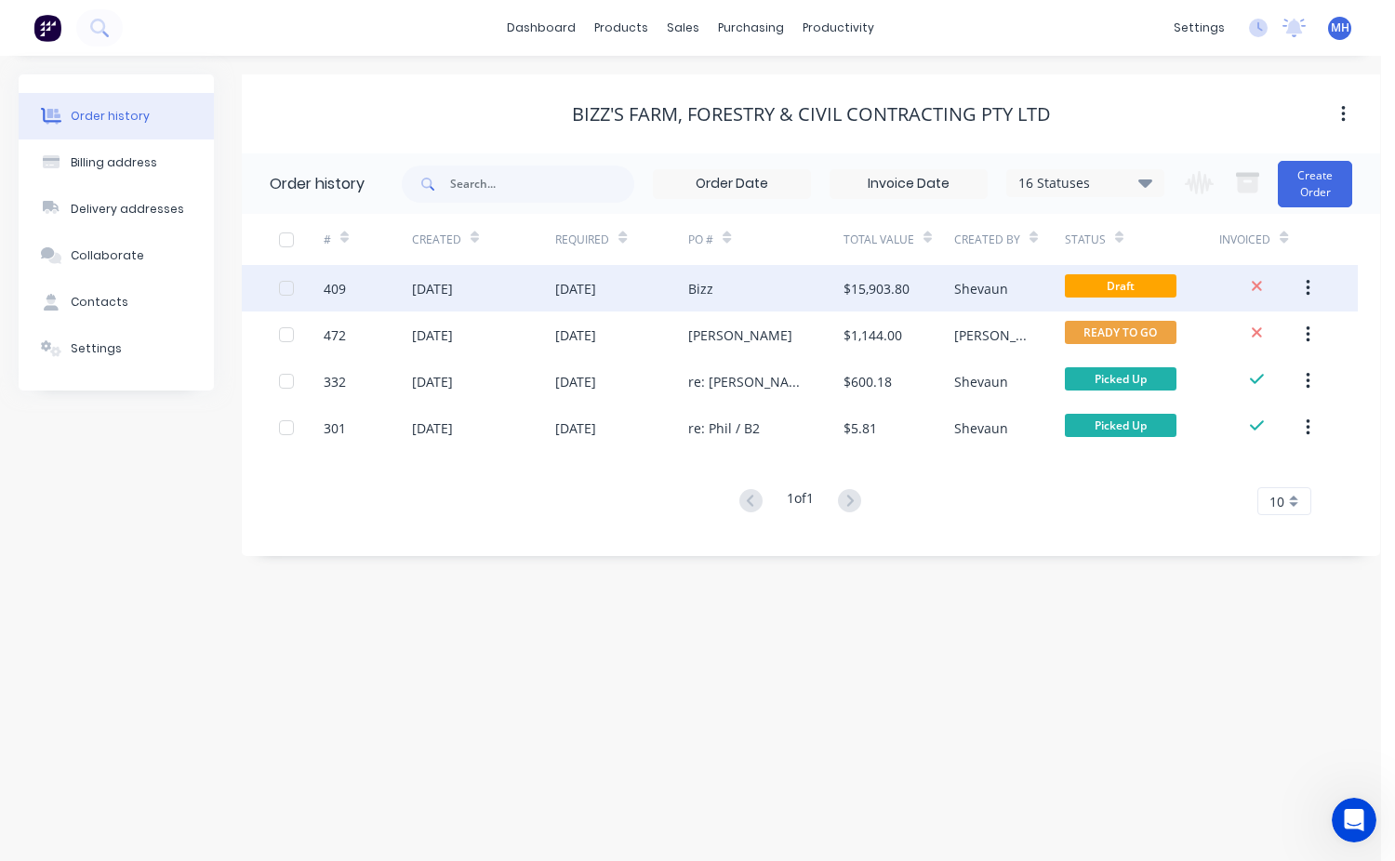
click at [777, 280] on div "Bizz" at bounding box center [765, 288] width 155 height 46
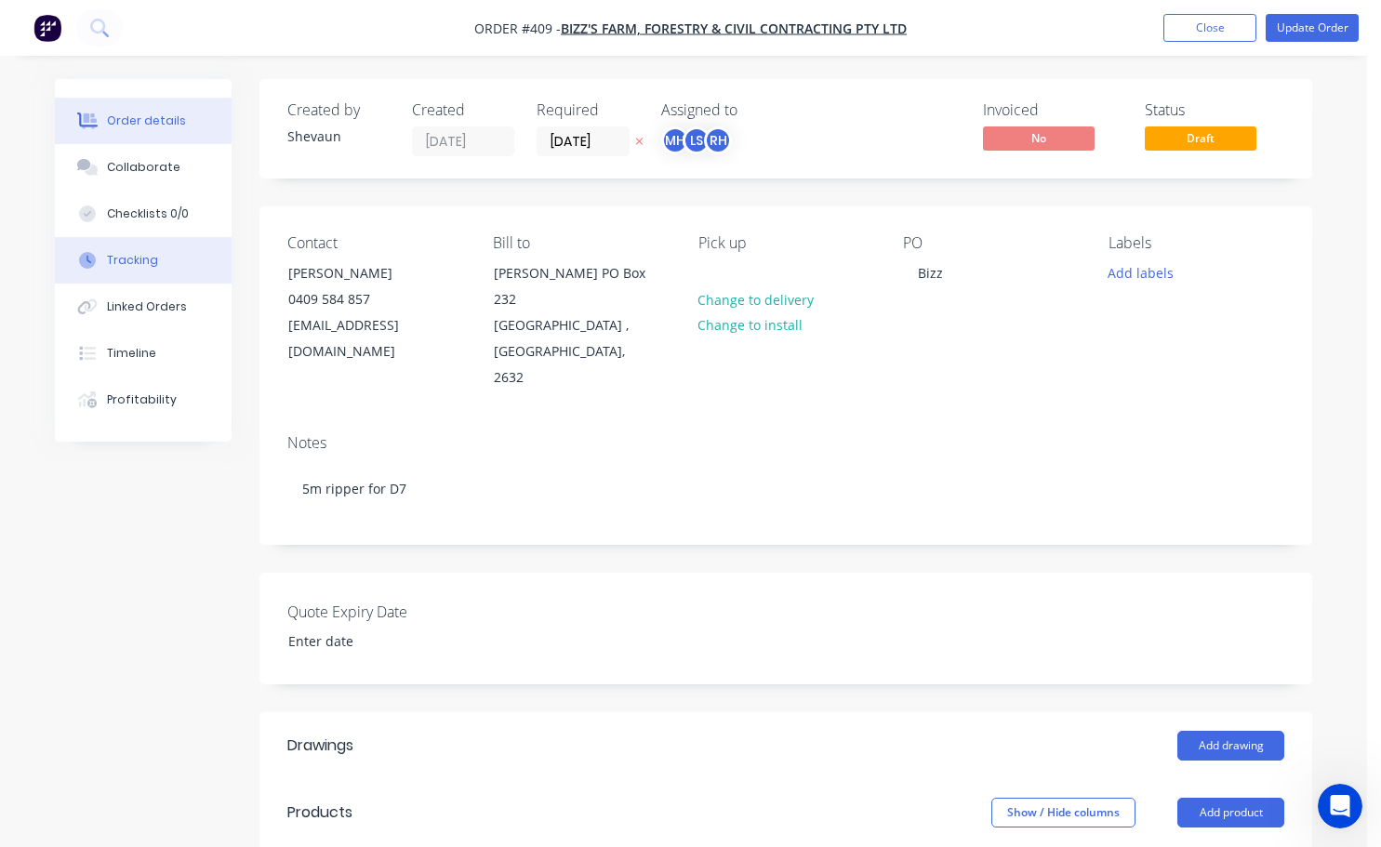
click at [129, 267] on div "Tracking" at bounding box center [132, 260] width 51 height 17
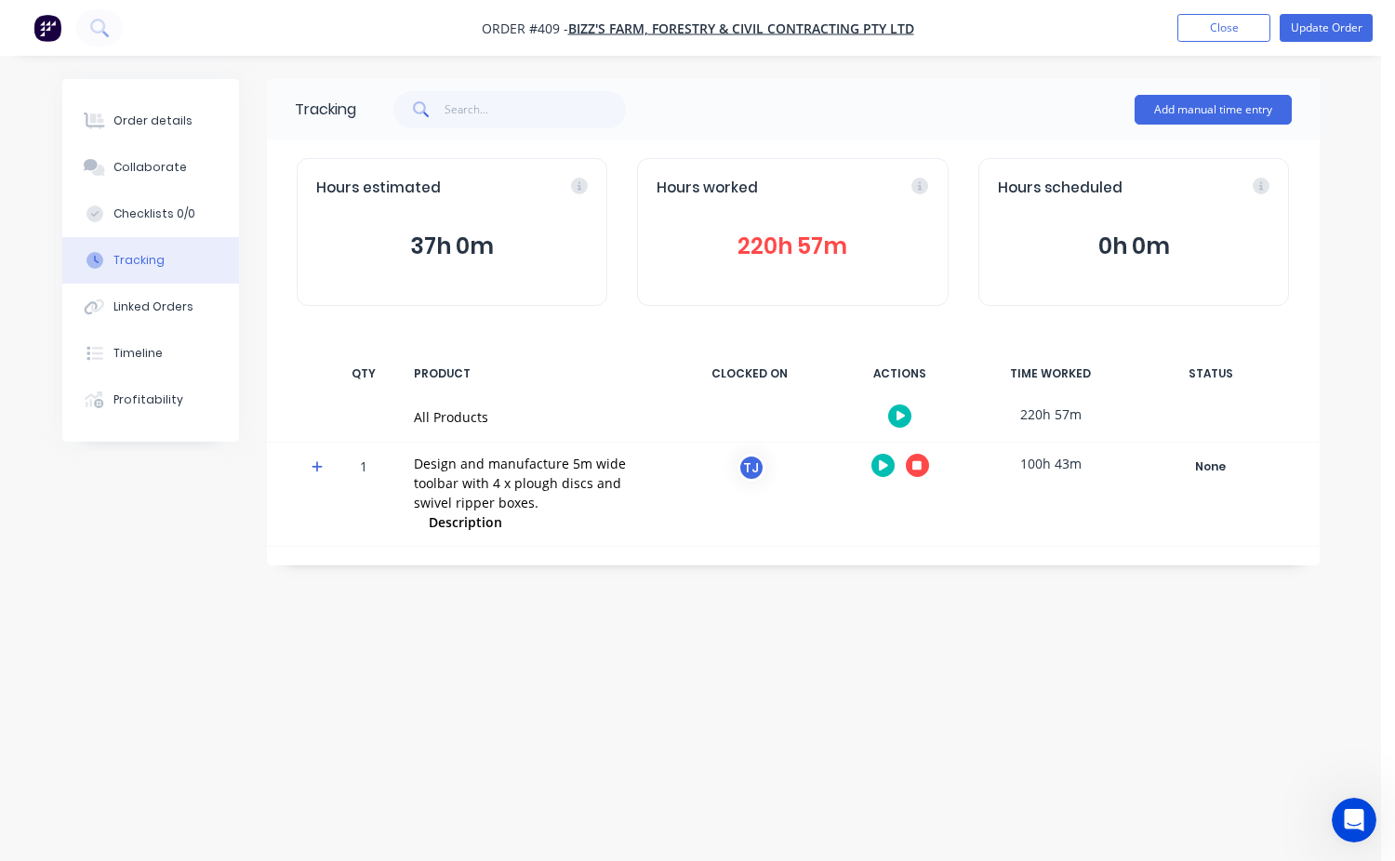
click at [762, 258] on button "220h 57m" at bounding box center [792, 246] width 272 height 35
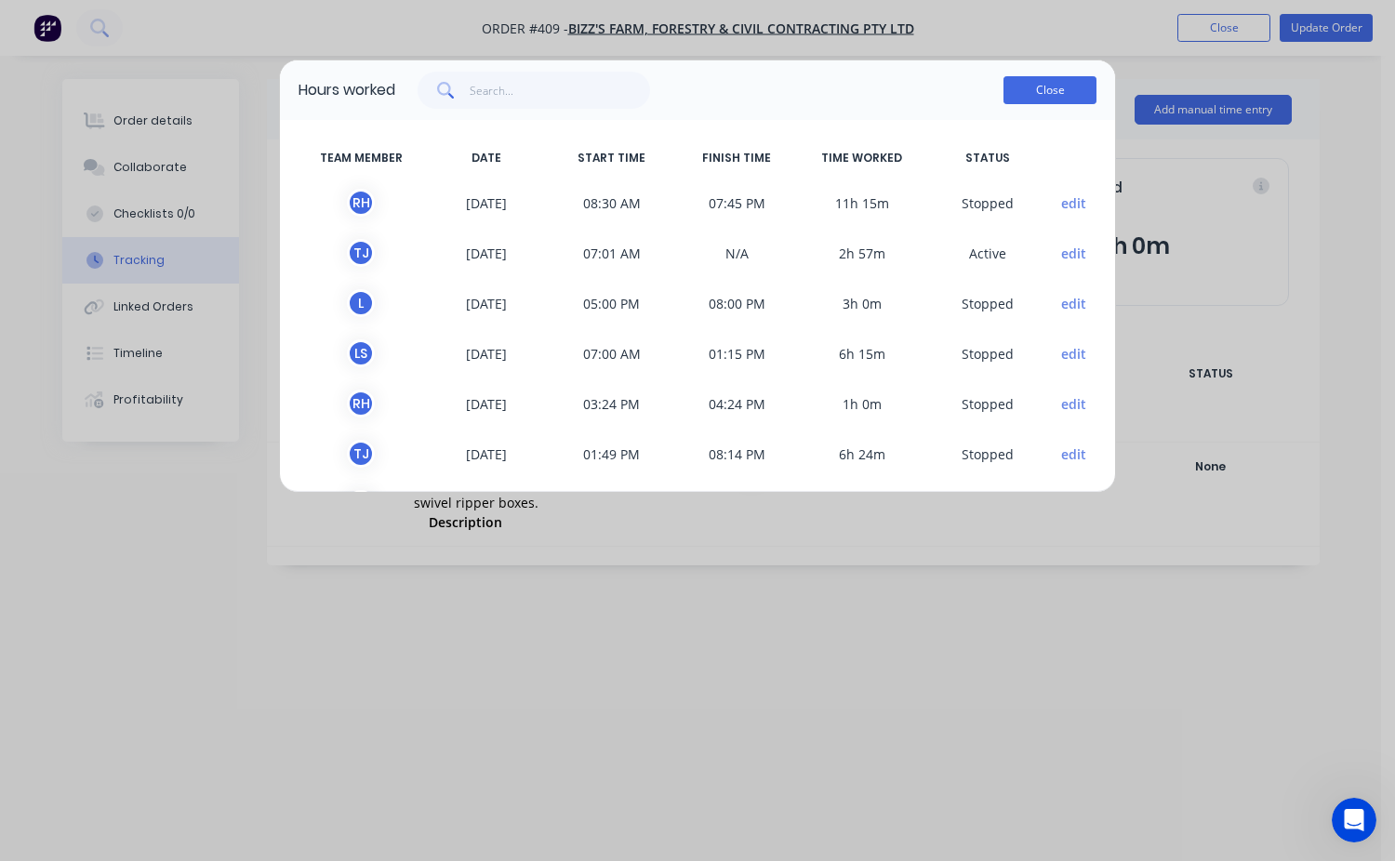
click at [1038, 95] on button "Close" at bounding box center [1049, 90] width 93 height 28
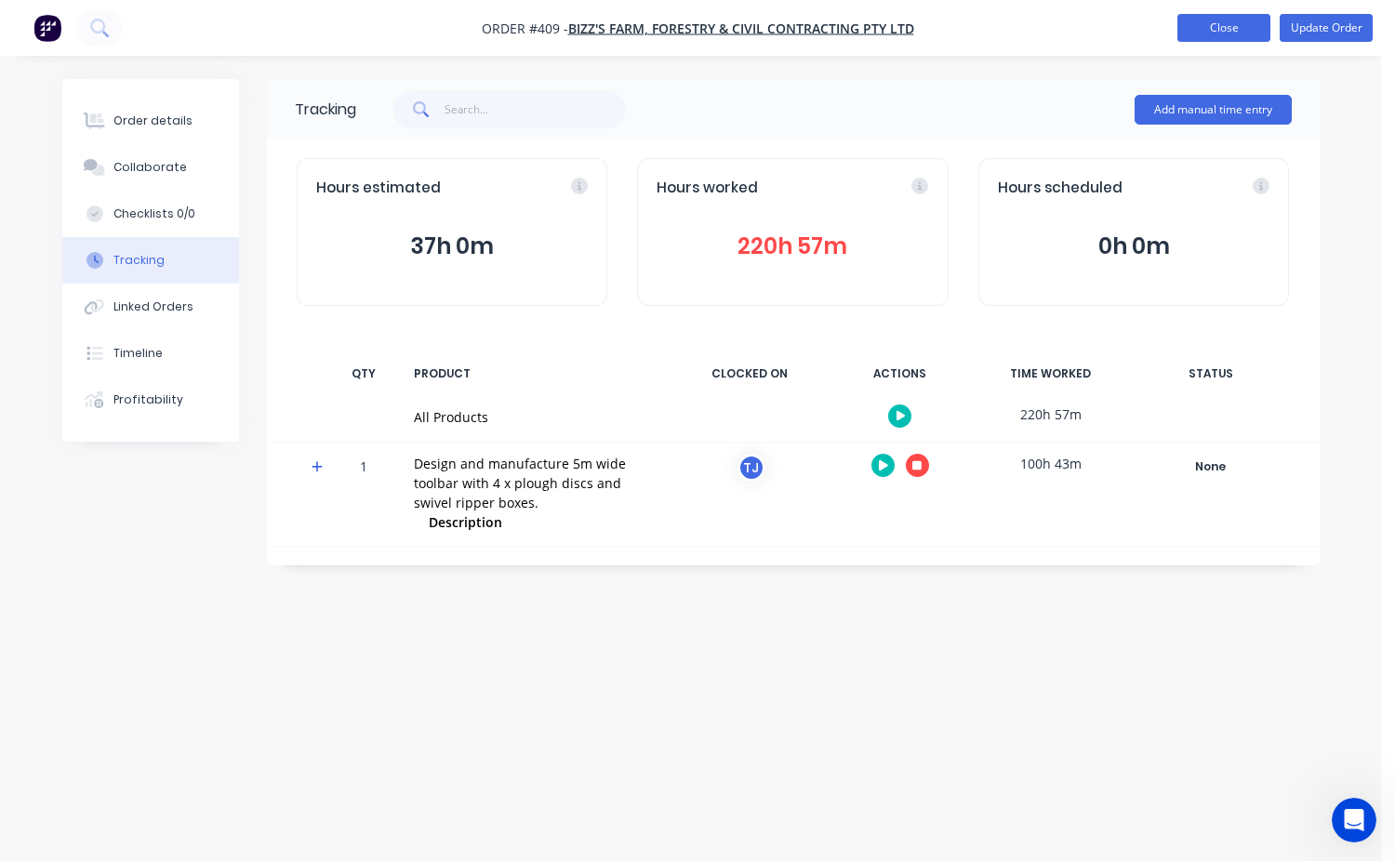
click at [1205, 35] on button "Close" at bounding box center [1223, 28] width 93 height 28
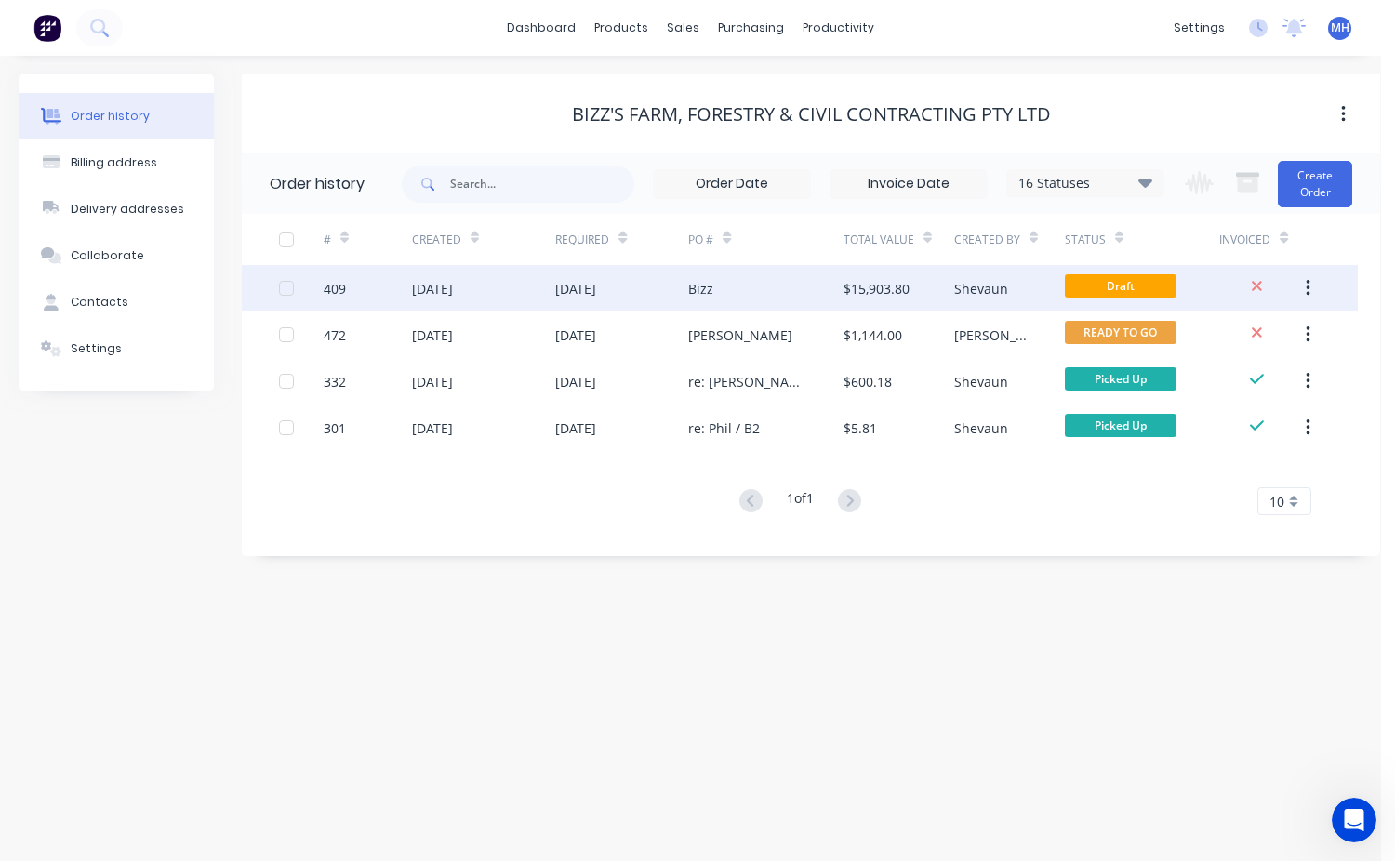
click at [1013, 299] on div "Shevaun" at bounding box center [1009, 288] width 111 height 46
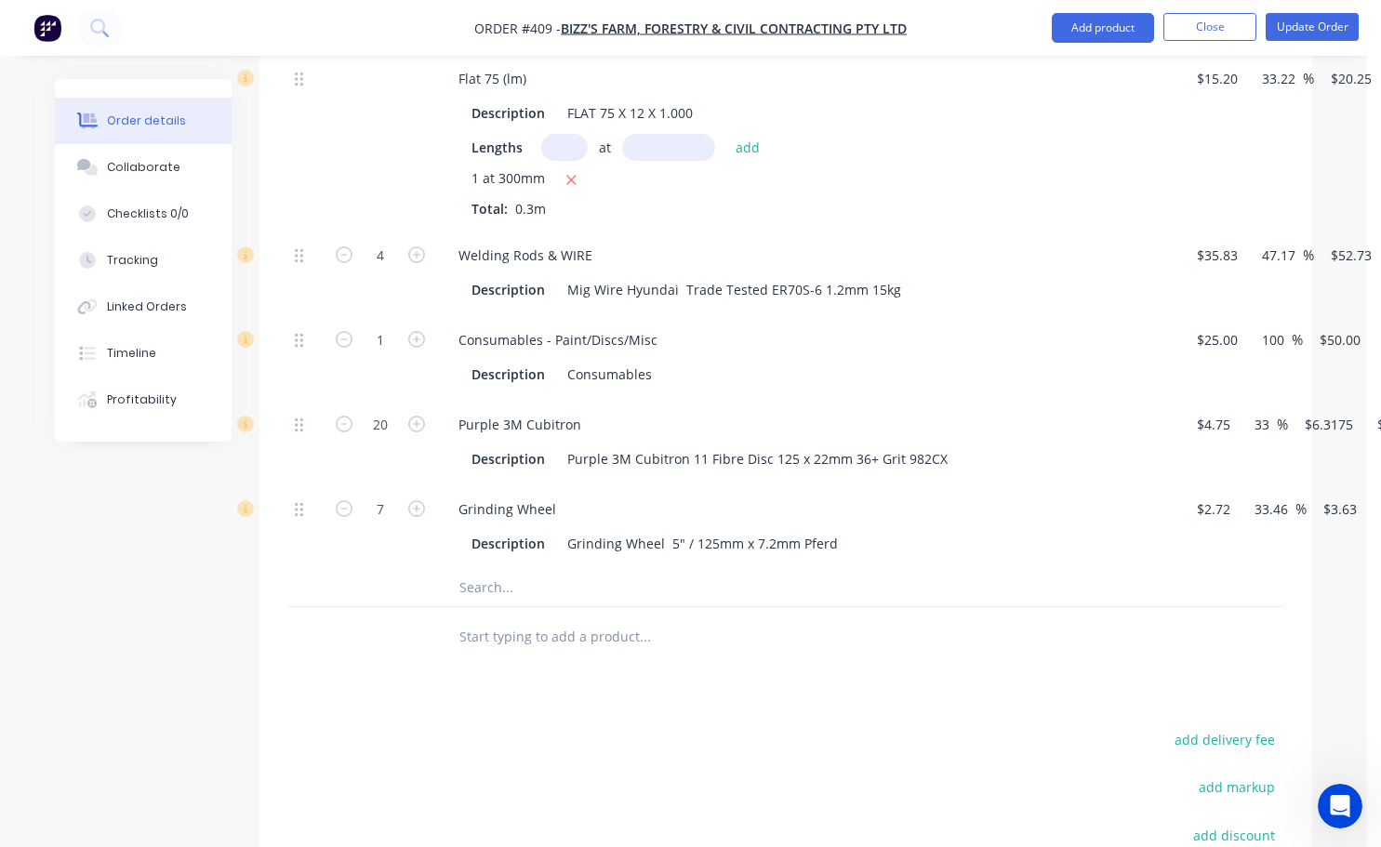
scroll to position [2611, 0]
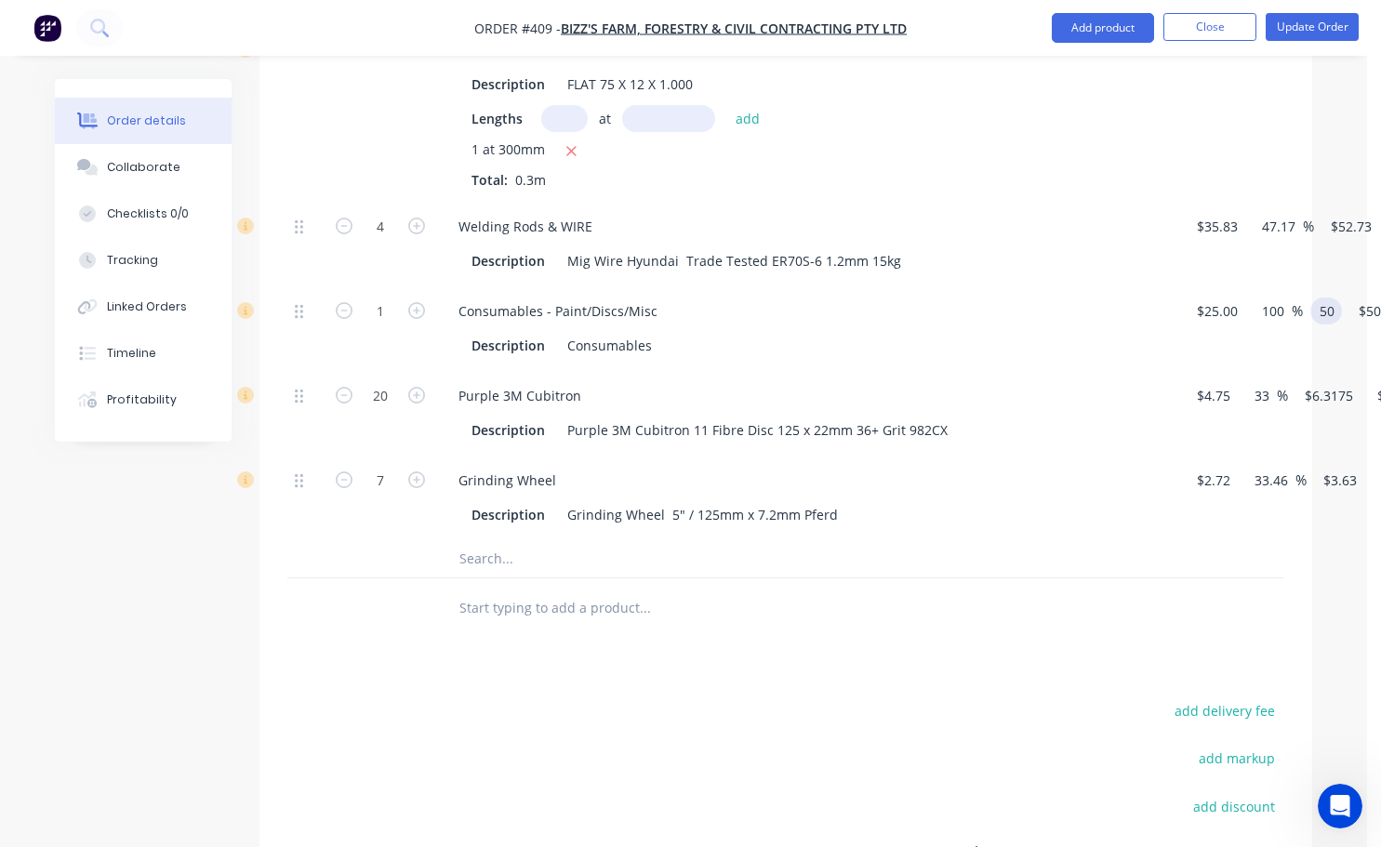
click at [1331, 324] on input "50" at bounding box center [1329, 310] width 24 height 27
type input "5"
type input "100"
type input "300"
type input "$100.00"
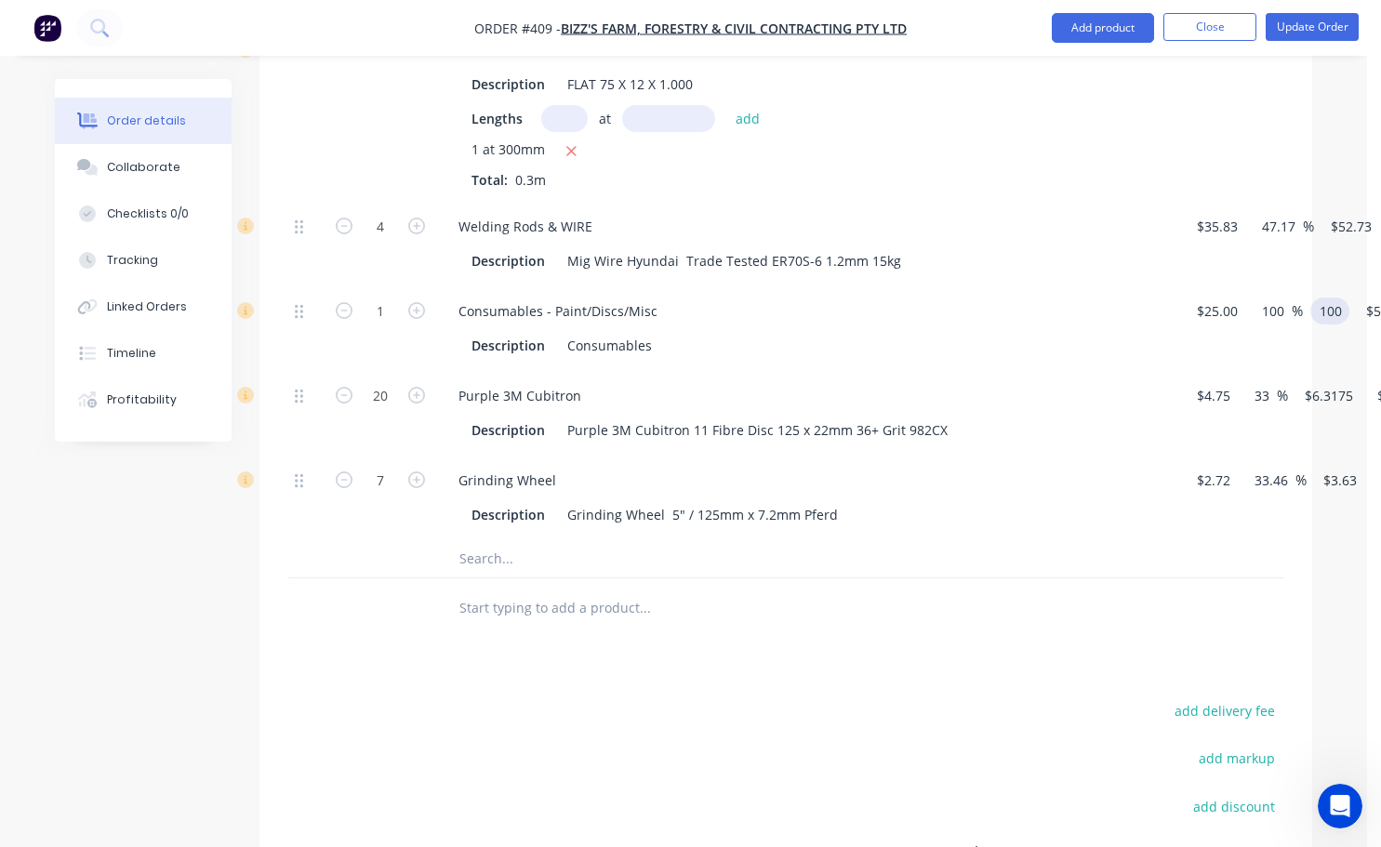
type input "$100.00"
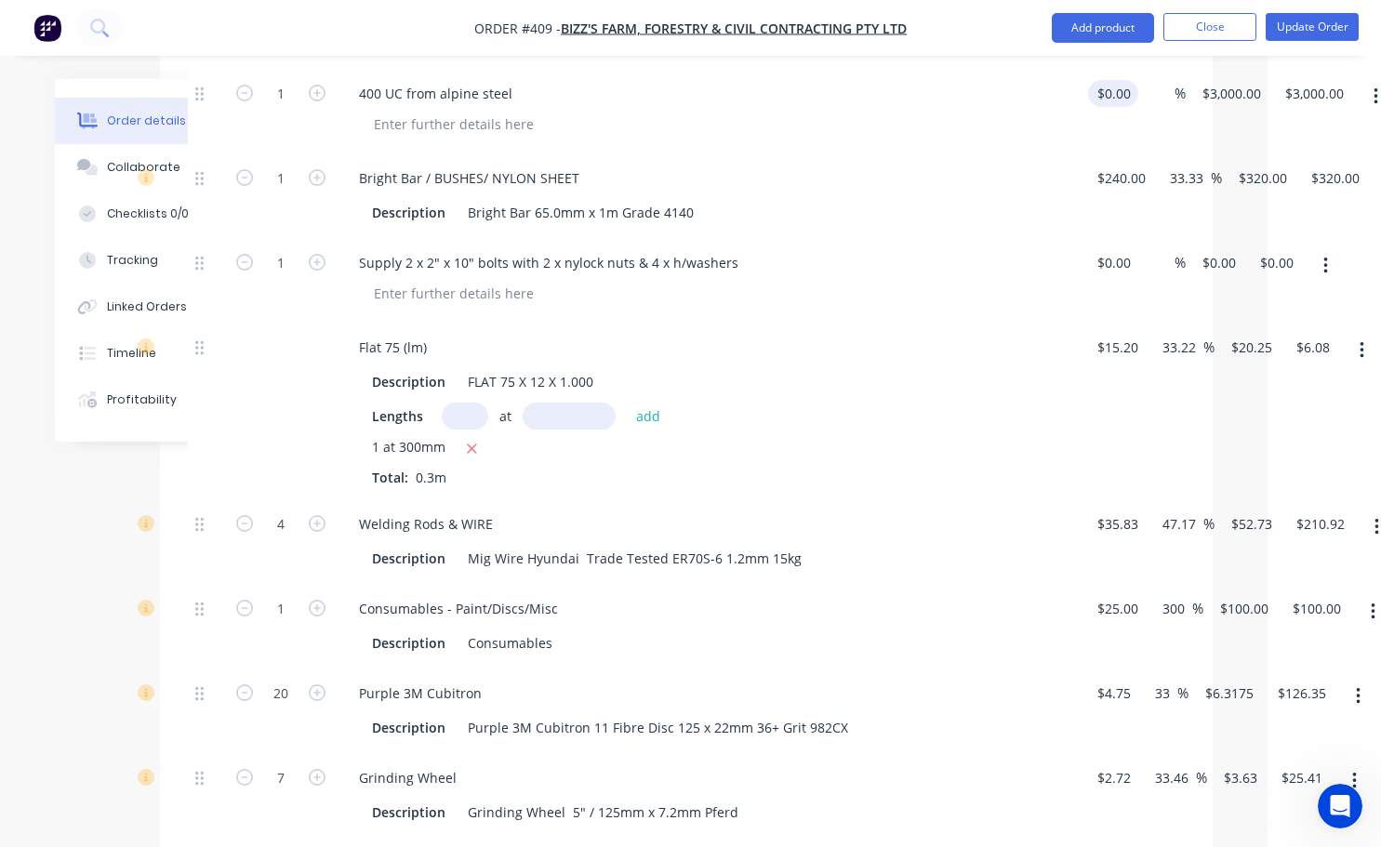
scroll to position [2240, 99]
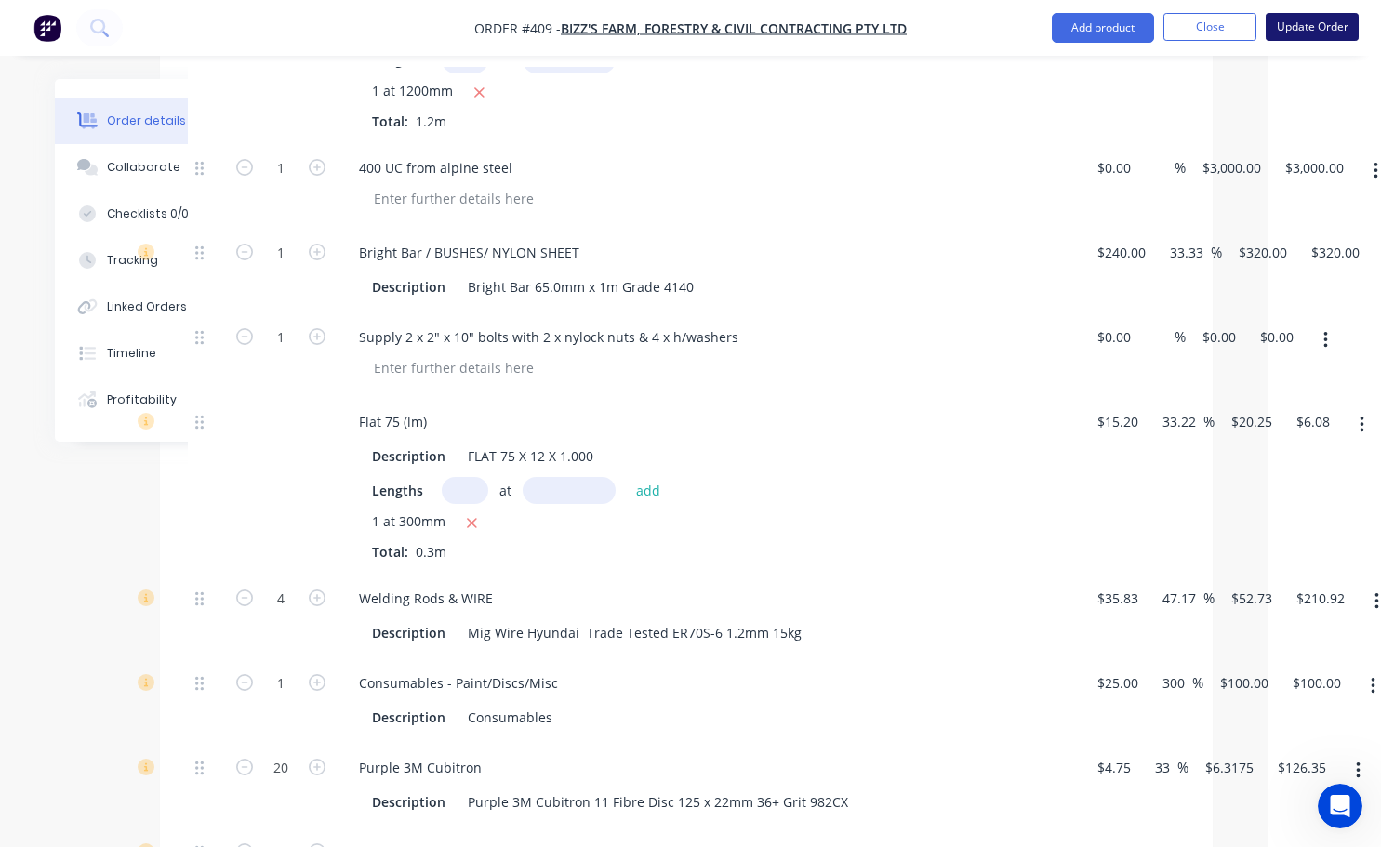
click at [1302, 36] on button "Update Order" at bounding box center [1311, 27] width 93 height 28
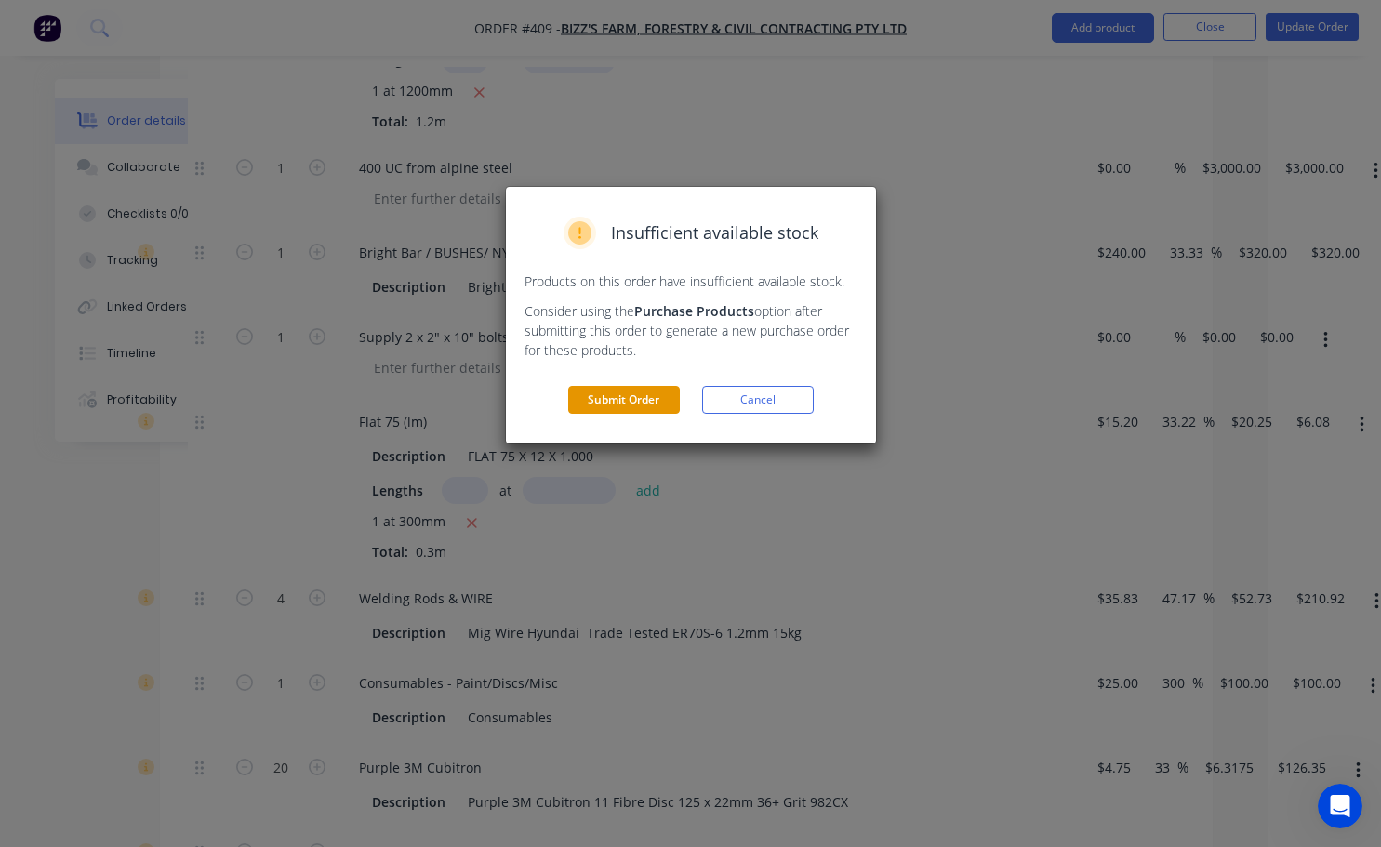
click at [662, 398] on button "Submit Order" at bounding box center [624, 400] width 112 height 28
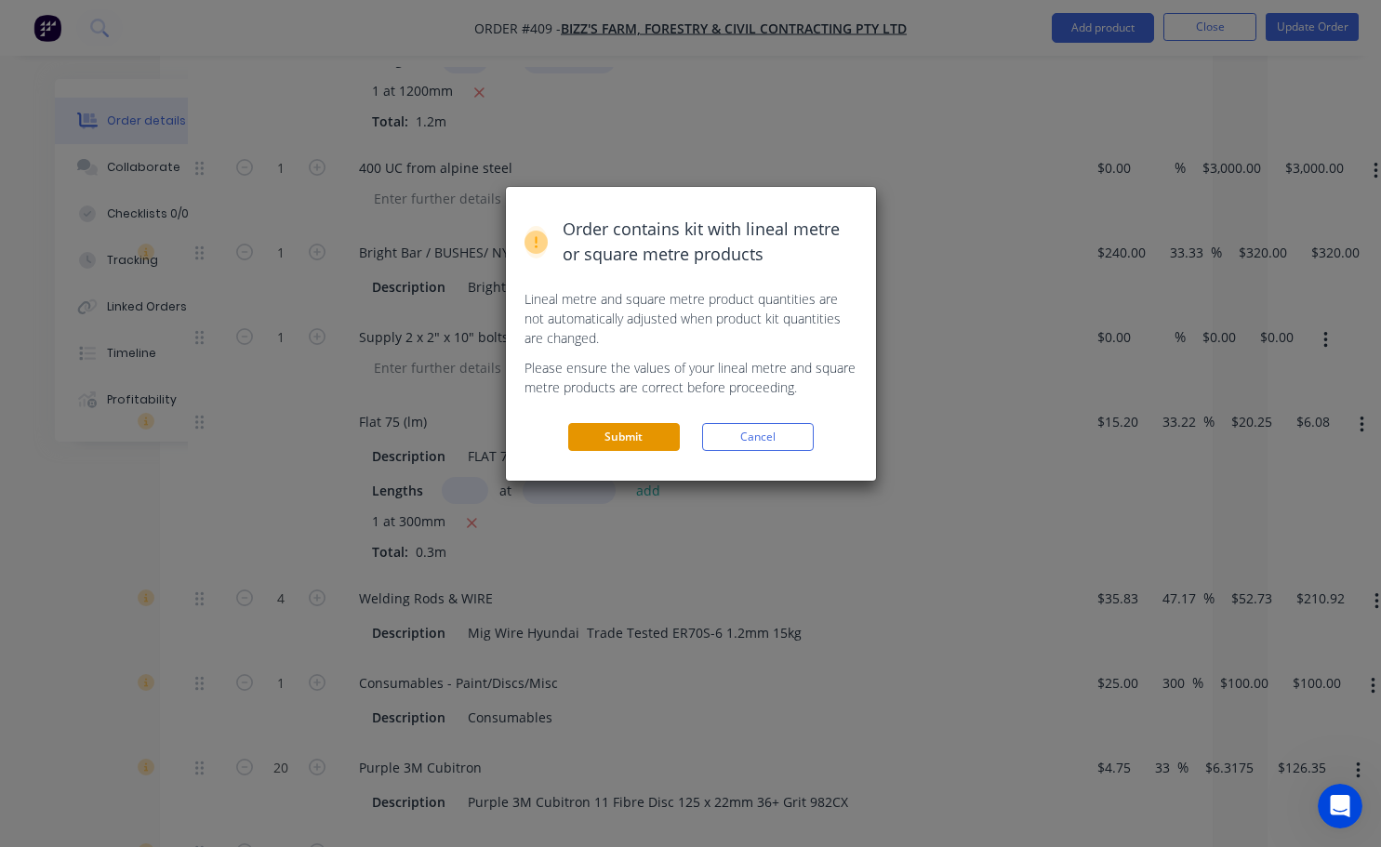
click at [664, 423] on button "Submit" at bounding box center [624, 437] width 112 height 28
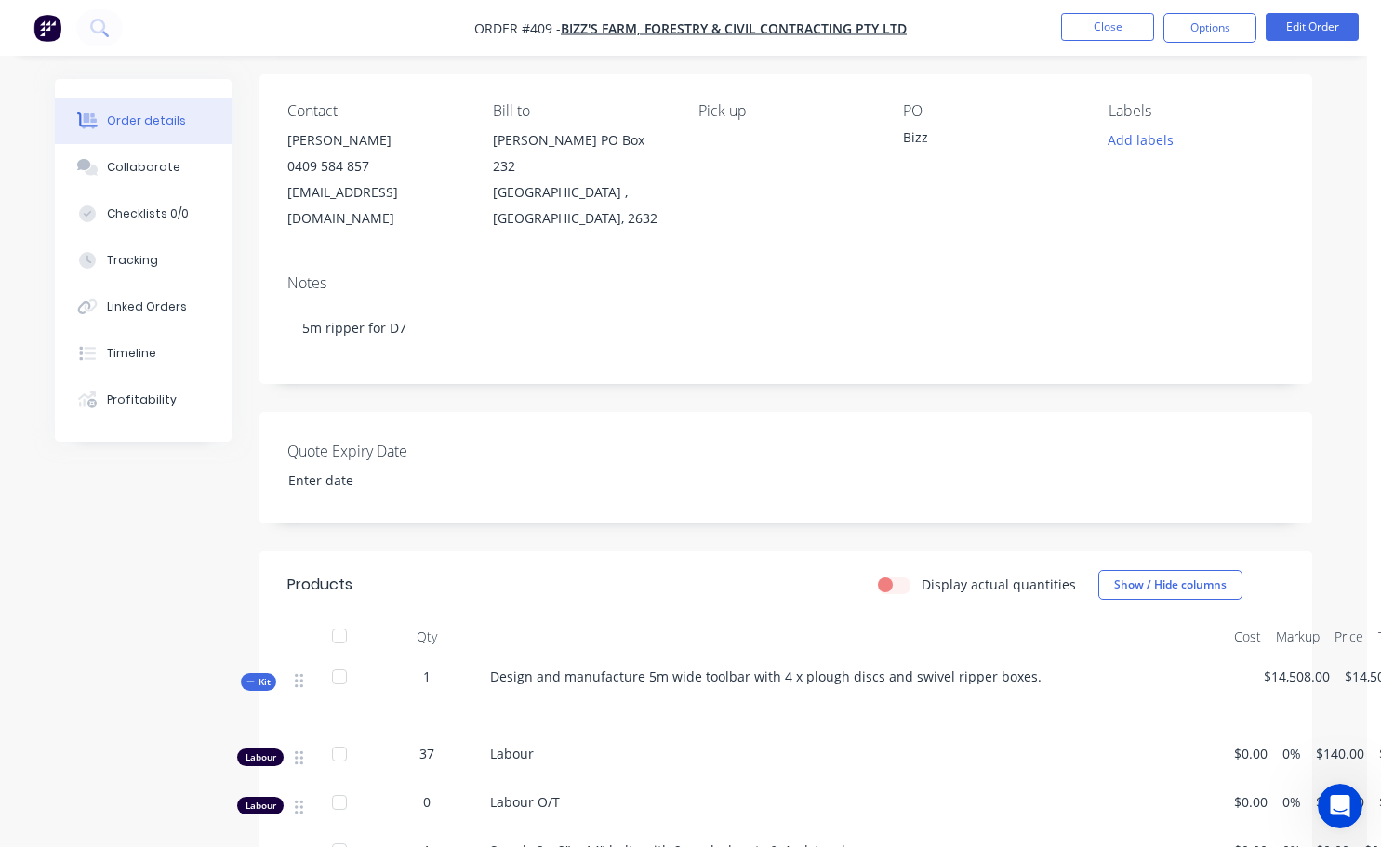
scroll to position [93, 0]
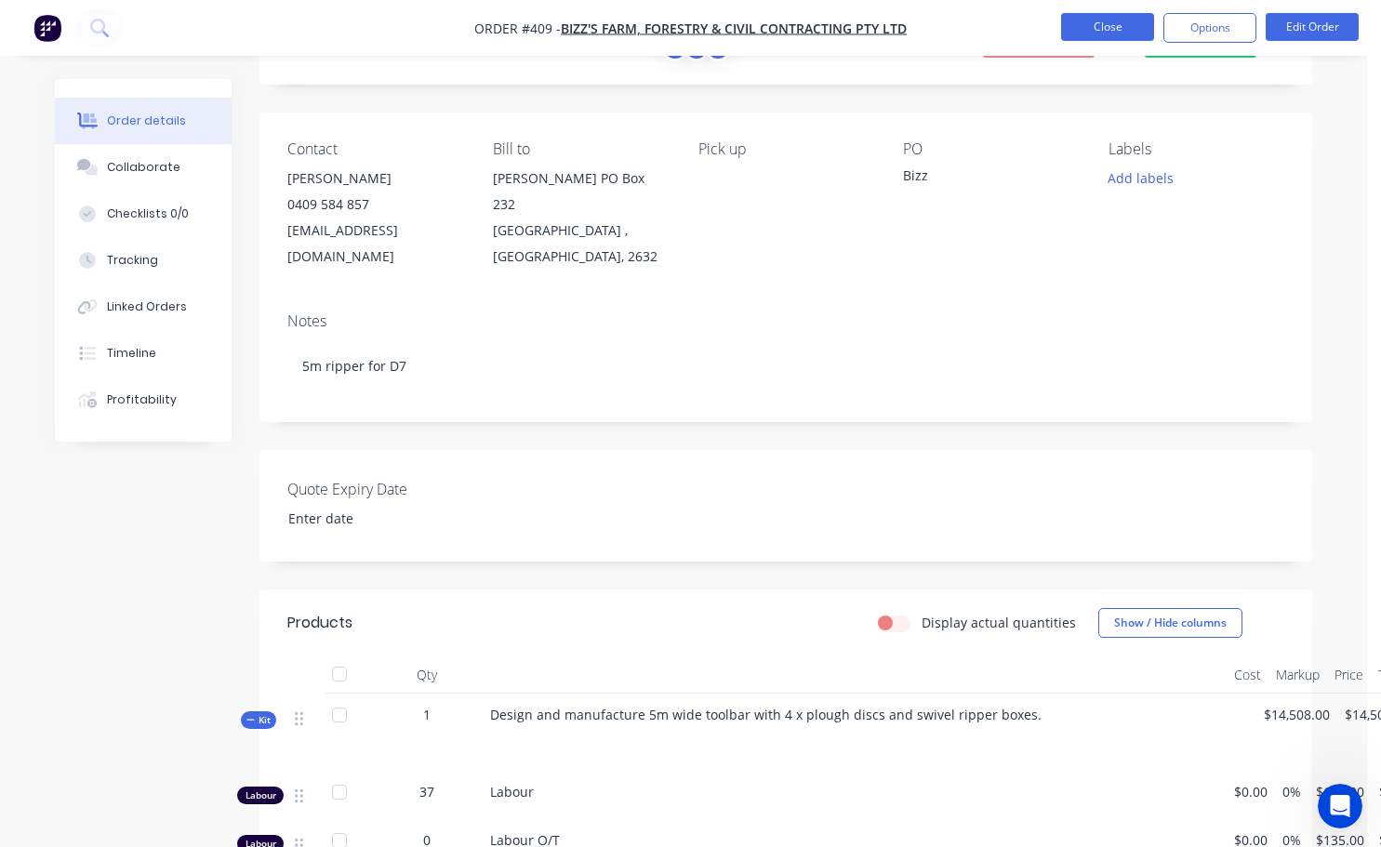
click at [1104, 36] on button "Close" at bounding box center [1107, 27] width 93 height 28
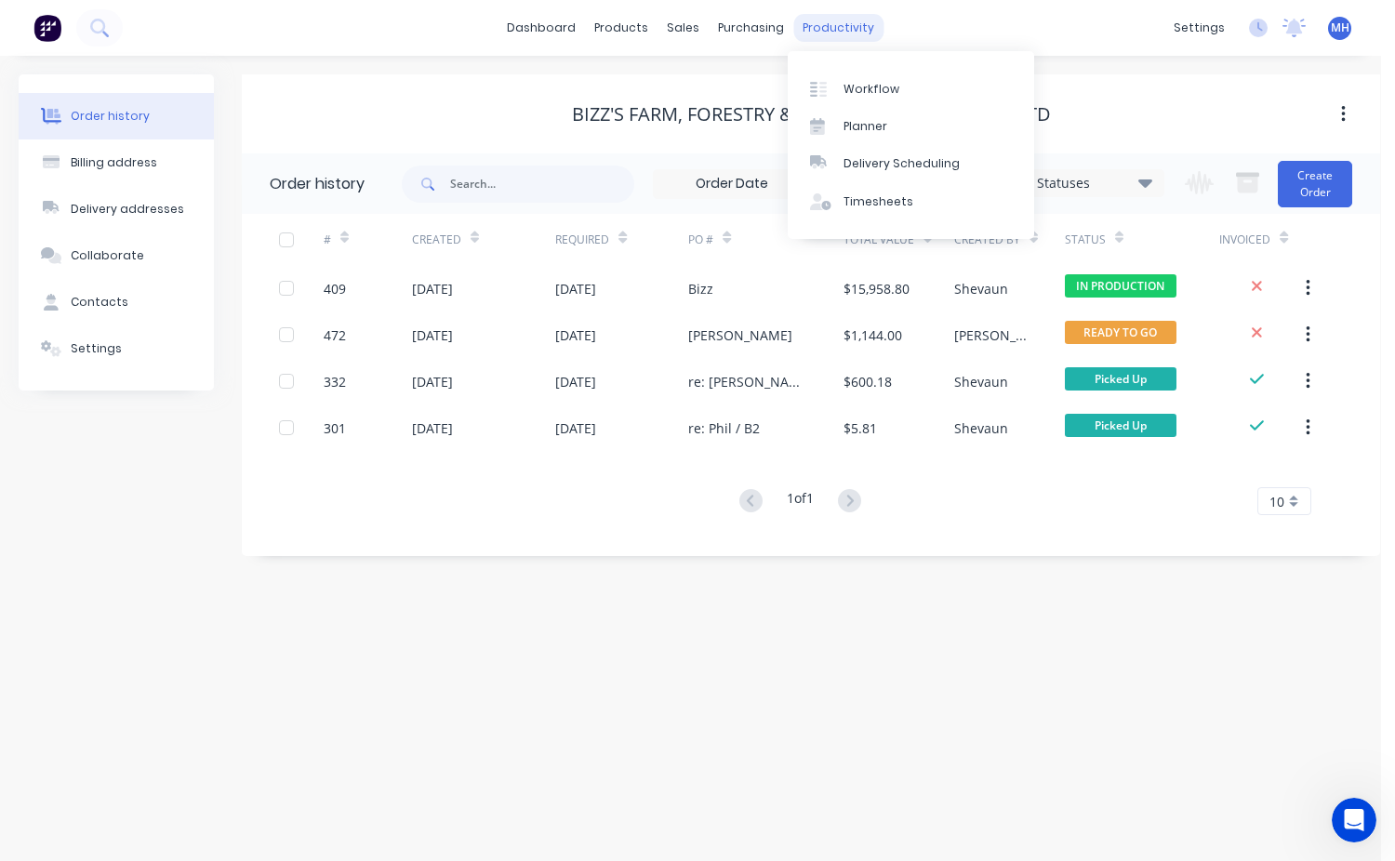
click at [835, 34] on div "productivity" at bounding box center [838, 28] width 90 height 28
click at [879, 109] on link "Planner" at bounding box center [910, 126] width 246 height 37
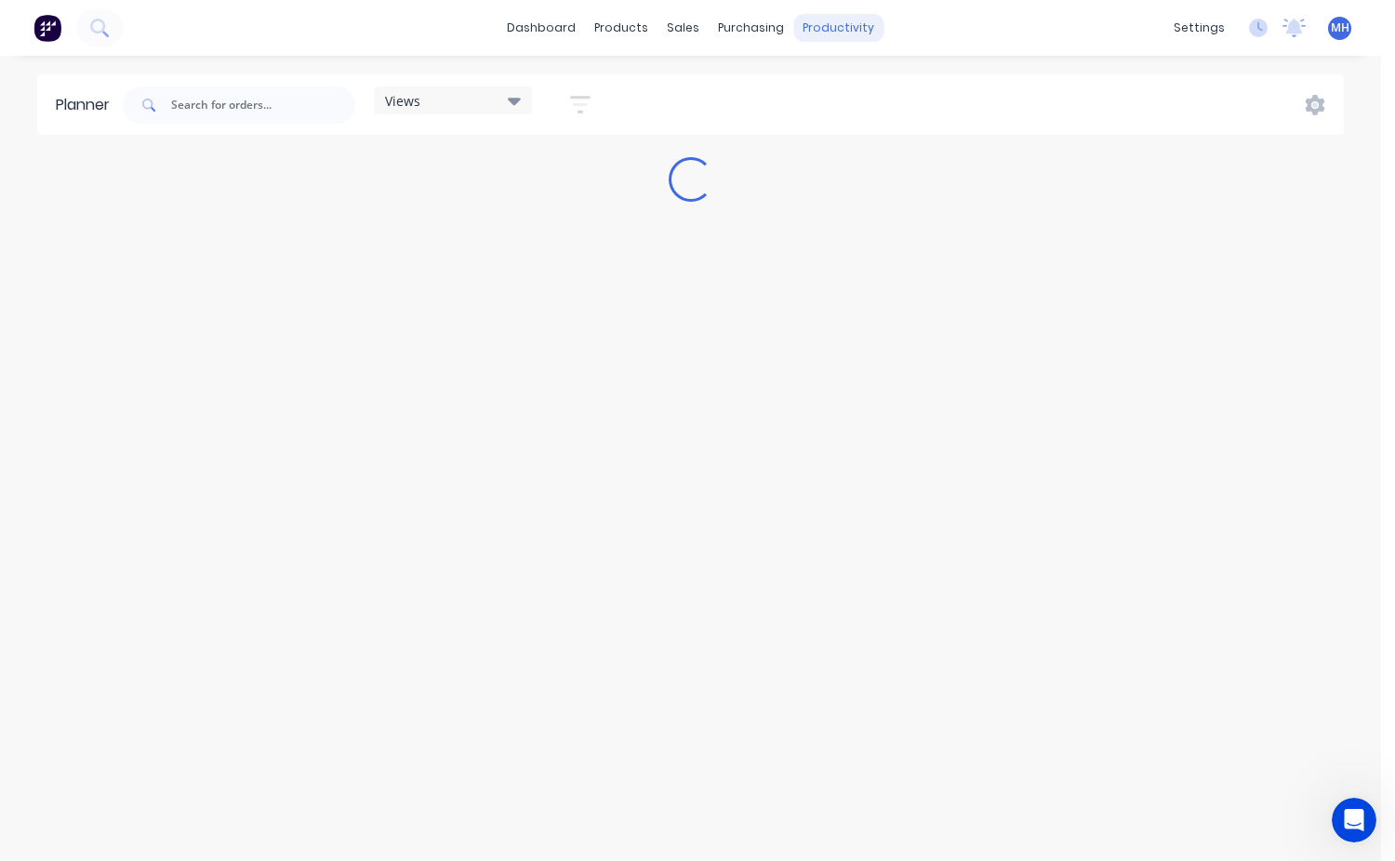
click at [834, 39] on div "productivity" at bounding box center [838, 28] width 90 height 28
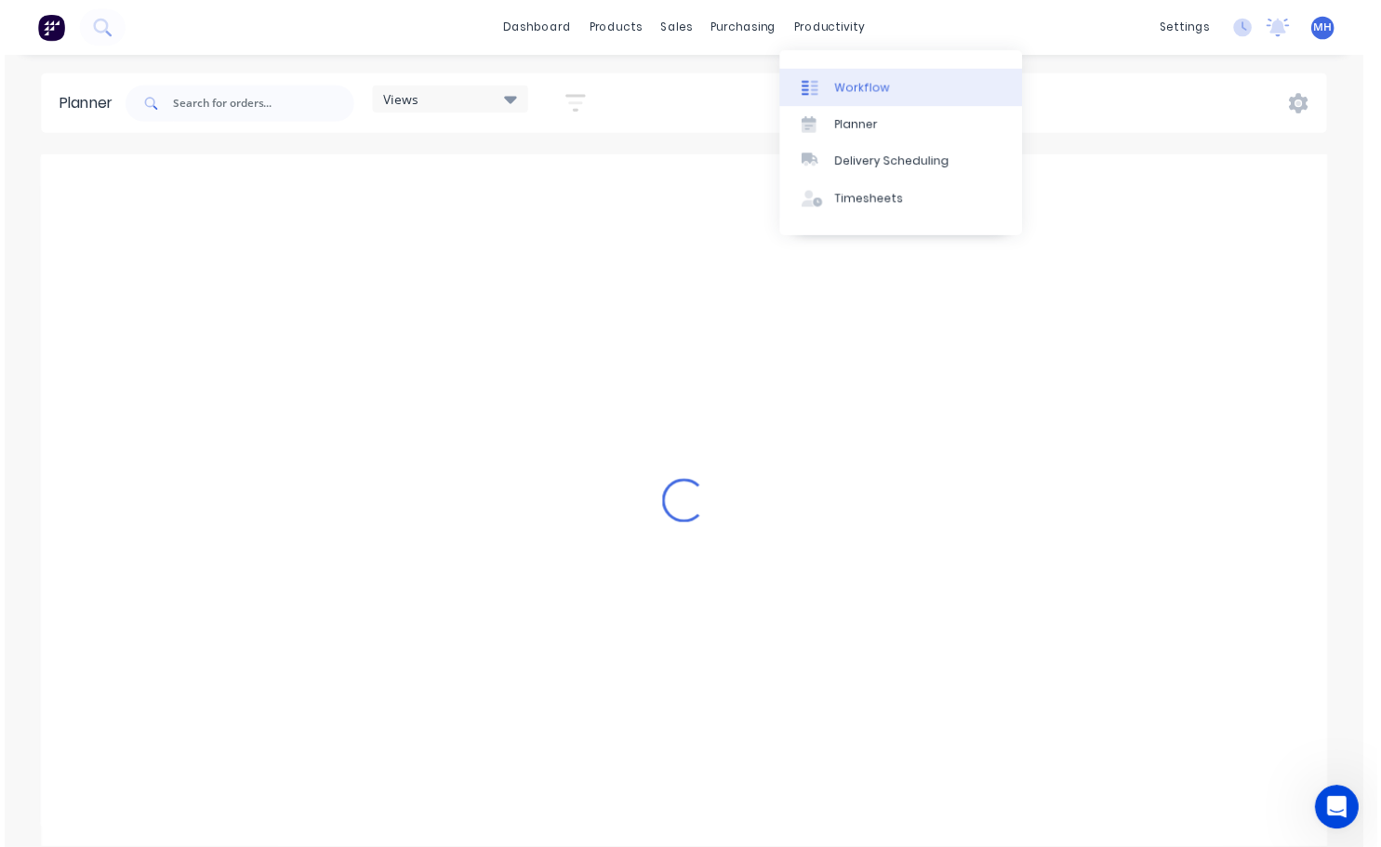
scroll to position [0, 2976]
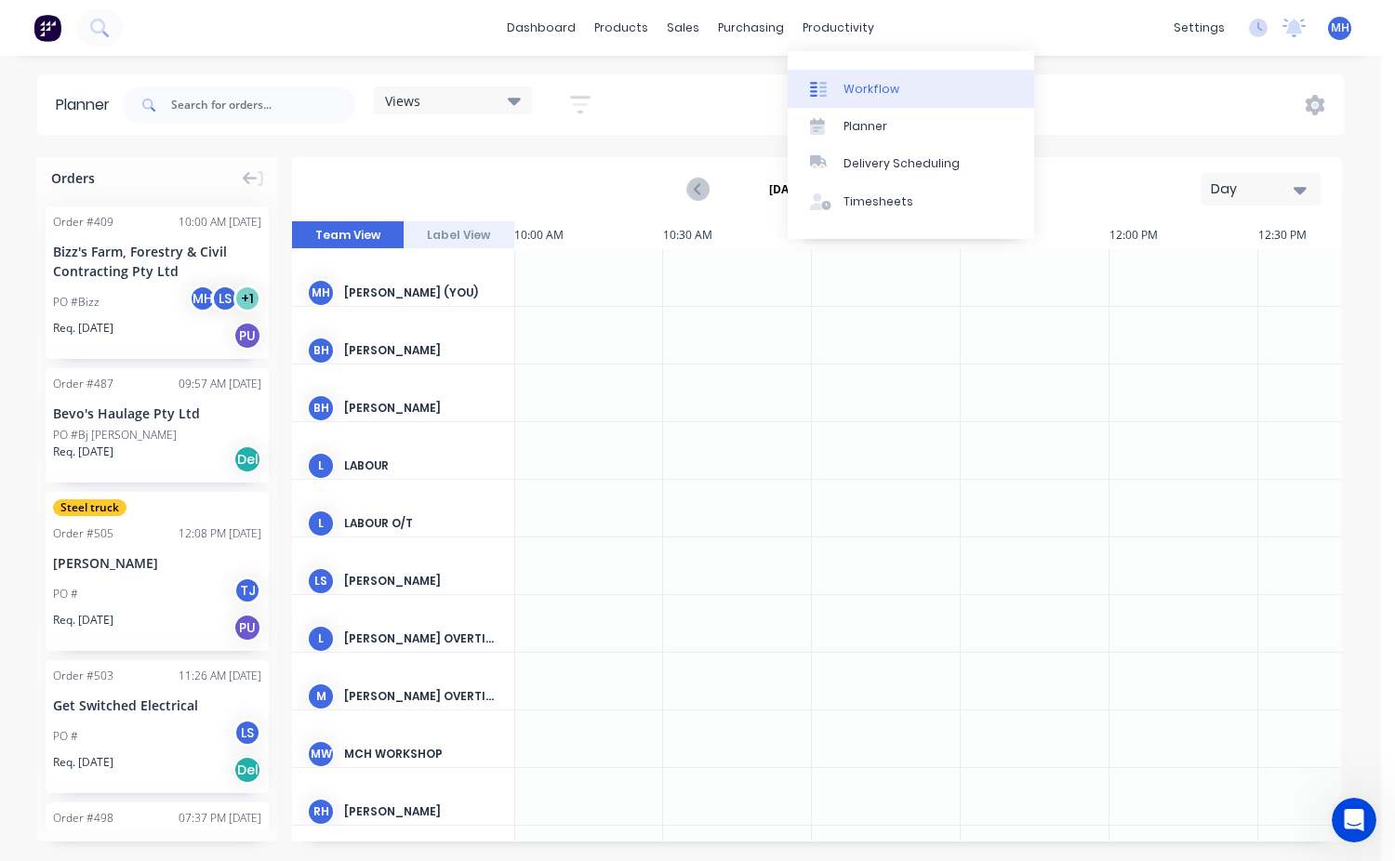
click at [858, 88] on div "Workflow" at bounding box center [871, 89] width 56 height 17
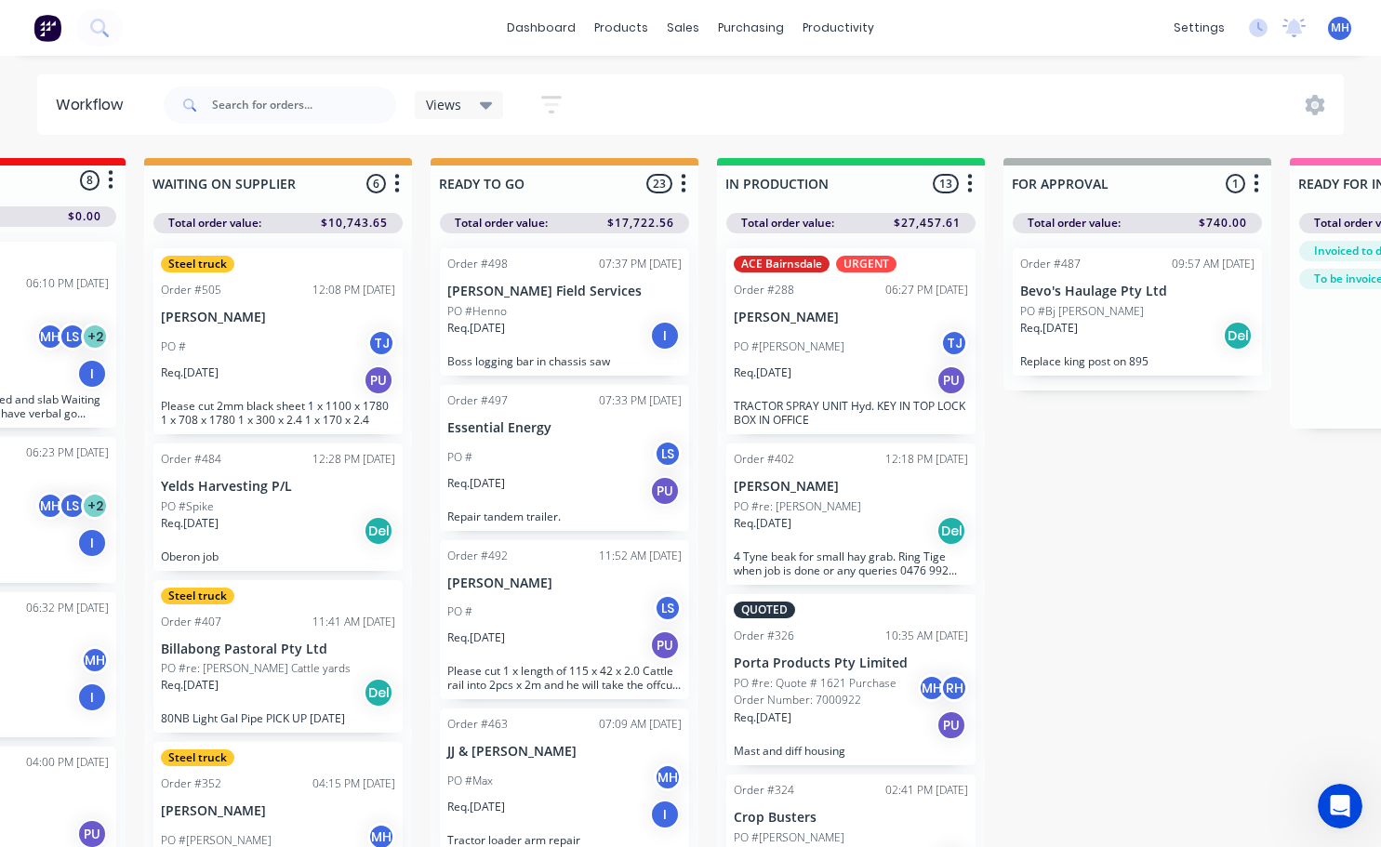
scroll to position [0, 393]
